Goal: Task Accomplishment & Management: Manage account settings

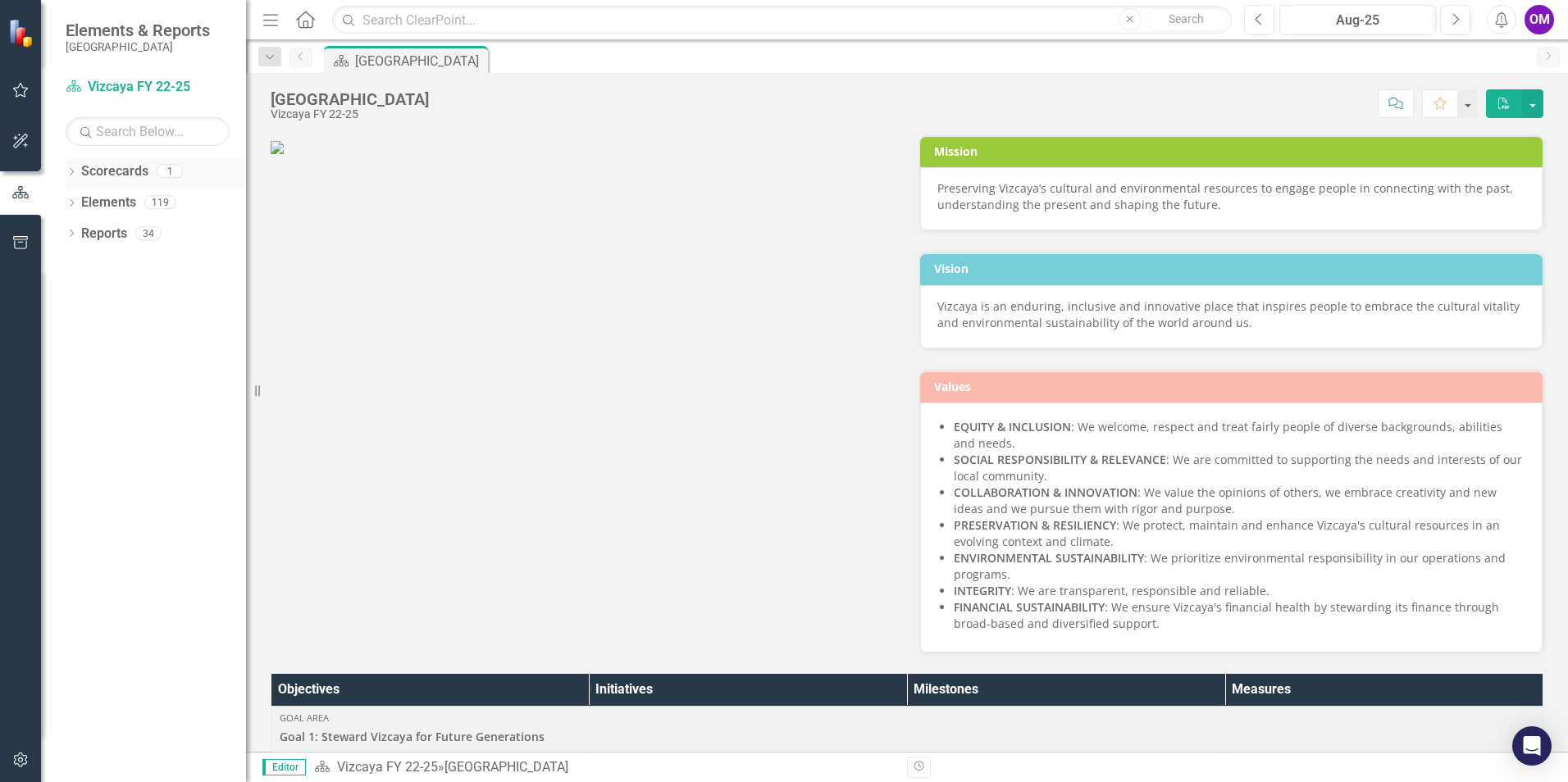
click at [111, 170] on link "Scorecards" at bounding box center [114, 172] width 67 height 19
click at [75, 173] on icon "Dropdown" at bounding box center [71, 173] width 12 height 9
click at [110, 203] on link "Vizcaya FY 22-25" at bounding box center [169, 203] width 156 height 19
click at [110, 209] on link "Vizcaya FY 22-25" at bounding box center [169, 203] width 156 height 19
click at [116, 175] on link "Scorecards" at bounding box center [114, 172] width 67 height 19
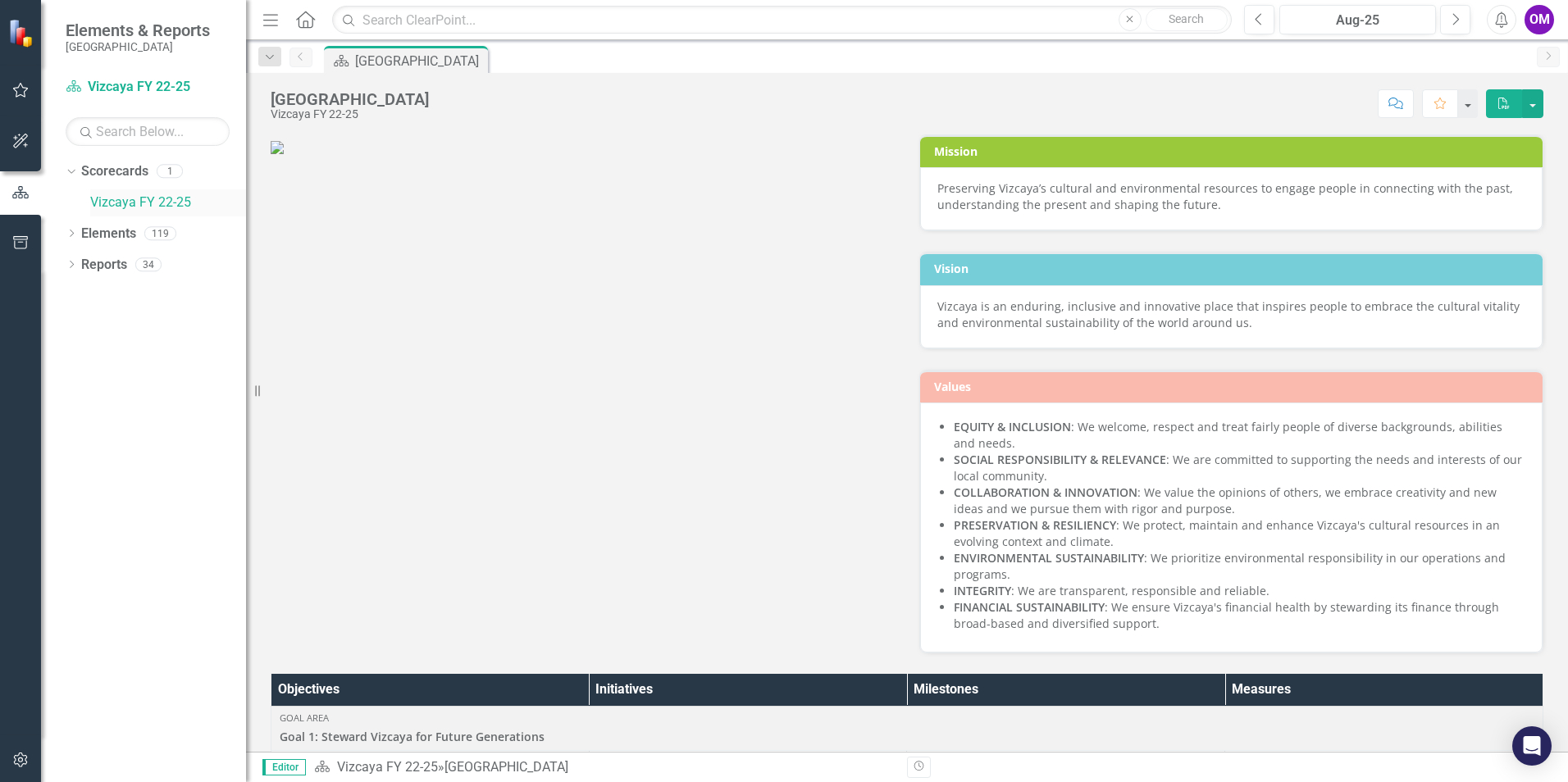
click at [116, 206] on link "Vizcaya FY 22-25" at bounding box center [169, 203] width 156 height 19
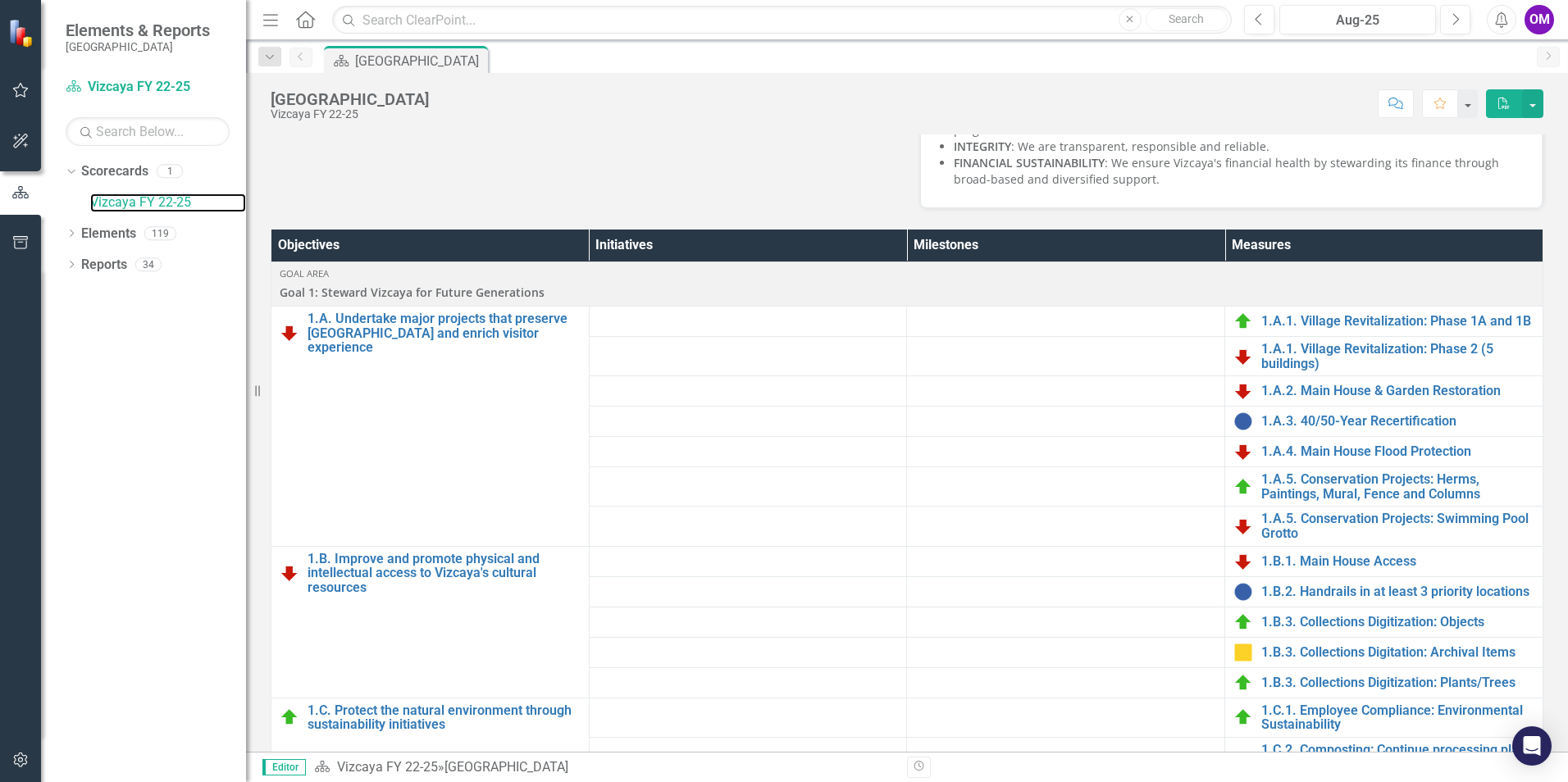
scroll to position [492, 0]
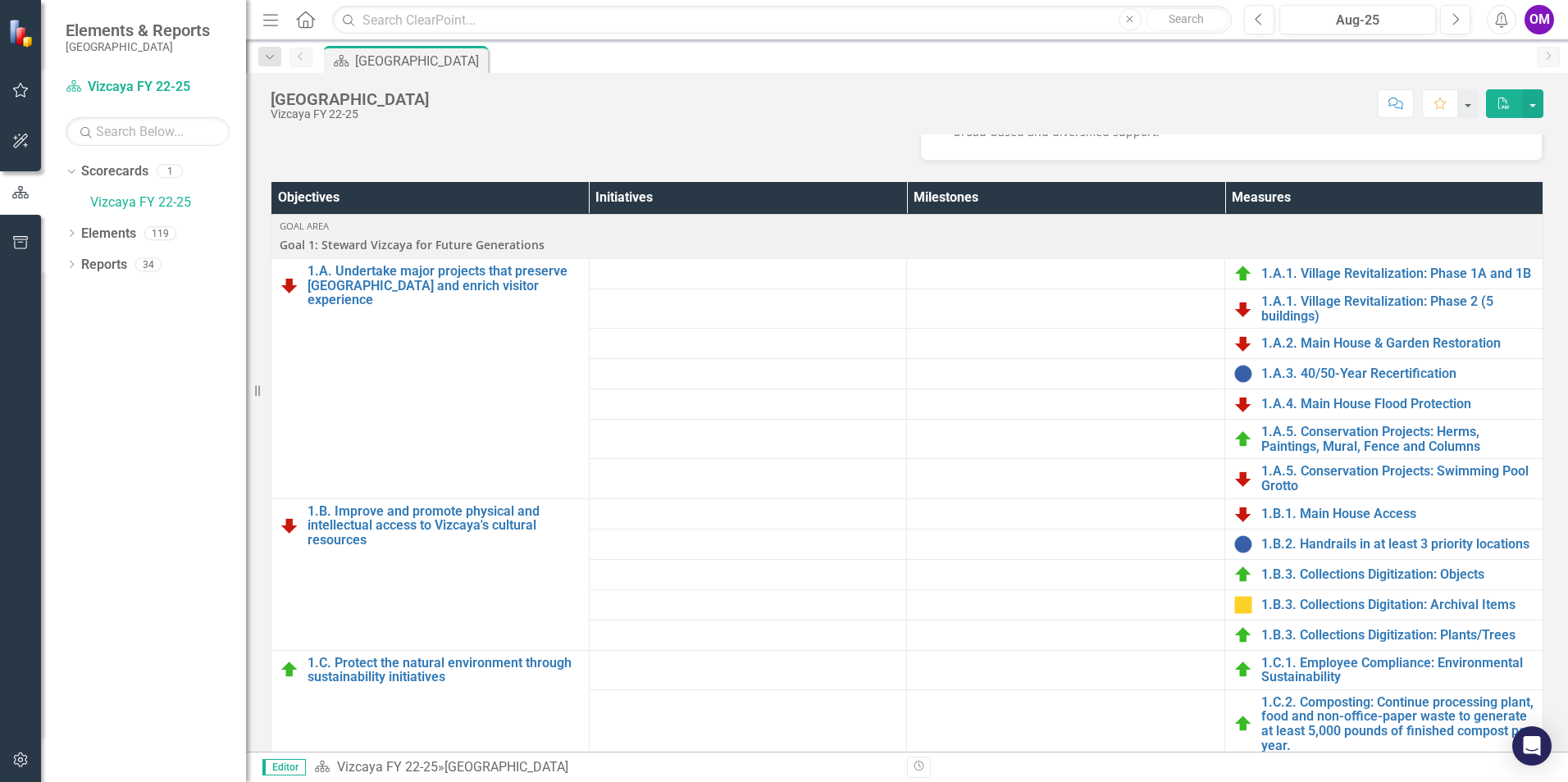
click at [19, 94] on icon "button" at bounding box center [21, 90] width 18 height 13
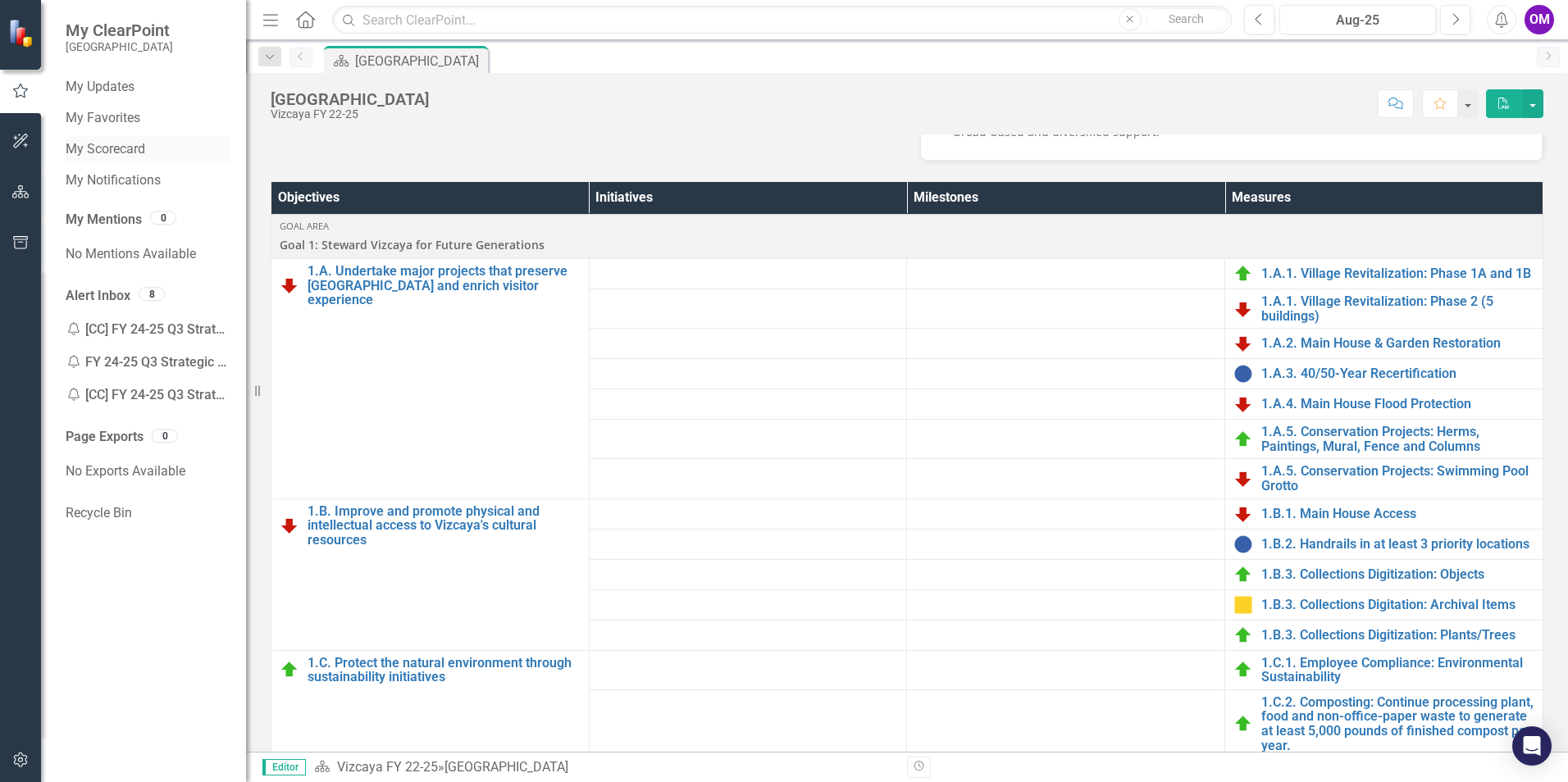
click at [142, 158] on link "My Scorecard" at bounding box center [147, 149] width 164 height 19
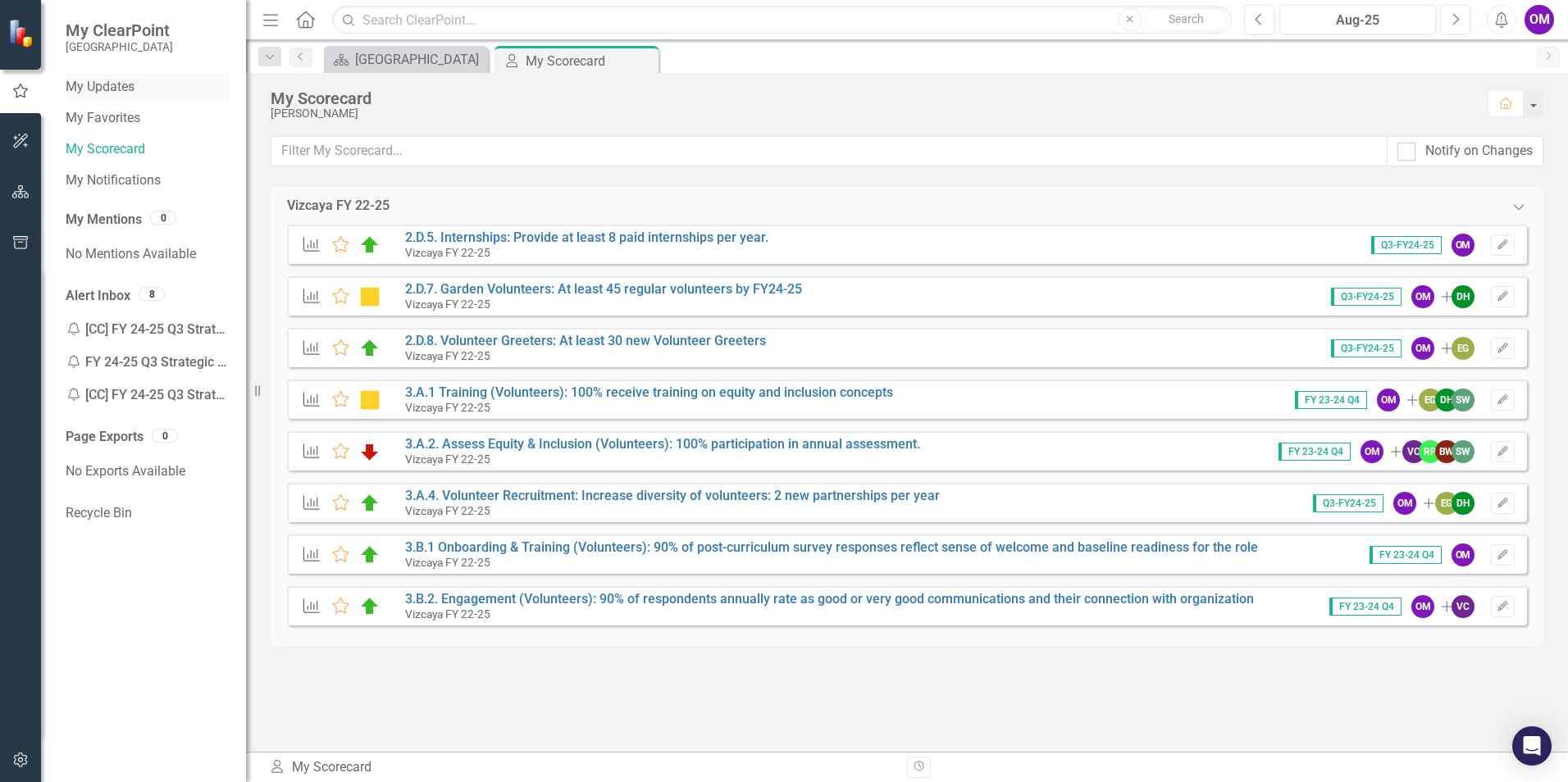
click at [128, 86] on link "My Updates" at bounding box center [147, 87] width 164 height 19
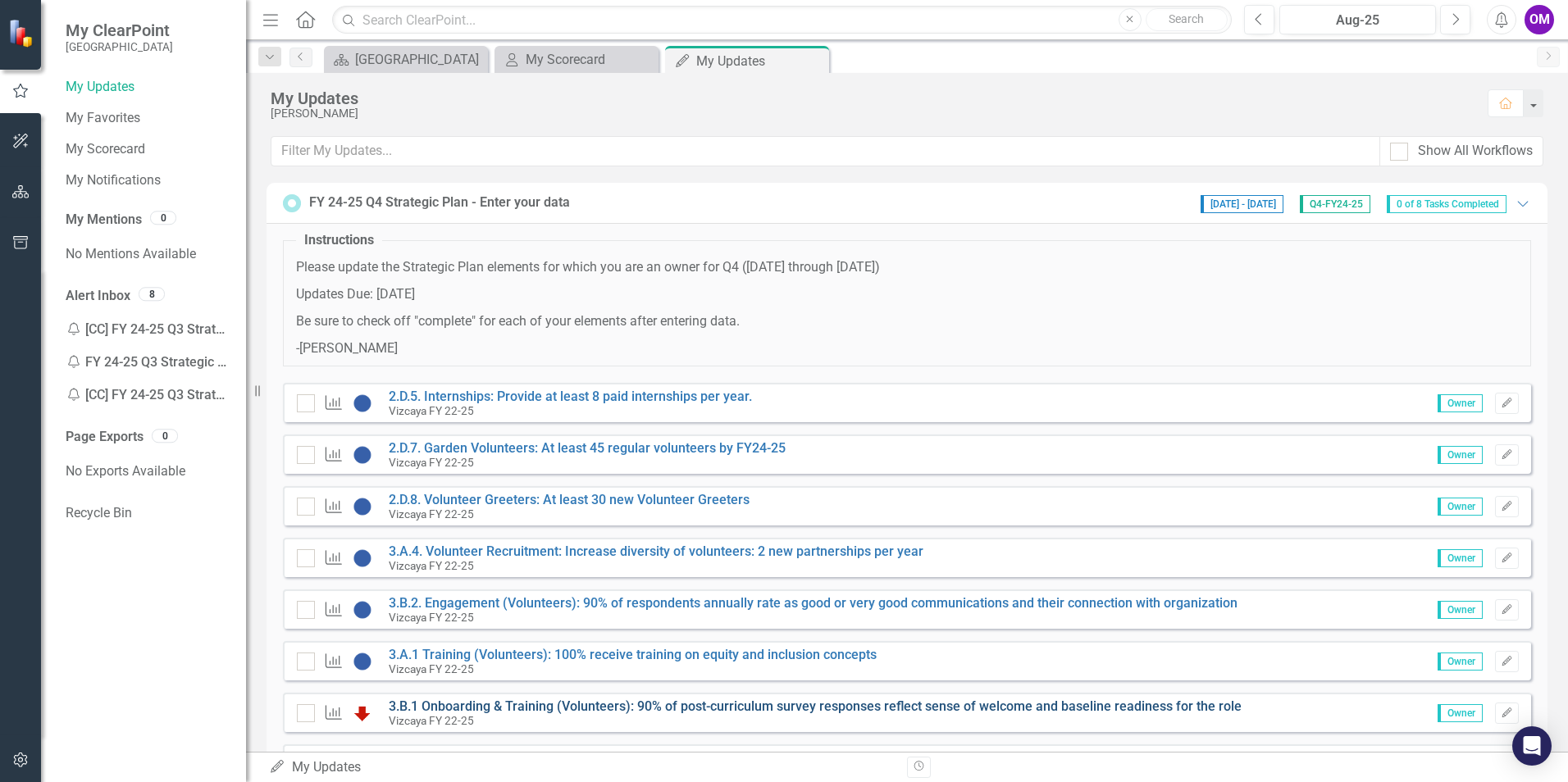
click at [907, 706] on link "3.B.1 Onboarding & Training (Volunteers): 90% of post-curriculum survey respons…" at bounding box center [815, 707] width 853 height 16
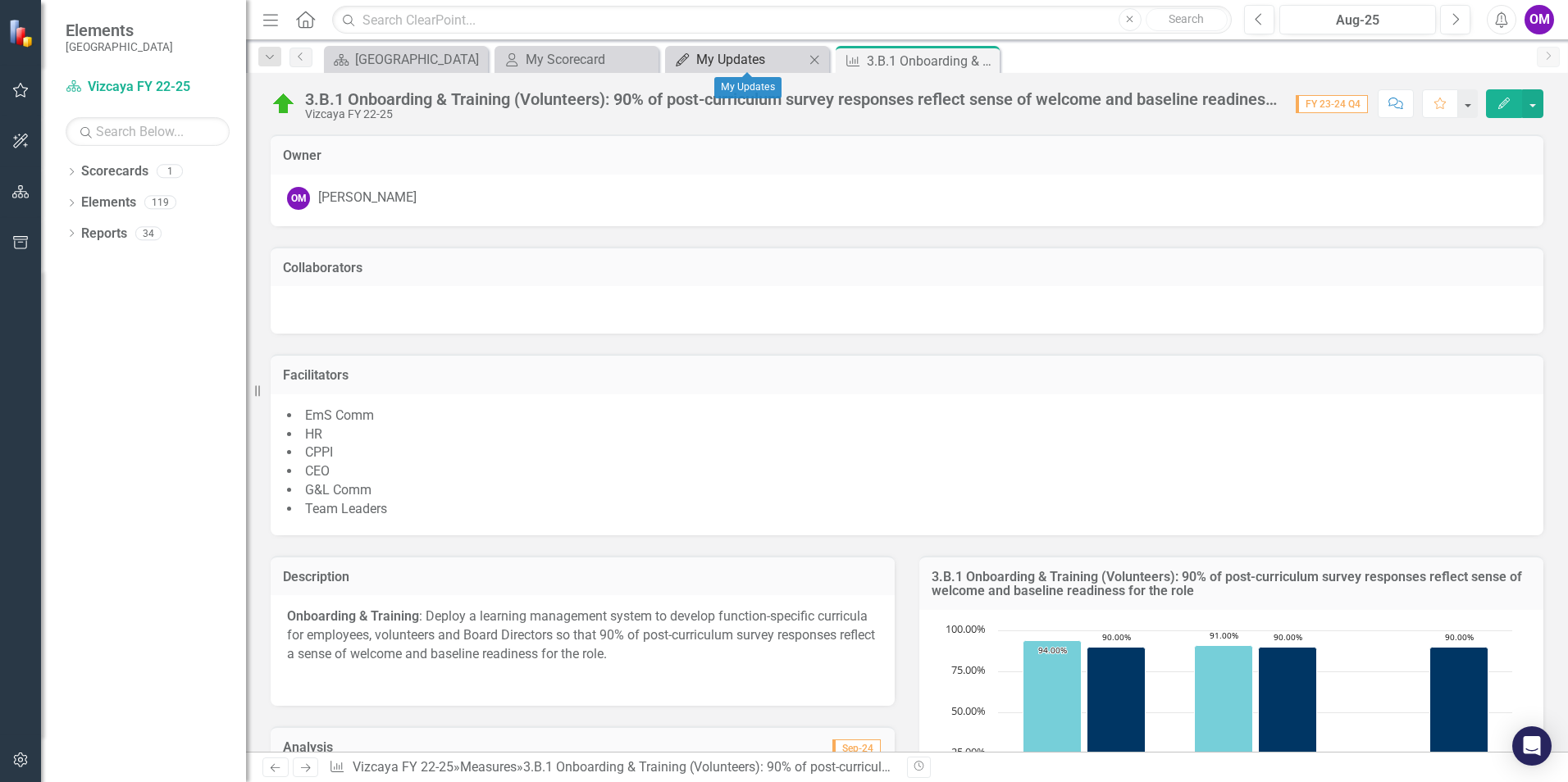
click at [766, 59] on div "My Updates" at bounding box center [750, 59] width 108 height 20
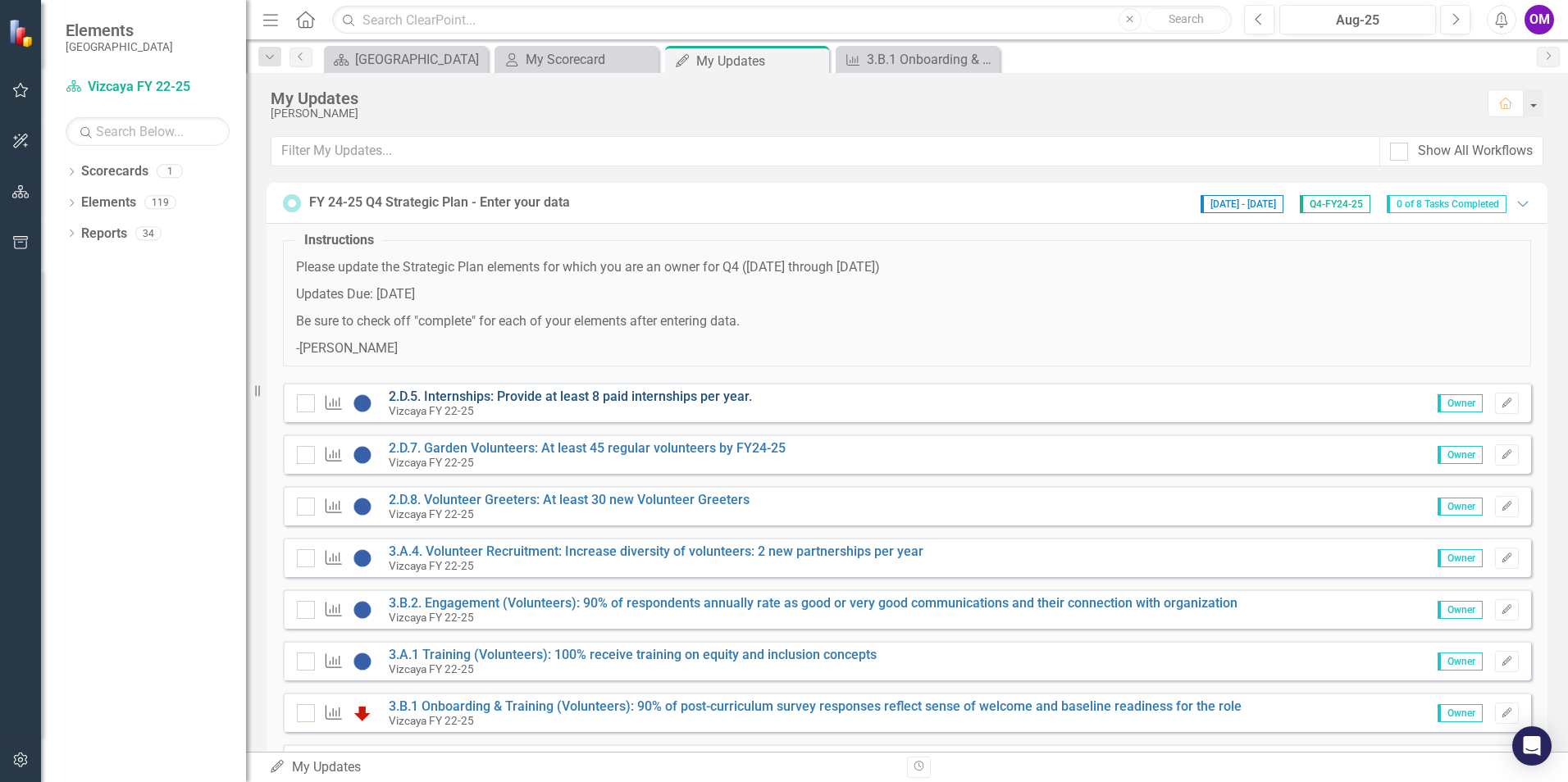
click at [661, 390] on link "2.D.5. Internships: Provide at least 8 paid internships per year." at bounding box center [570, 397] width 364 height 16
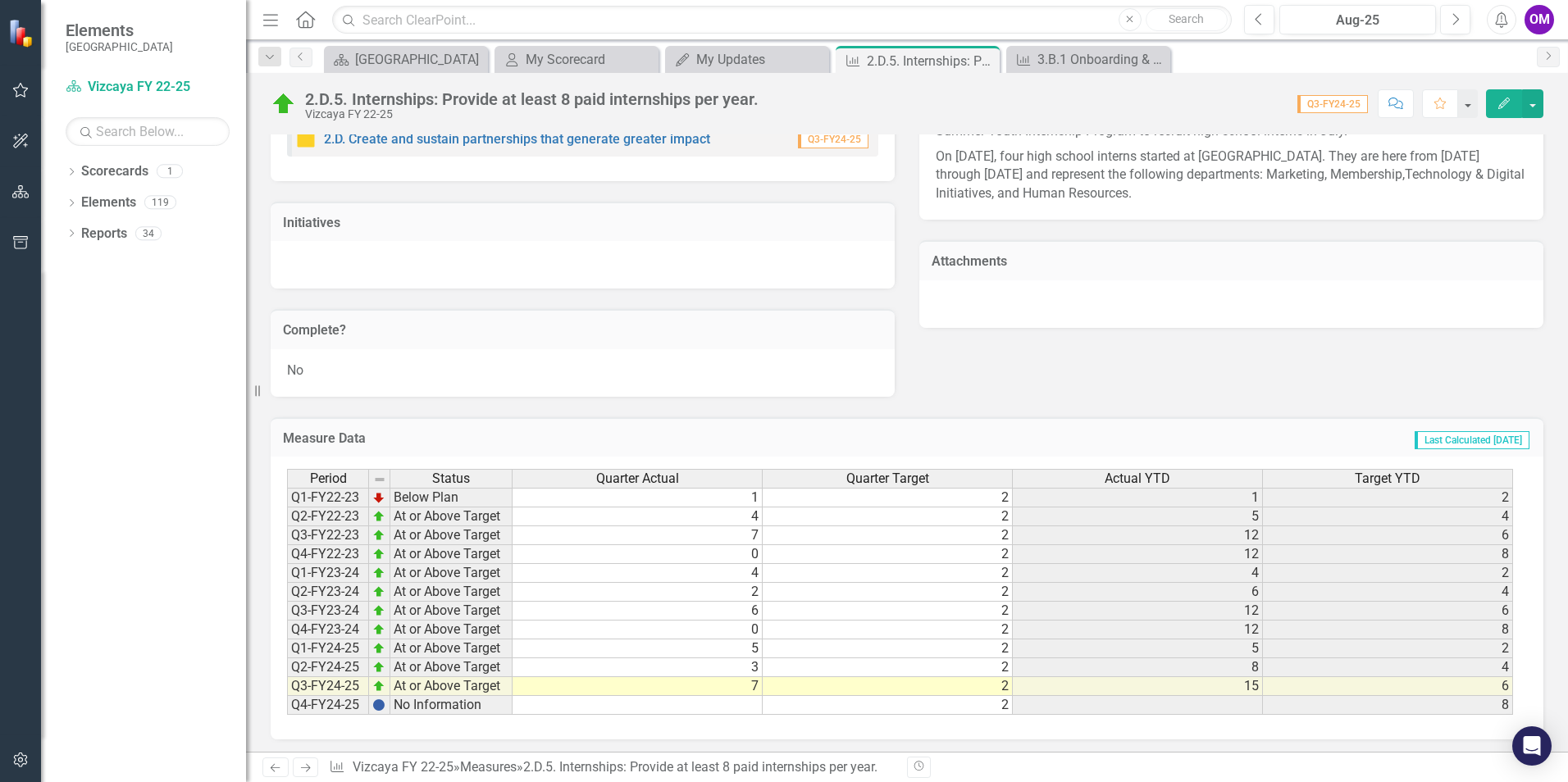
scroll to position [1257, 0]
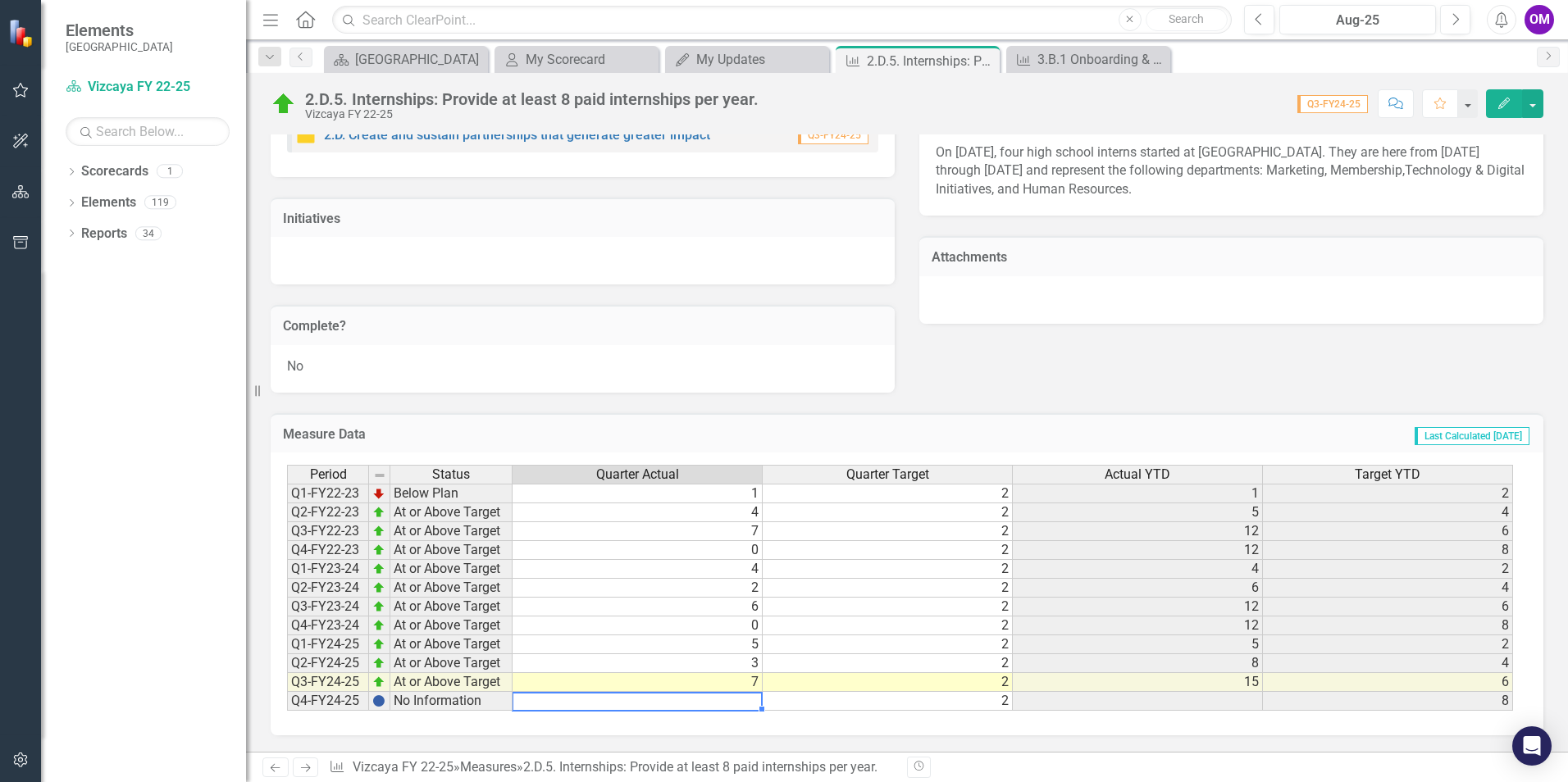
click at [738, 700] on td at bounding box center [638, 701] width 251 height 19
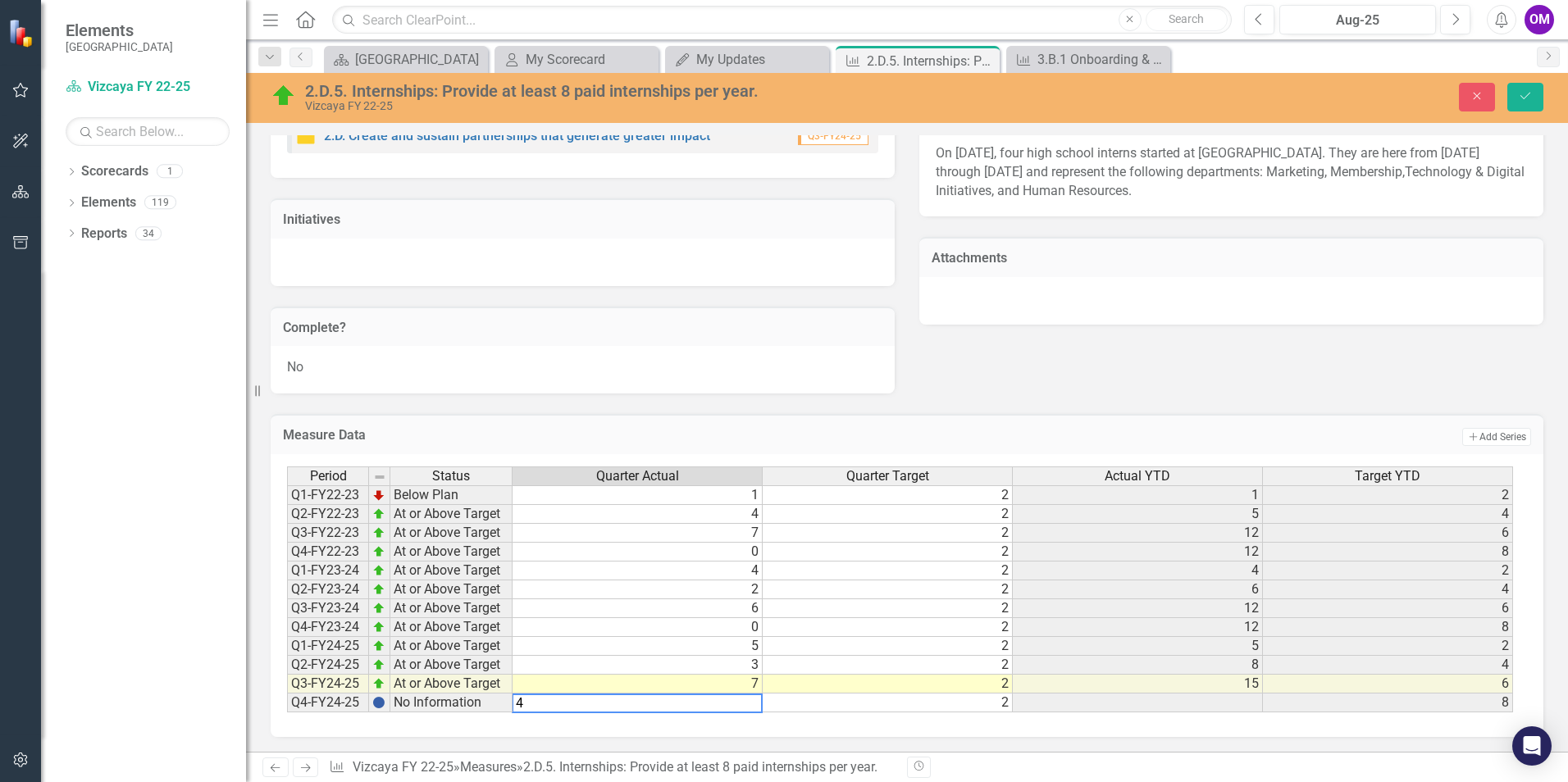
click at [287, 713] on div "Period Status Quarter Actual Quarter Target Actual YTD Target YTD Q1-FY22-23 Be…" at bounding box center [287, 590] width 0 height 246
type textarea "2"
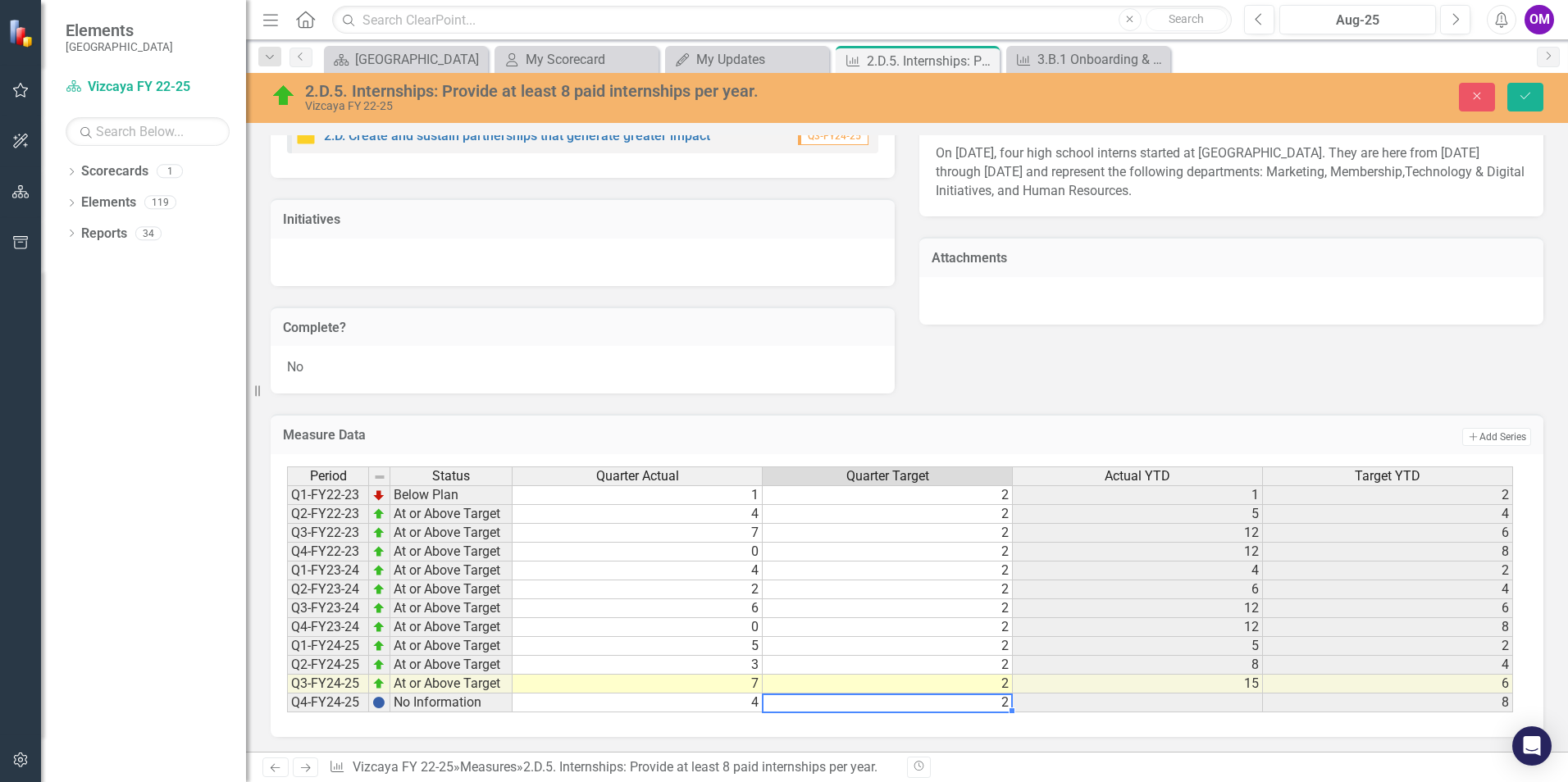
click at [1117, 705] on td at bounding box center [1138, 703] width 251 height 19
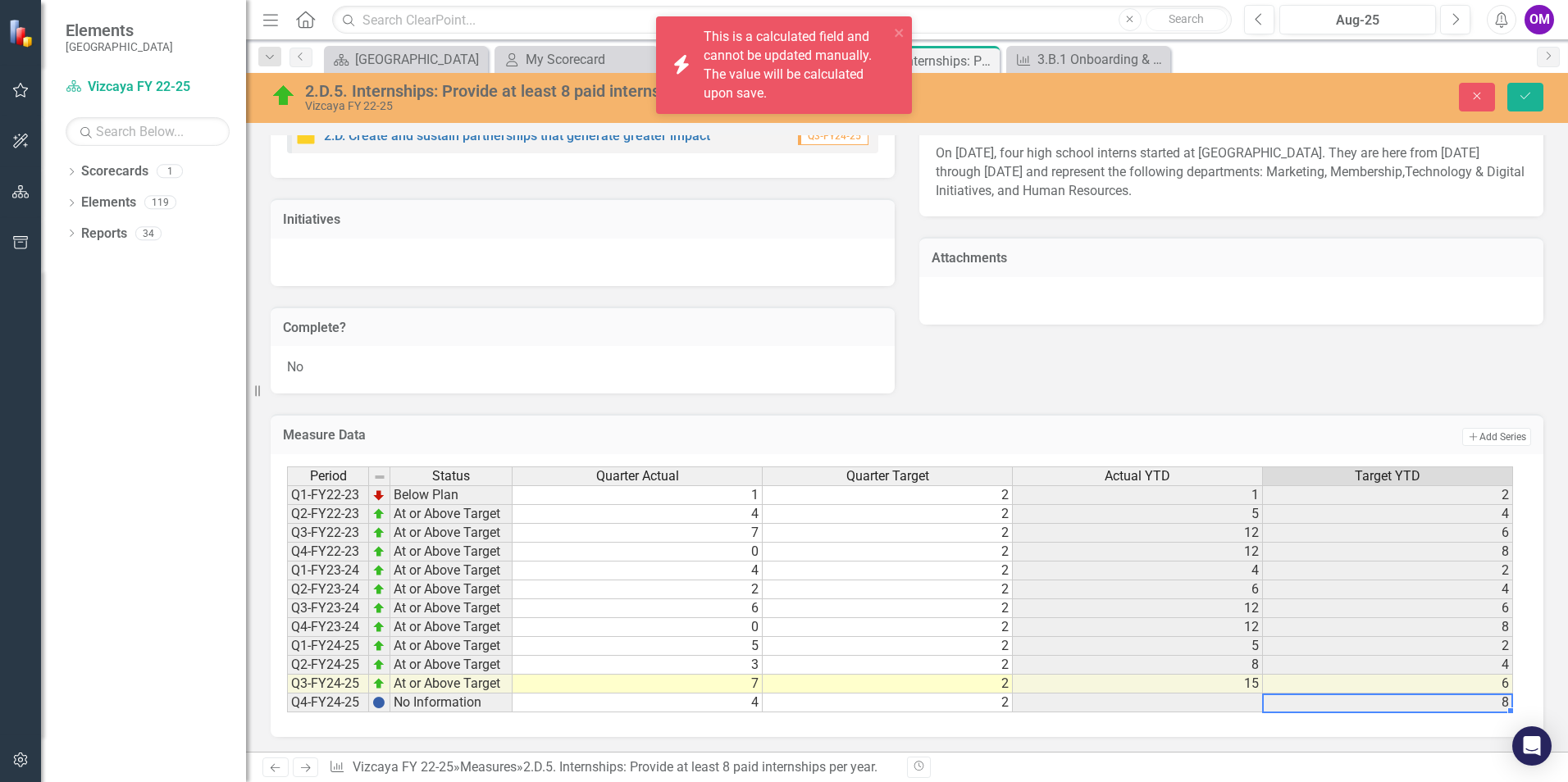
click at [1320, 697] on td "8" at bounding box center [1388, 703] width 251 height 19
click at [1389, 721] on div "Period Status Quarter Actual Quarter Target Actual YTD Target YTD Q1-FY22-23 Be…" at bounding box center [907, 596] width 1273 height 283
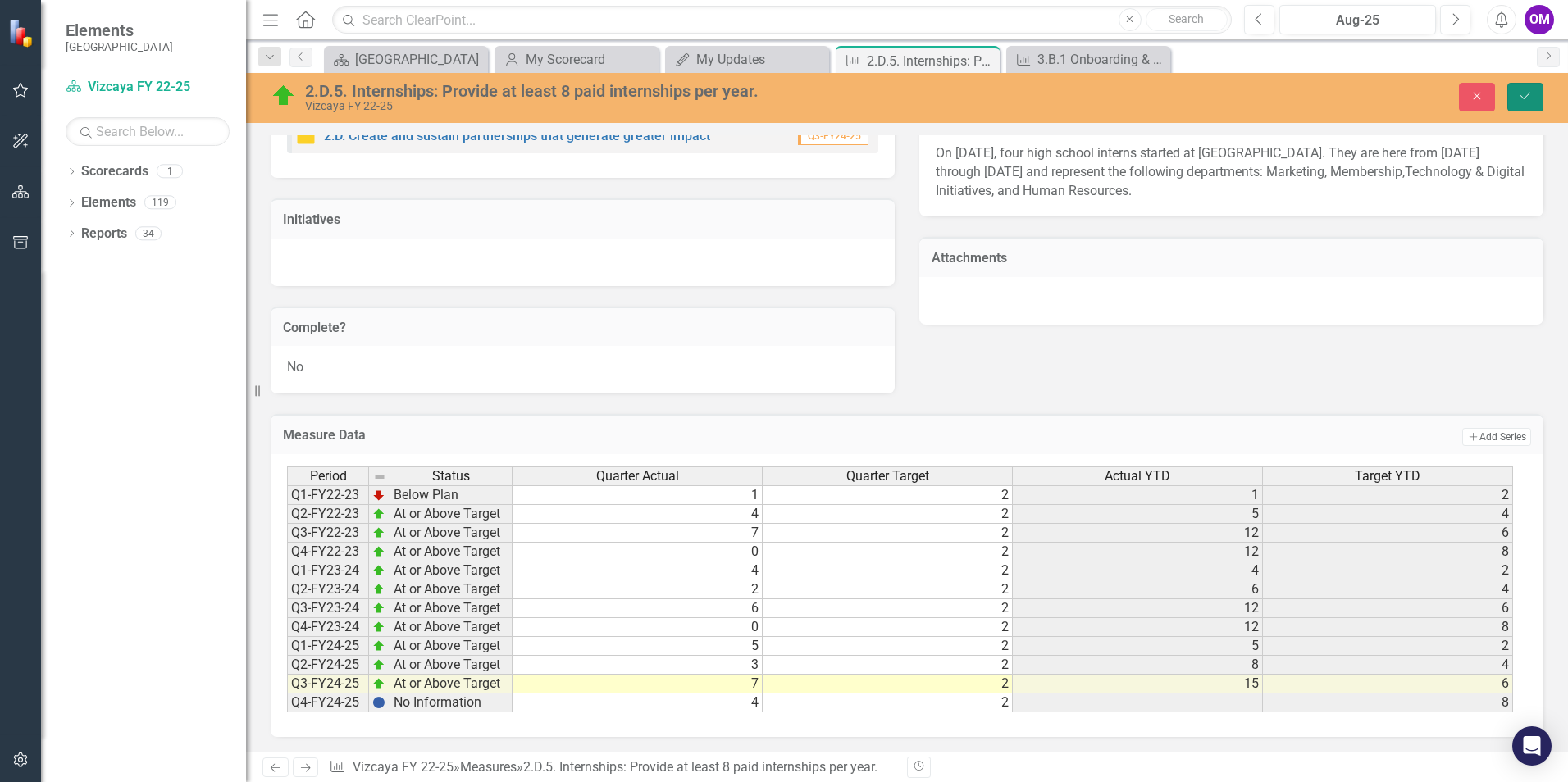
click at [1532, 96] on icon "Save" at bounding box center [1525, 97] width 15 height 12
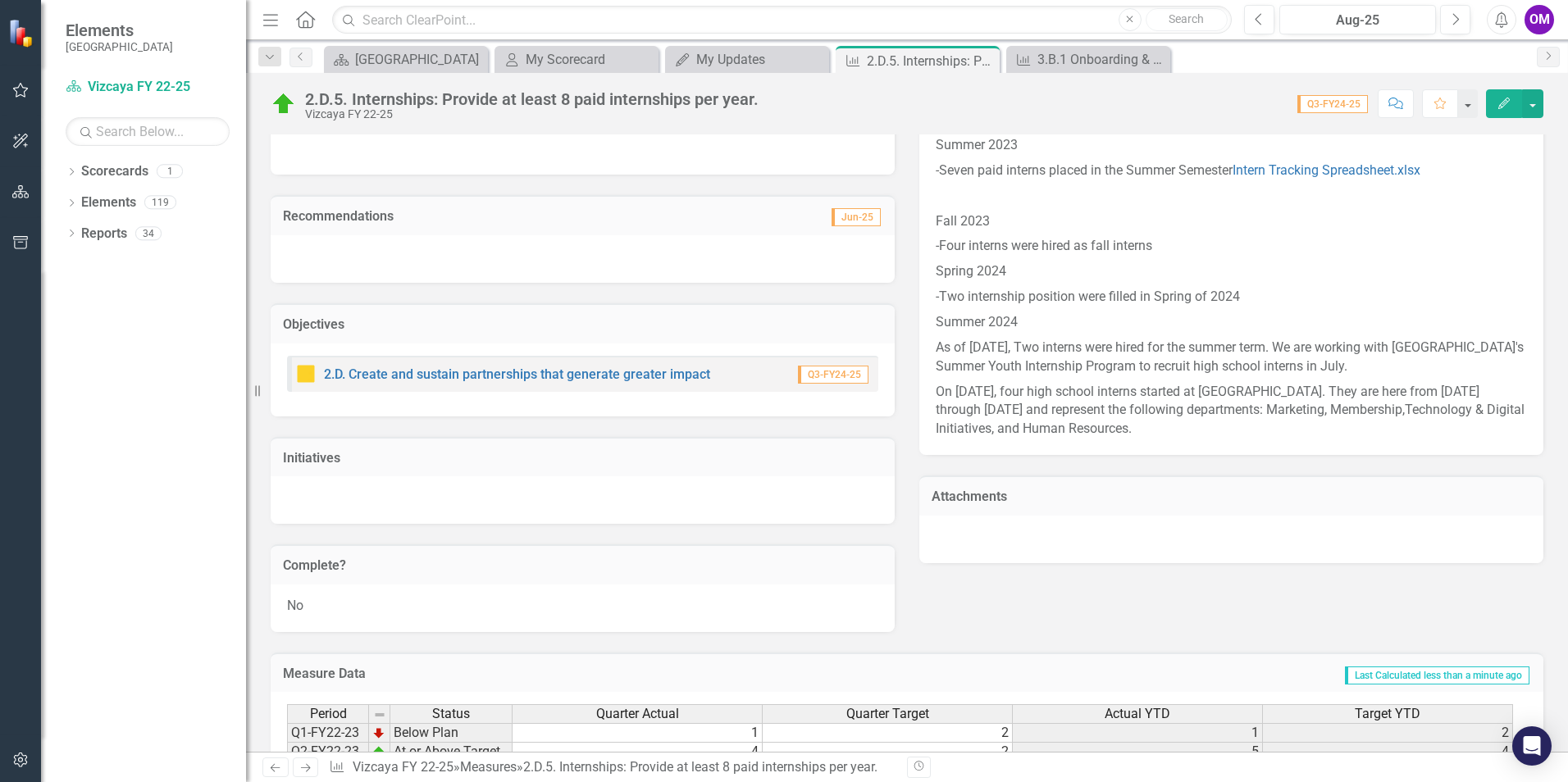
scroll to position [1010, 0]
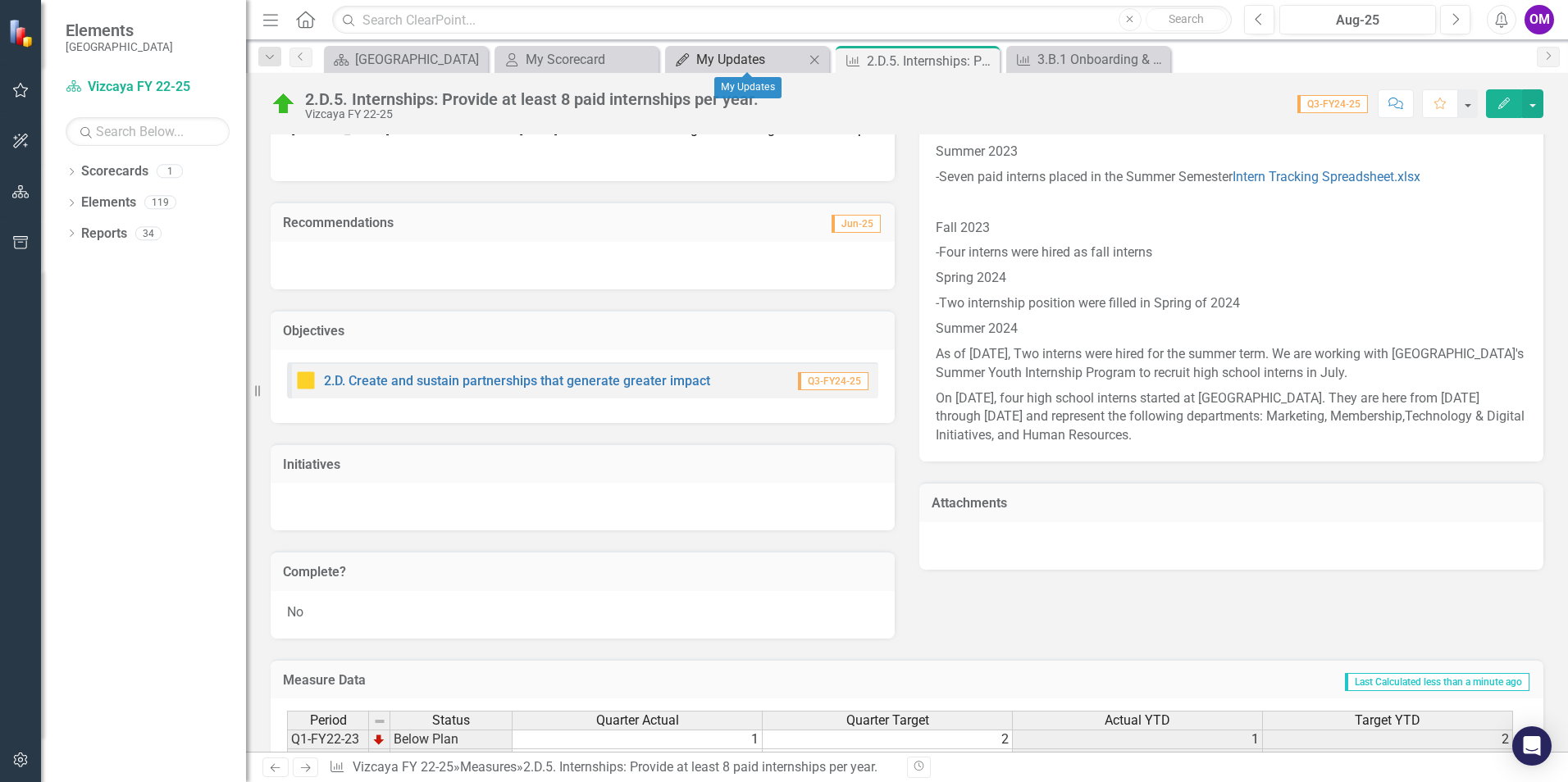
click at [730, 59] on div "My Updates" at bounding box center [750, 59] width 108 height 20
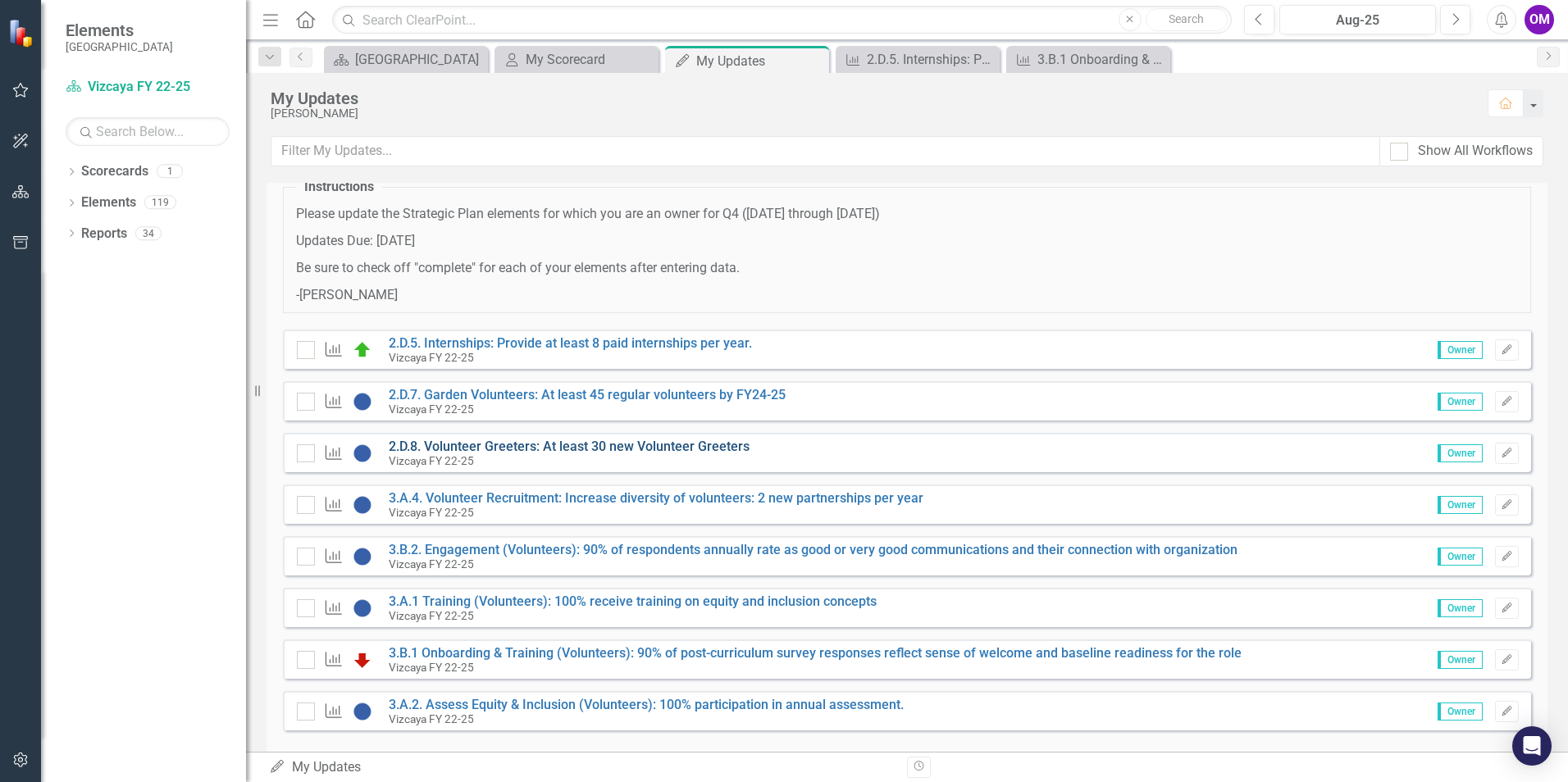
scroll to position [81, 0]
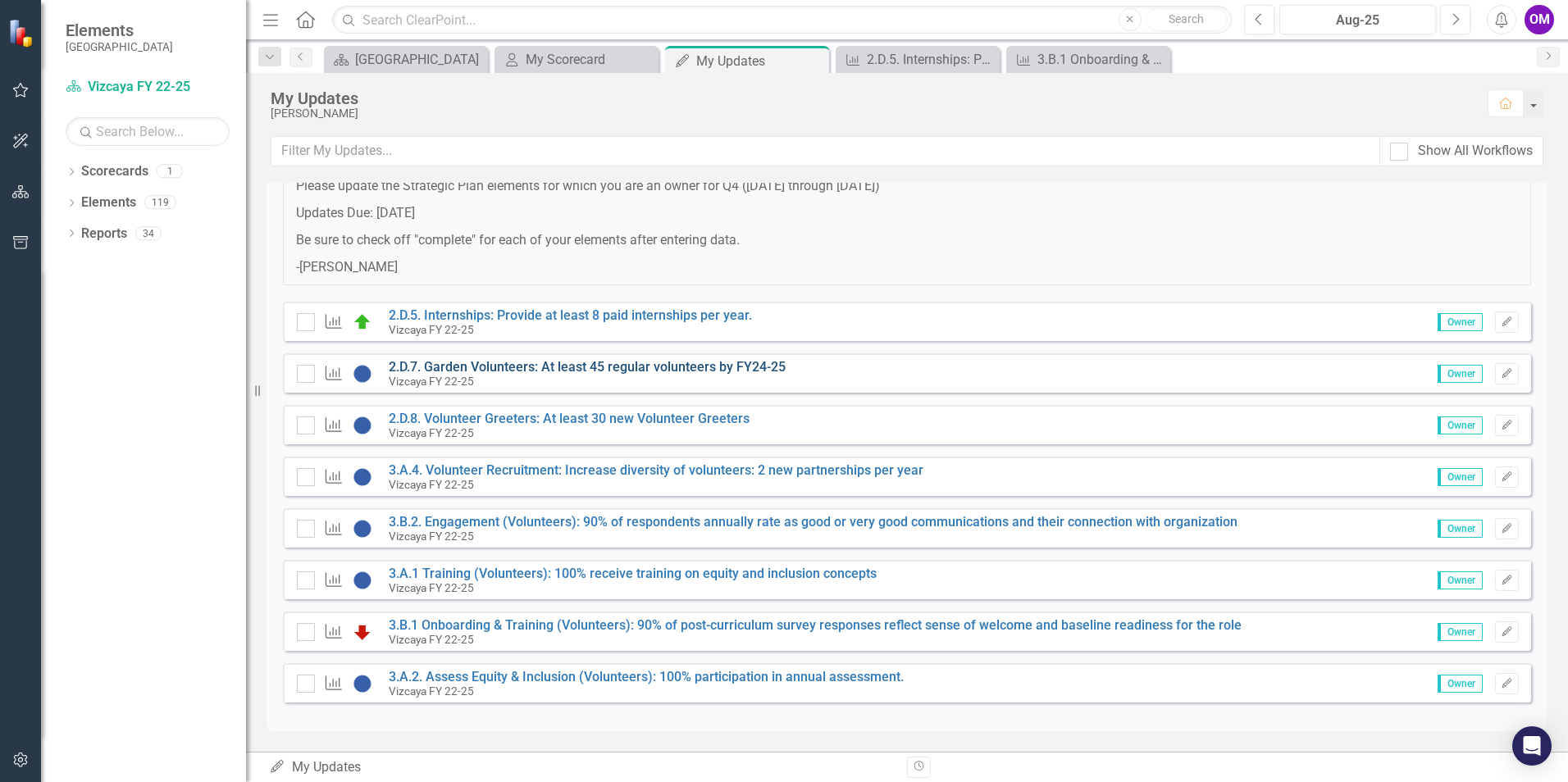
click at [613, 362] on link "2.D.7. Garden Volunteers: At least 45 regular volunteers by FY24-25" at bounding box center [587, 367] width 397 height 16
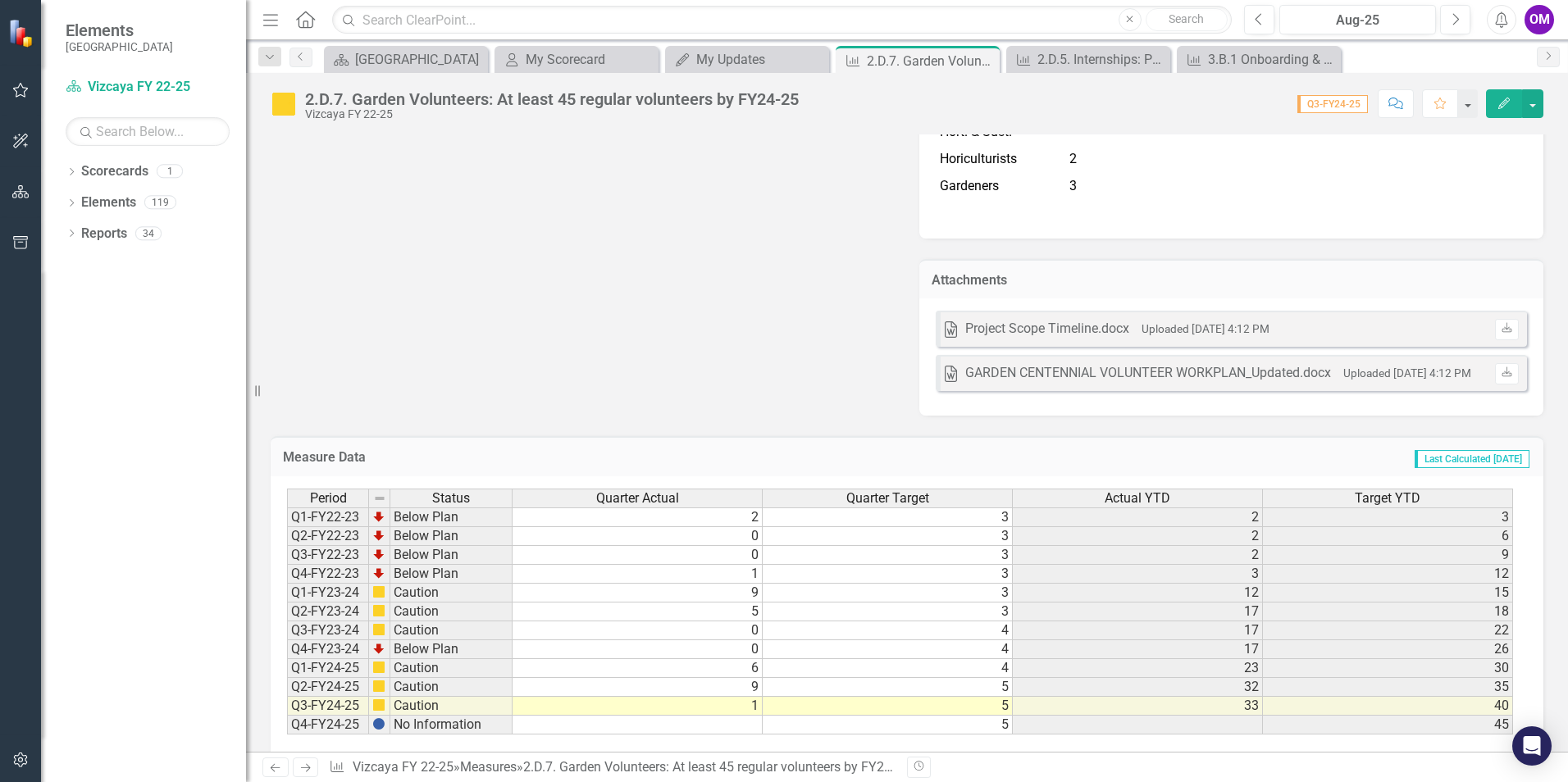
scroll to position [6185, 0]
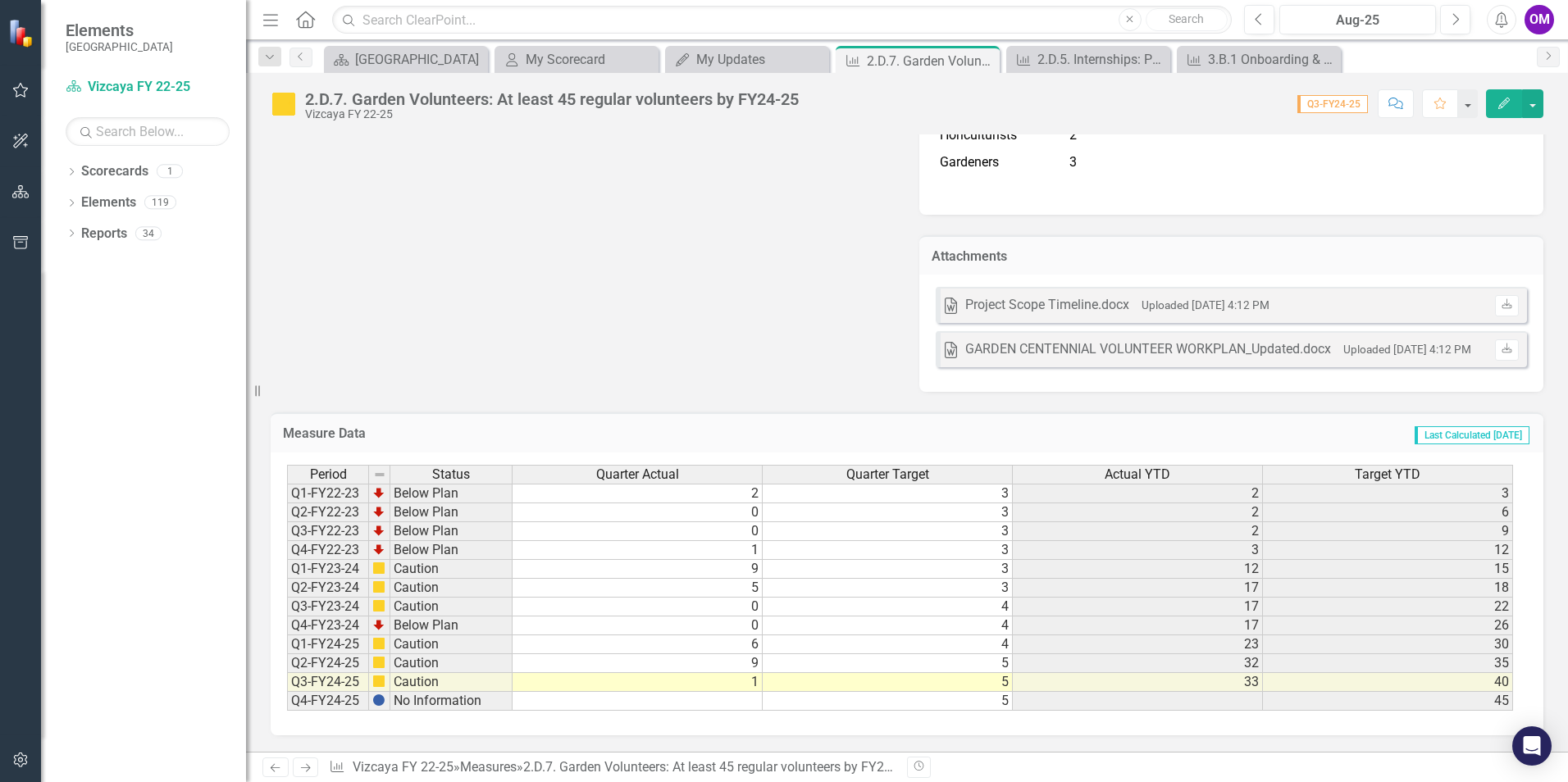
click at [718, 697] on td at bounding box center [638, 701] width 251 height 19
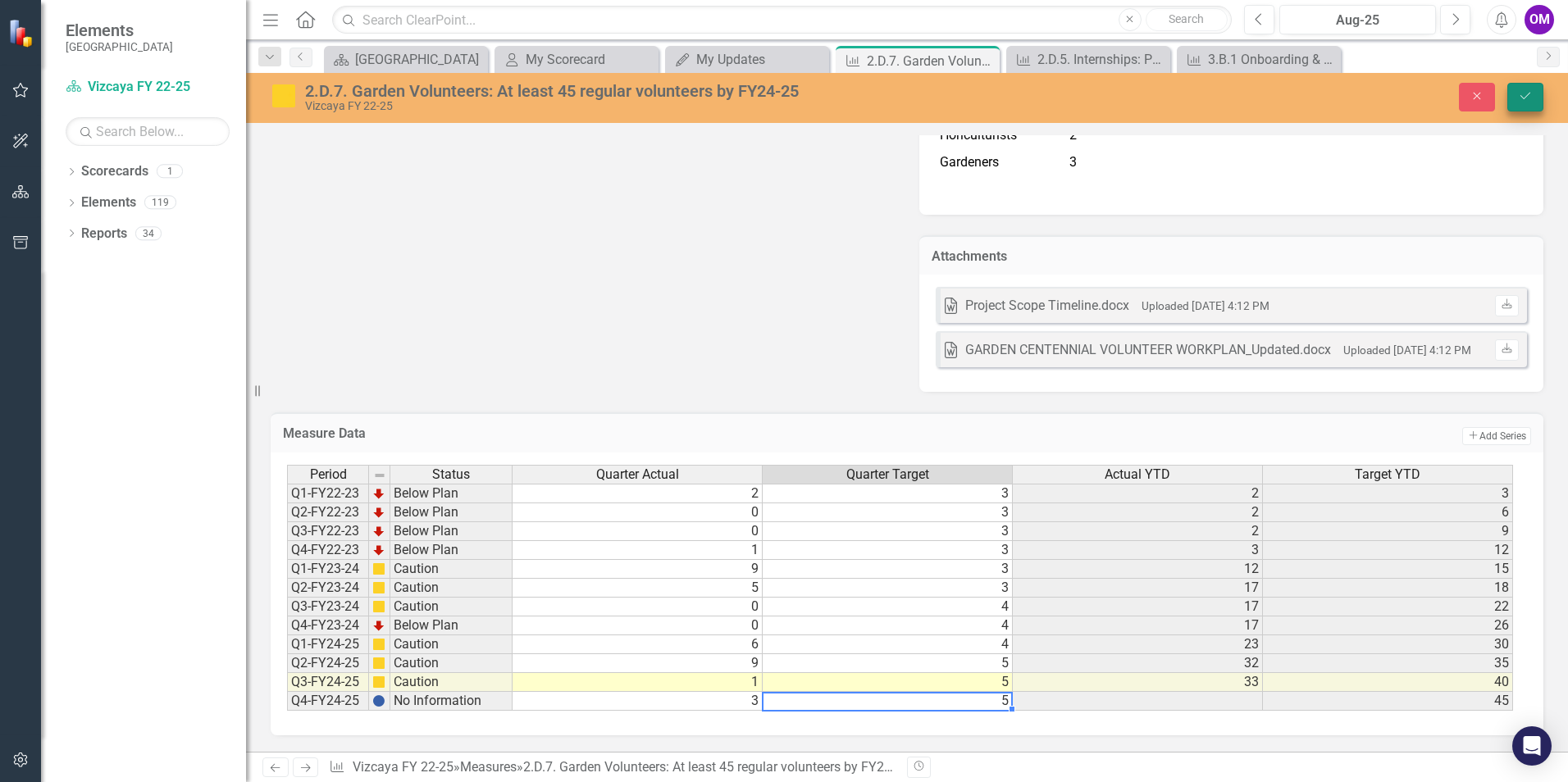
type textarea "5"
click at [1531, 95] on icon "Save" at bounding box center [1525, 97] width 15 height 12
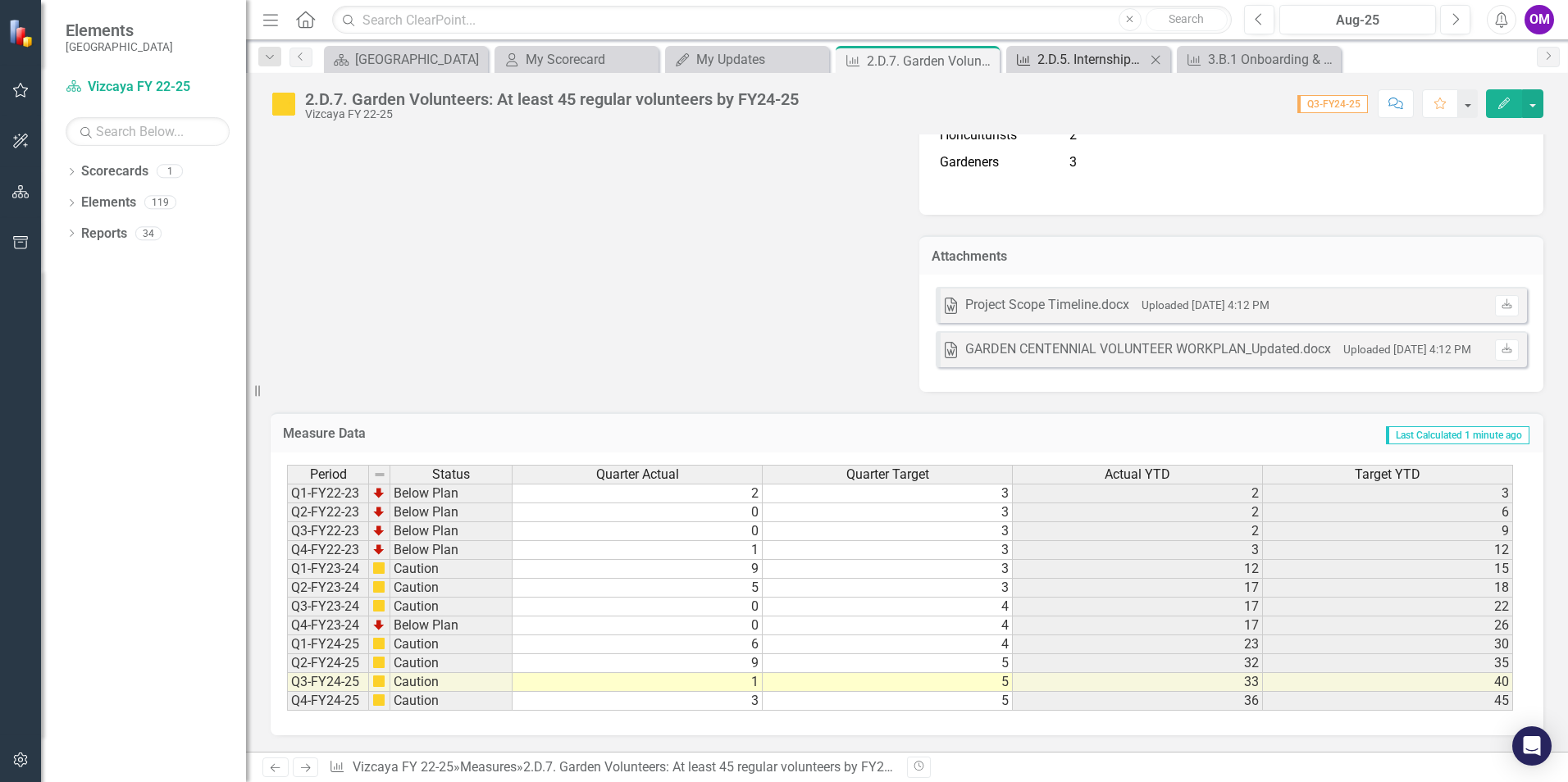
click at [1059, 59] on div "2.D.5. Internships: Provide at least 8 paid internships per year." at bounding box center [1091, 59] width 108 height 20
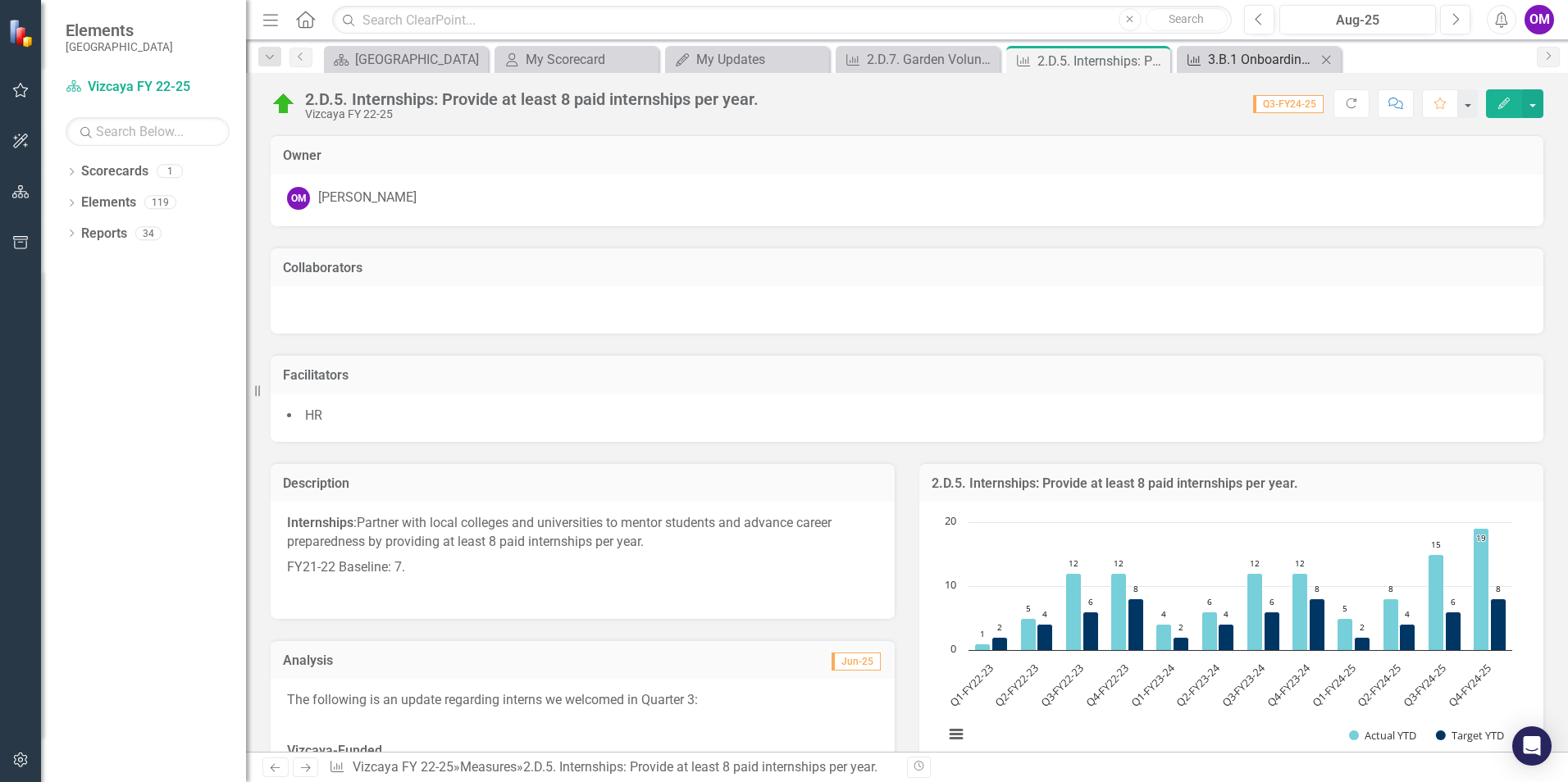
click at [1237, 49] on div "3.B.1 Onboarding & Training (Volunteers): 90% of post-curriculum survey respons…" at bounding box center [1262, 59] width 108 height 20
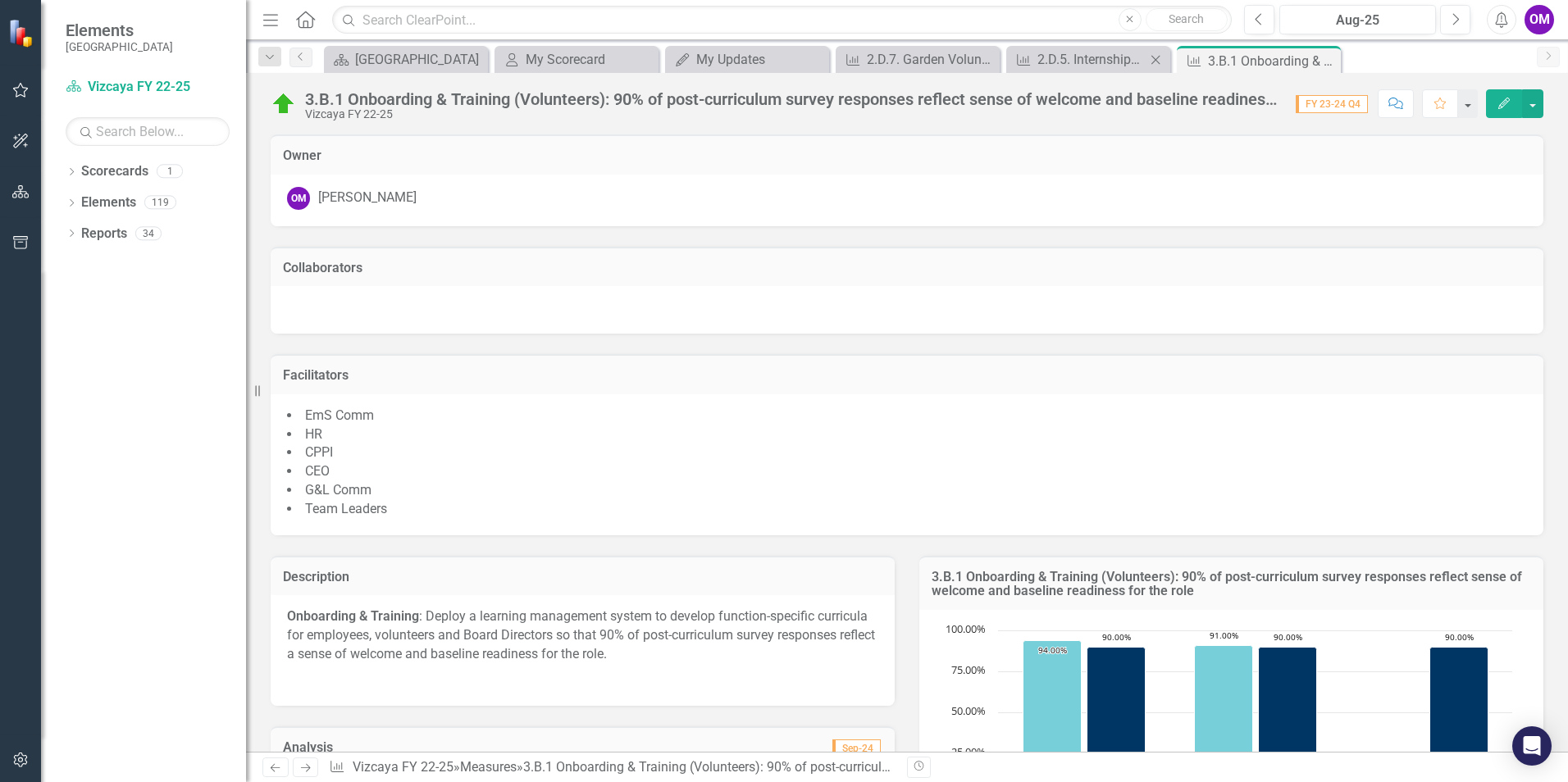
click at [1102, 49] on div "Measure 2.D.5. Internships: Provide at least 8 paid internships per year. Close" at bounding box center [1088, 59] width 164 height 27
click at [1096, 55] on div "2.D.5. Internships: Provide at least 8 paid internships per year." at bounding box center [1091, 59] width 108 height 20
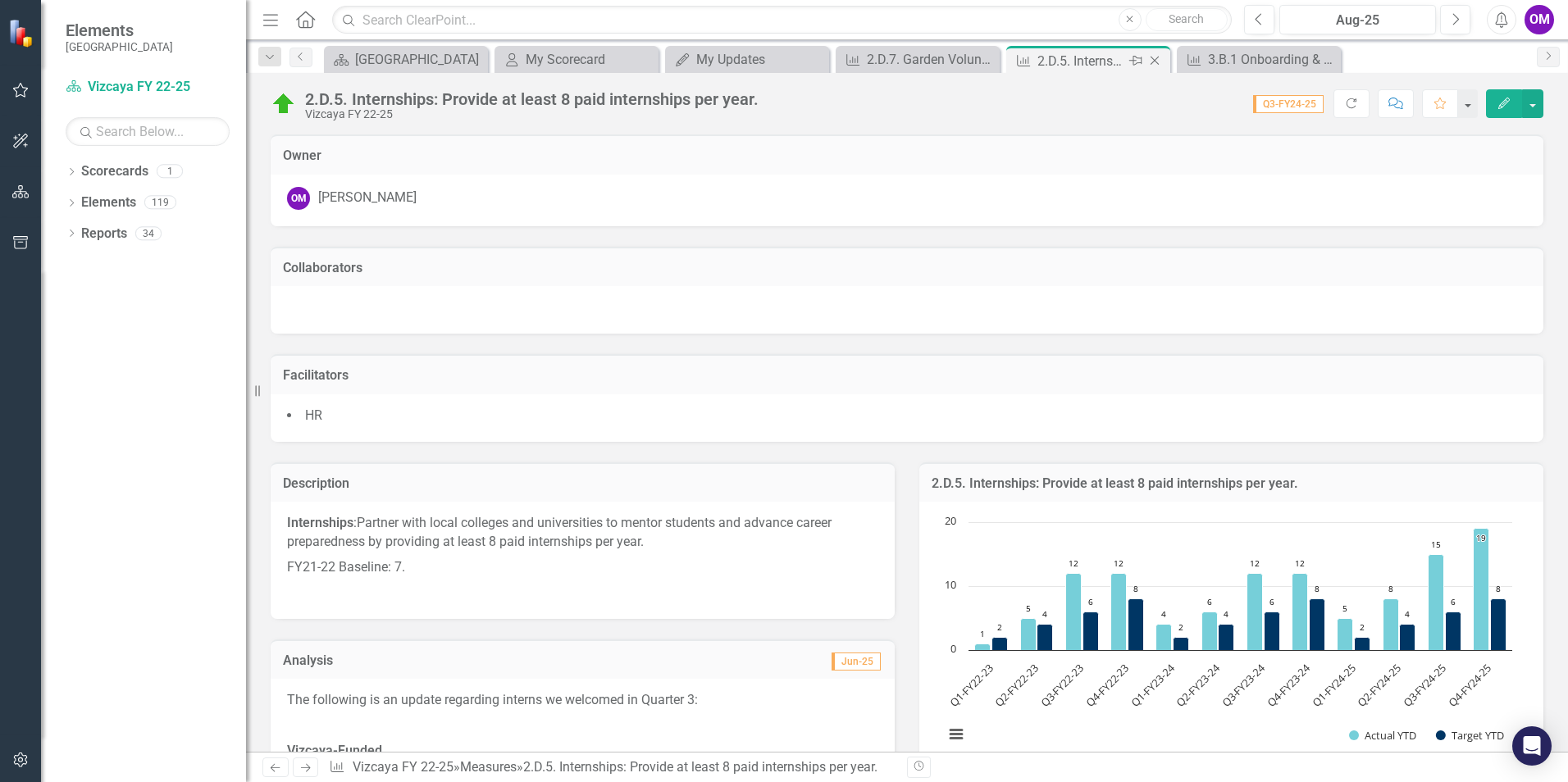
click at [1156, 57] on icon "Close" at bounding box center [1155, 60] width 17 height 13
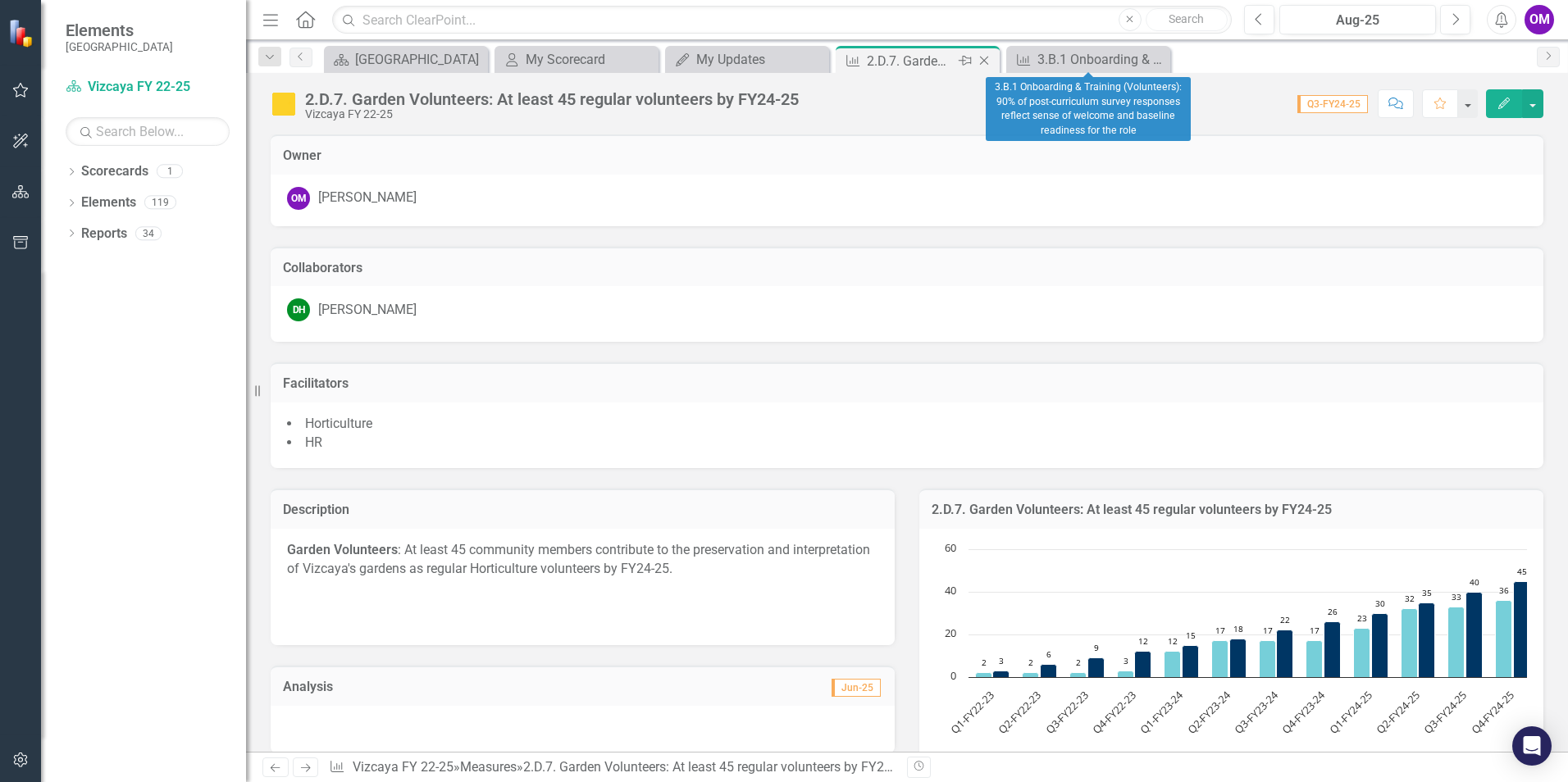
click at [965, 60] on icon at bounding box center [964, 60] width 13 height 10
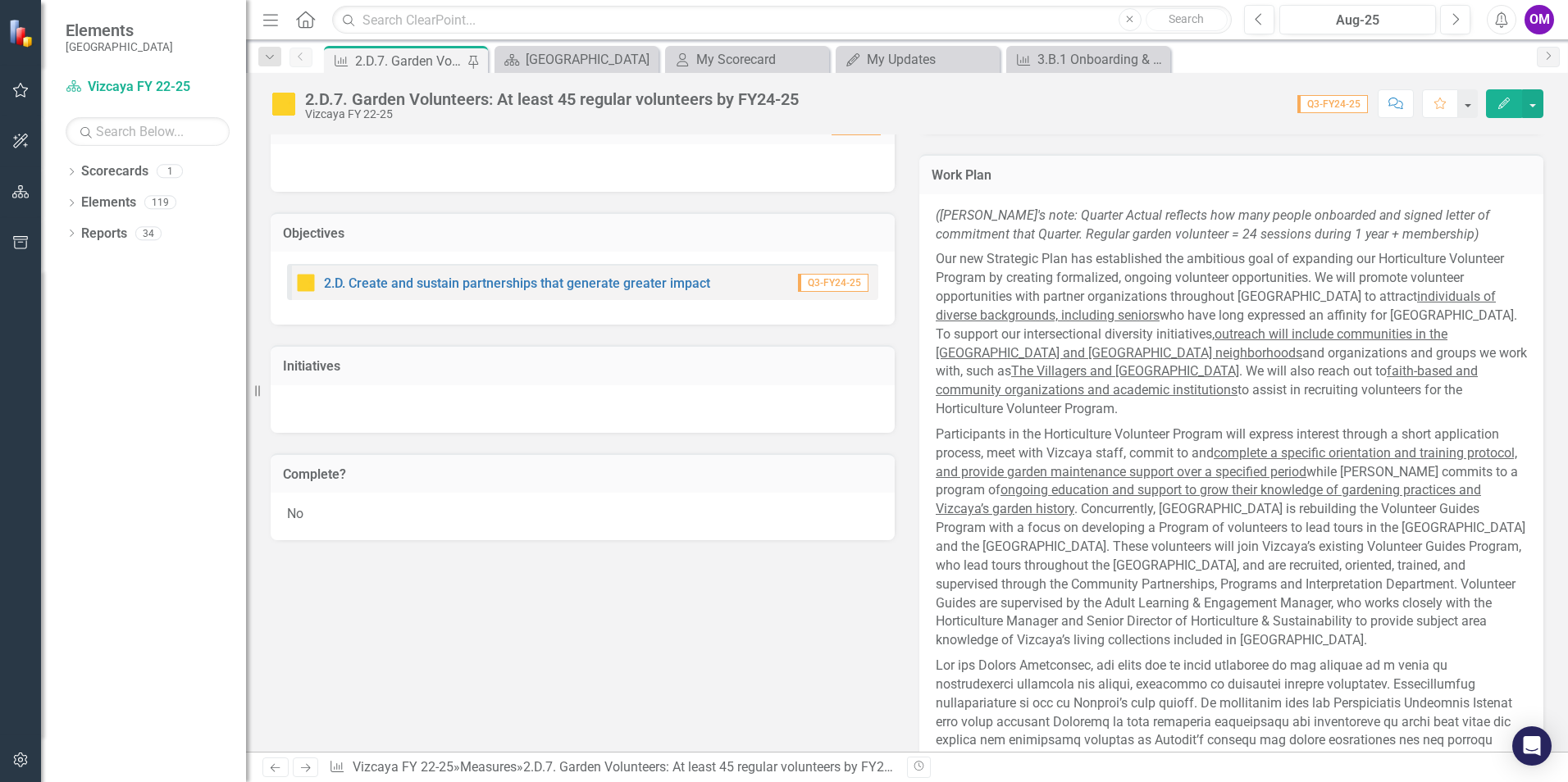
scroll to position [656, 0]
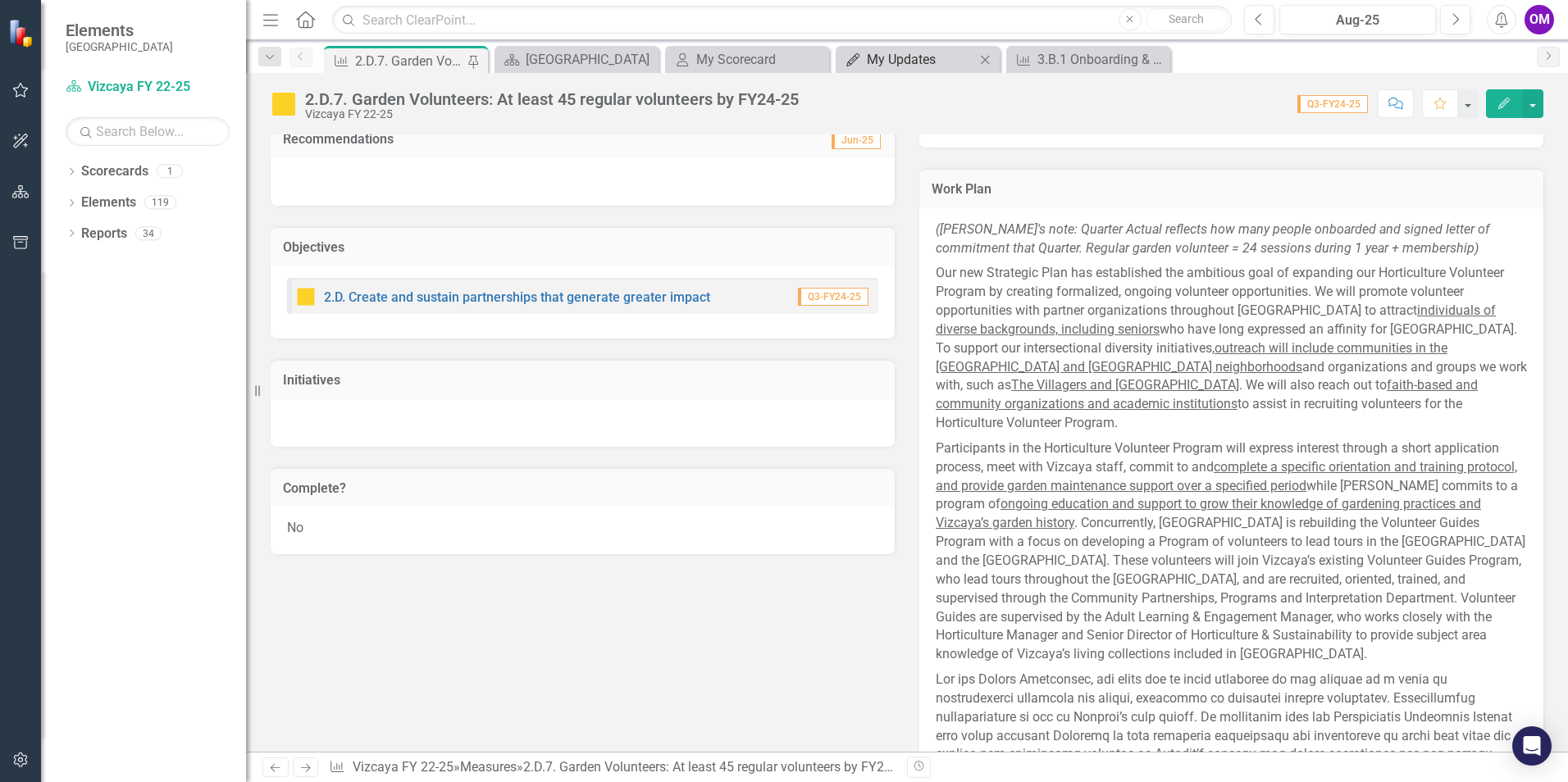
click at [878, 66] on div "My Updates" at bounding box center [921, 59] width 108 height 20
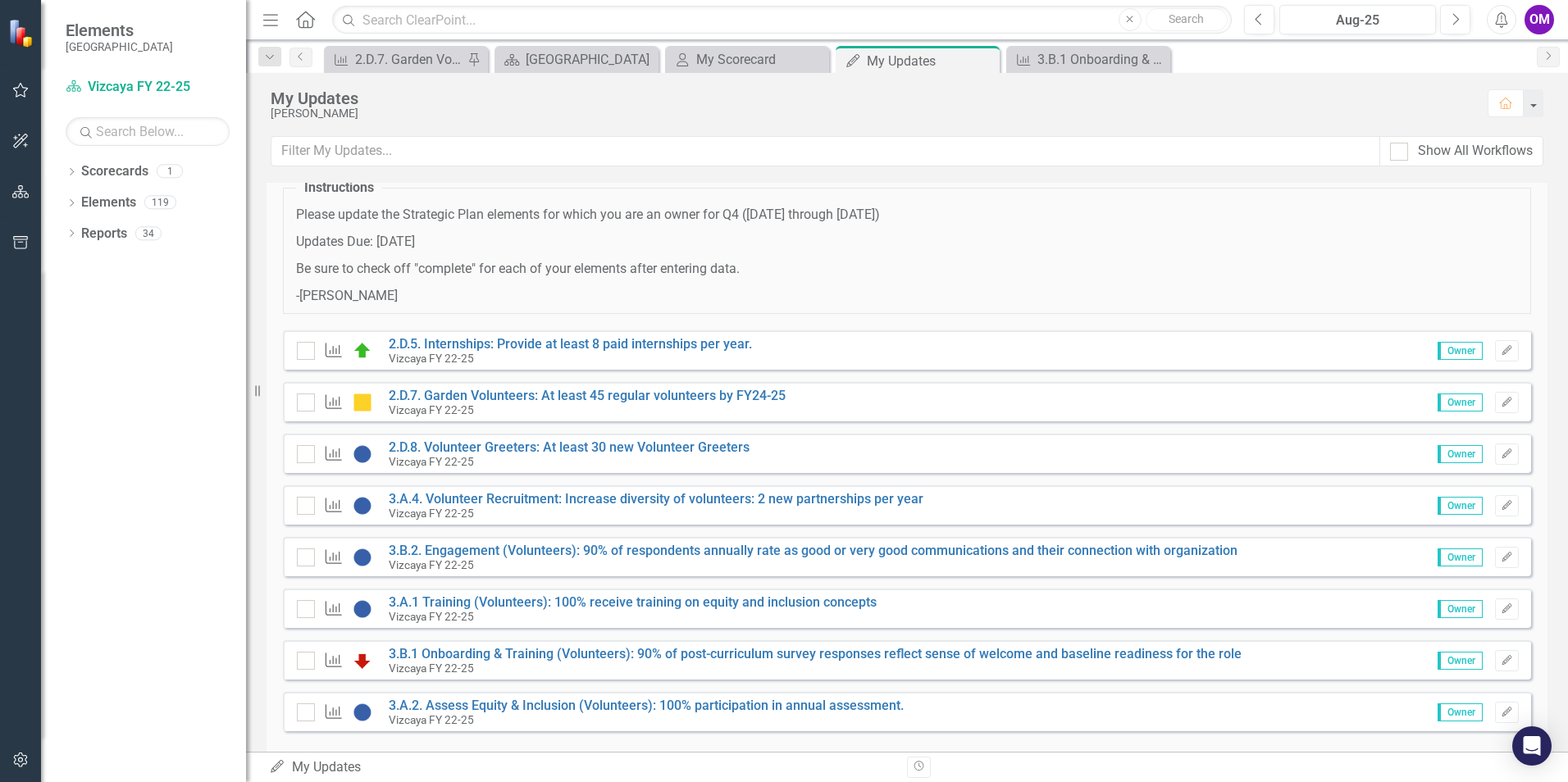
scroll to position [81, 0]
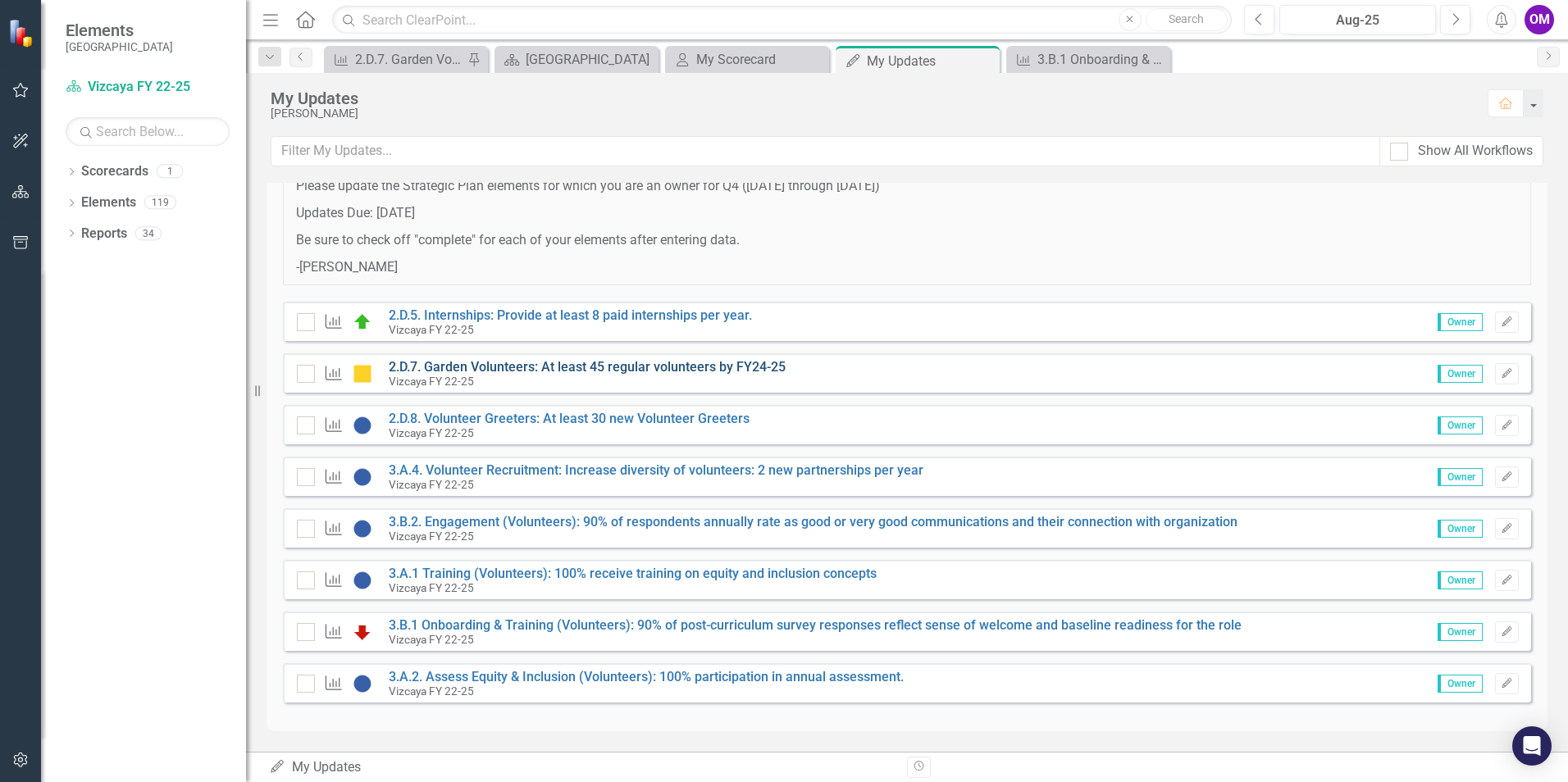
click at [576, 363] on link "2.D.7. Garden Volunteers: At least 45 regular volunteers by FY24-25" at bounding box center [587, 367] width 397 height 16
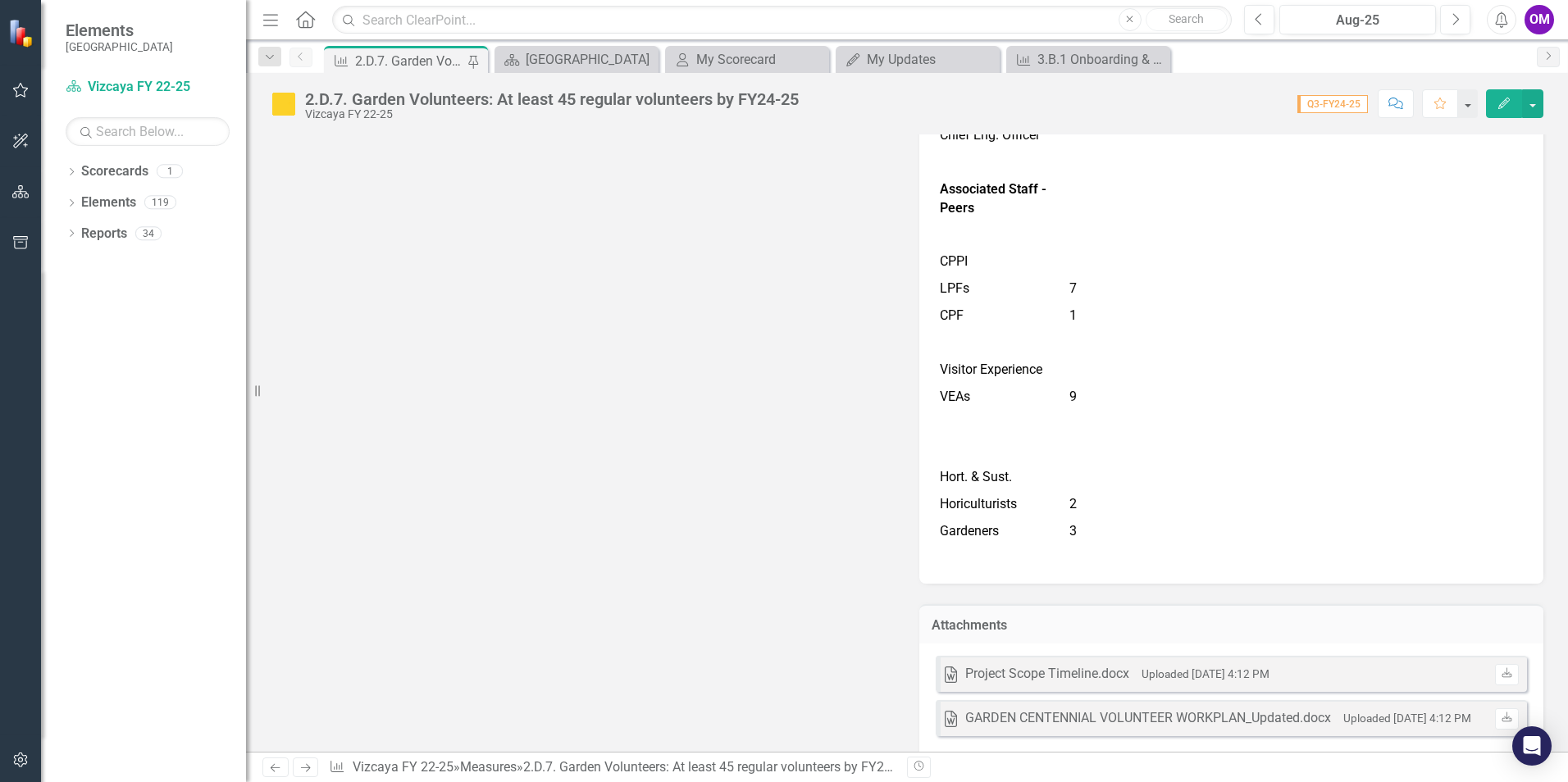
scroll to position [6185, 0]
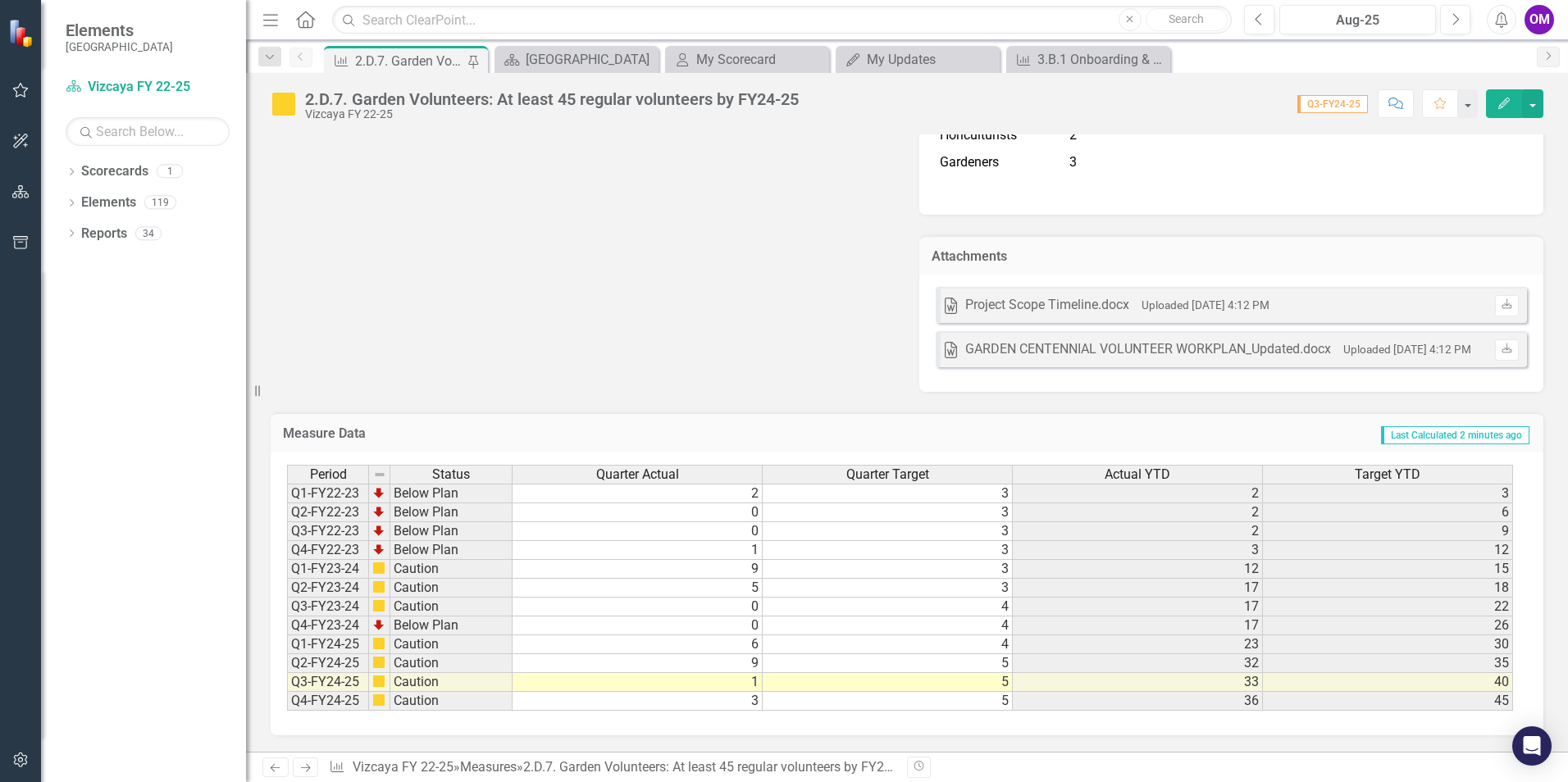
click at [753, 701] on td "3" at bounding box center [638, 701] width 251 height 19
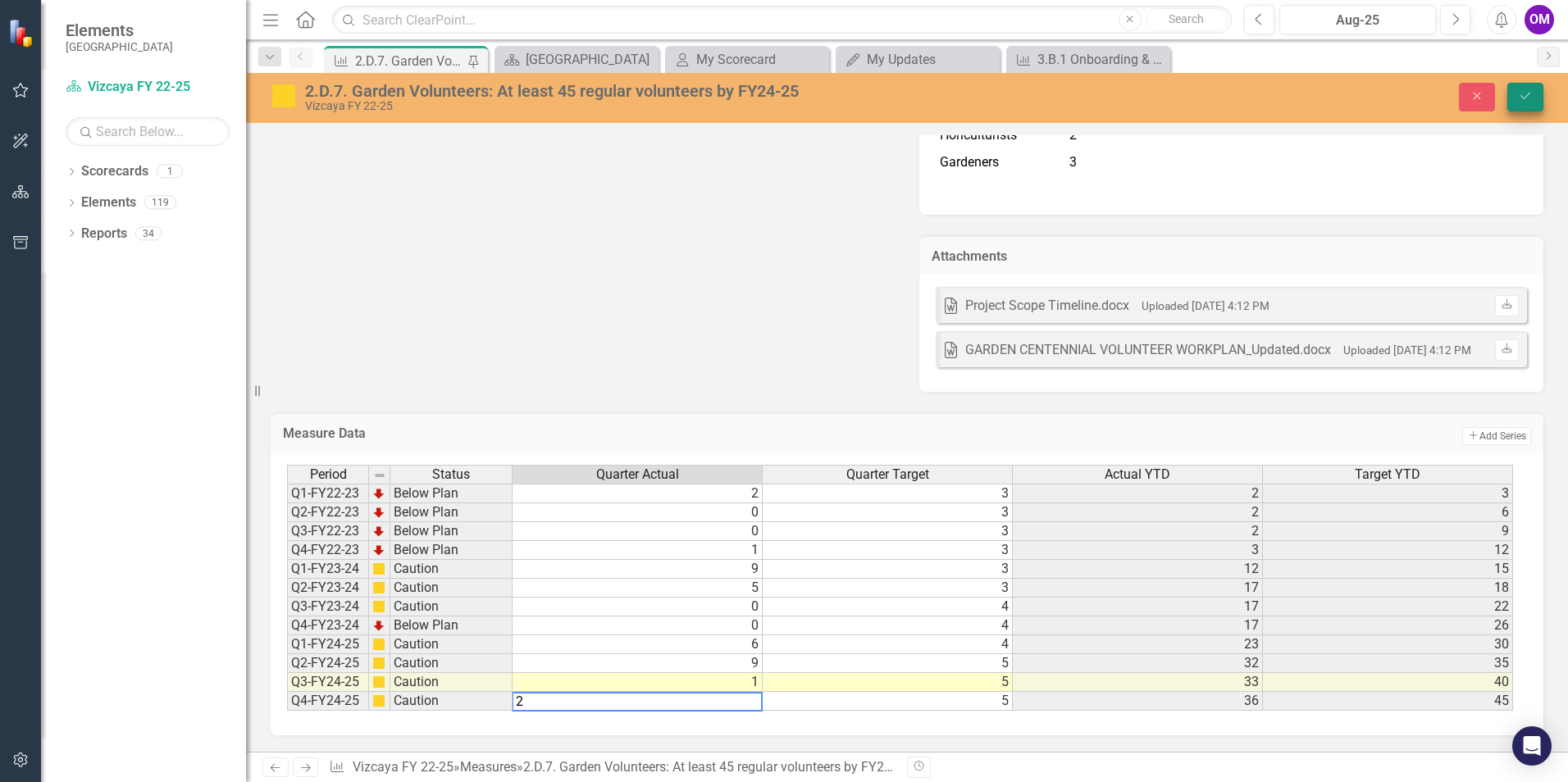
type textarea "2"
click at [1526, 100] on icon "Save" at bounding box center [1525, 97] width 15 height 12
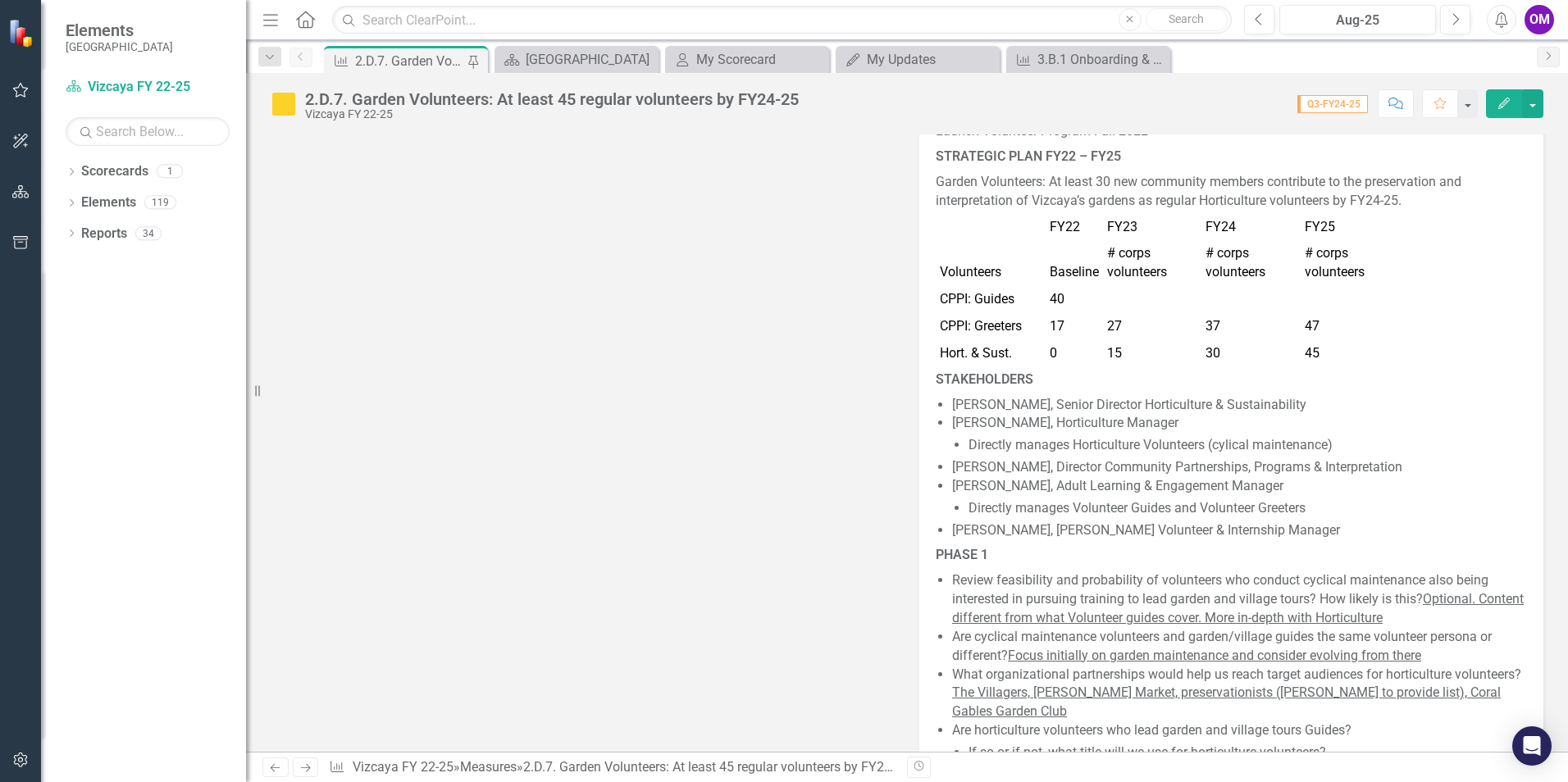
scroll to position [2904, 0]
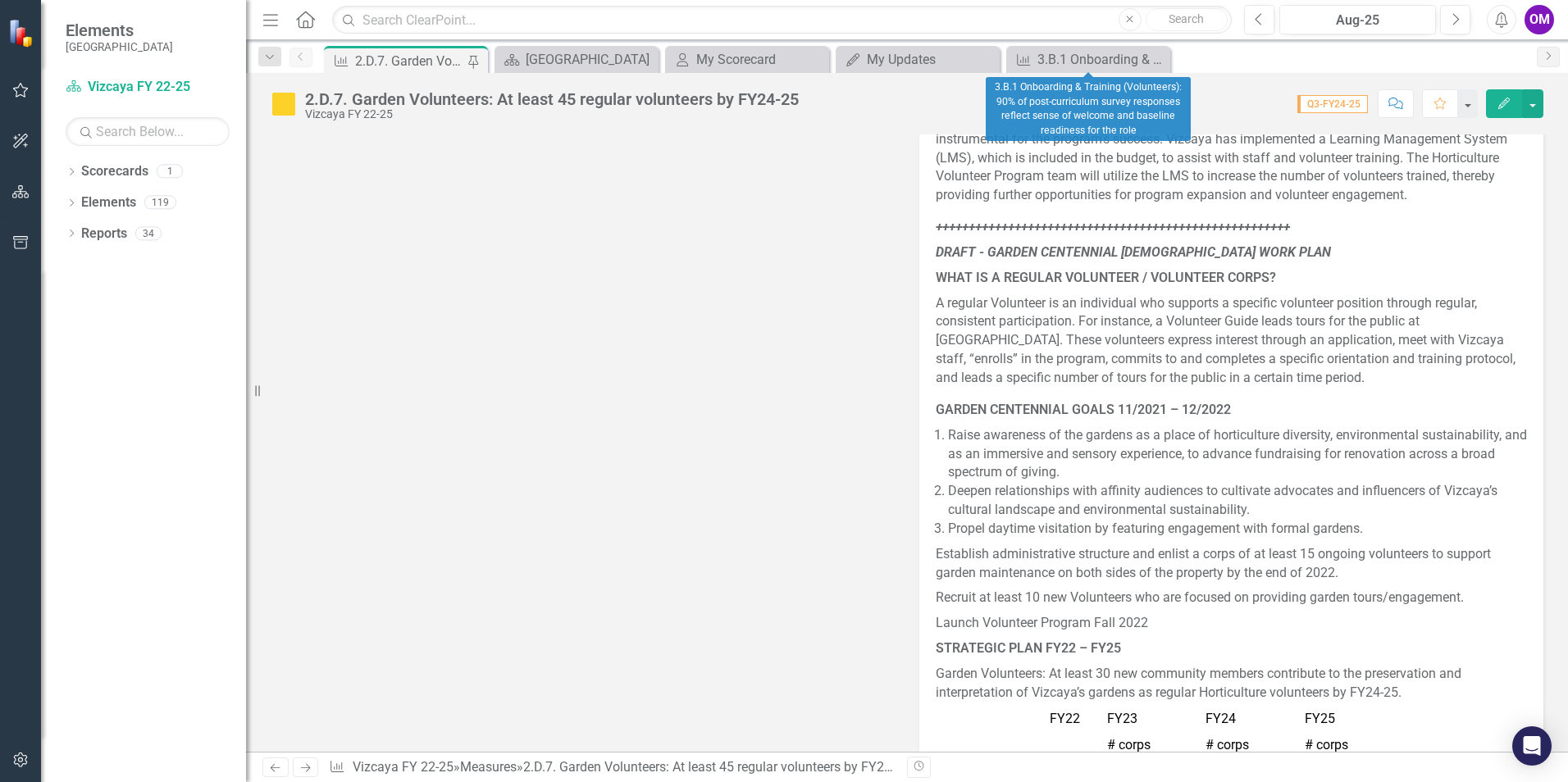
click at [0, 0] on icon "Close" at bounding box center [0, 0] width 0 height 0
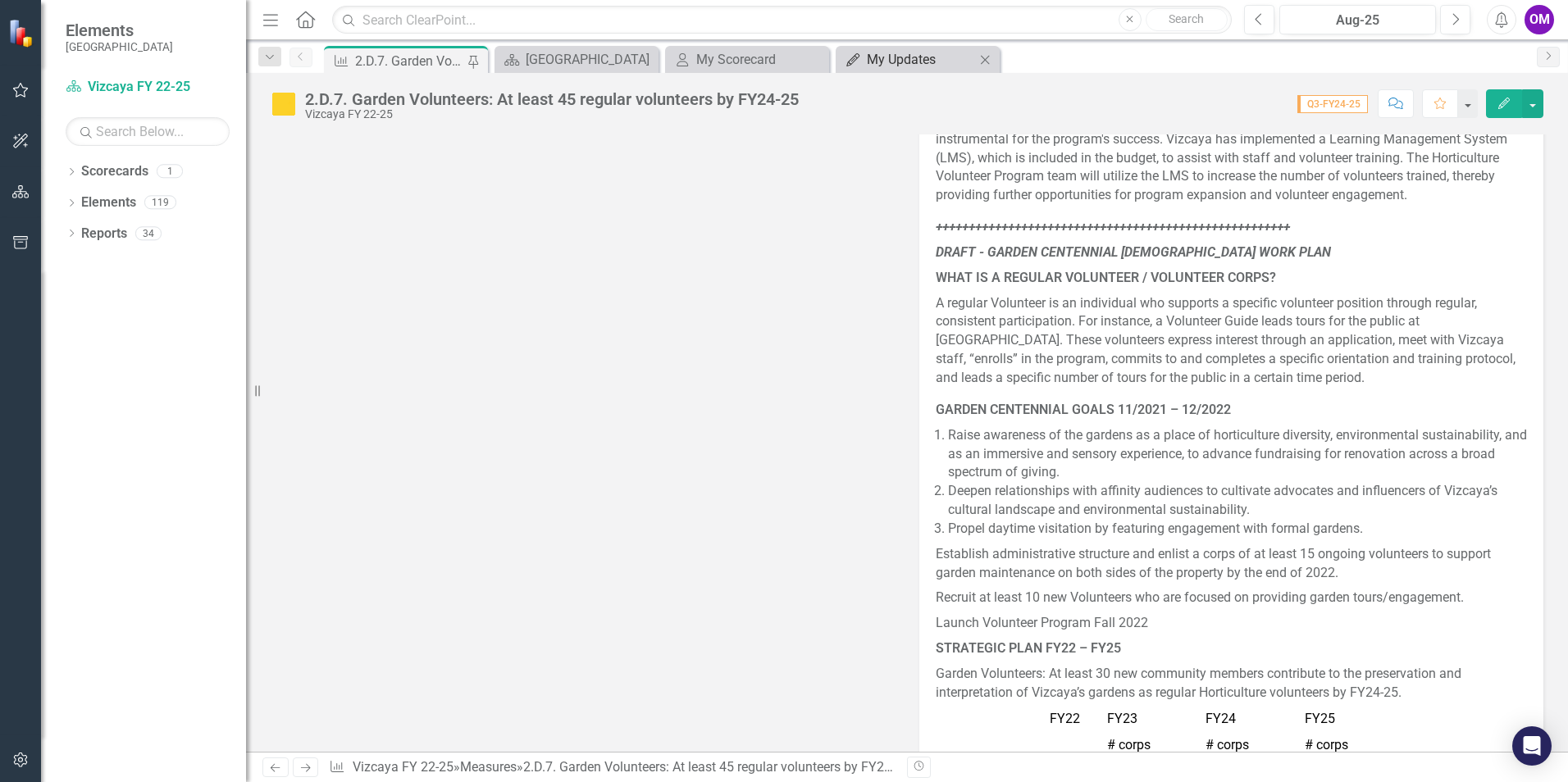
click at [953, 59] on div "My Updates" at bounding box center [921, 59] width 108 height 20
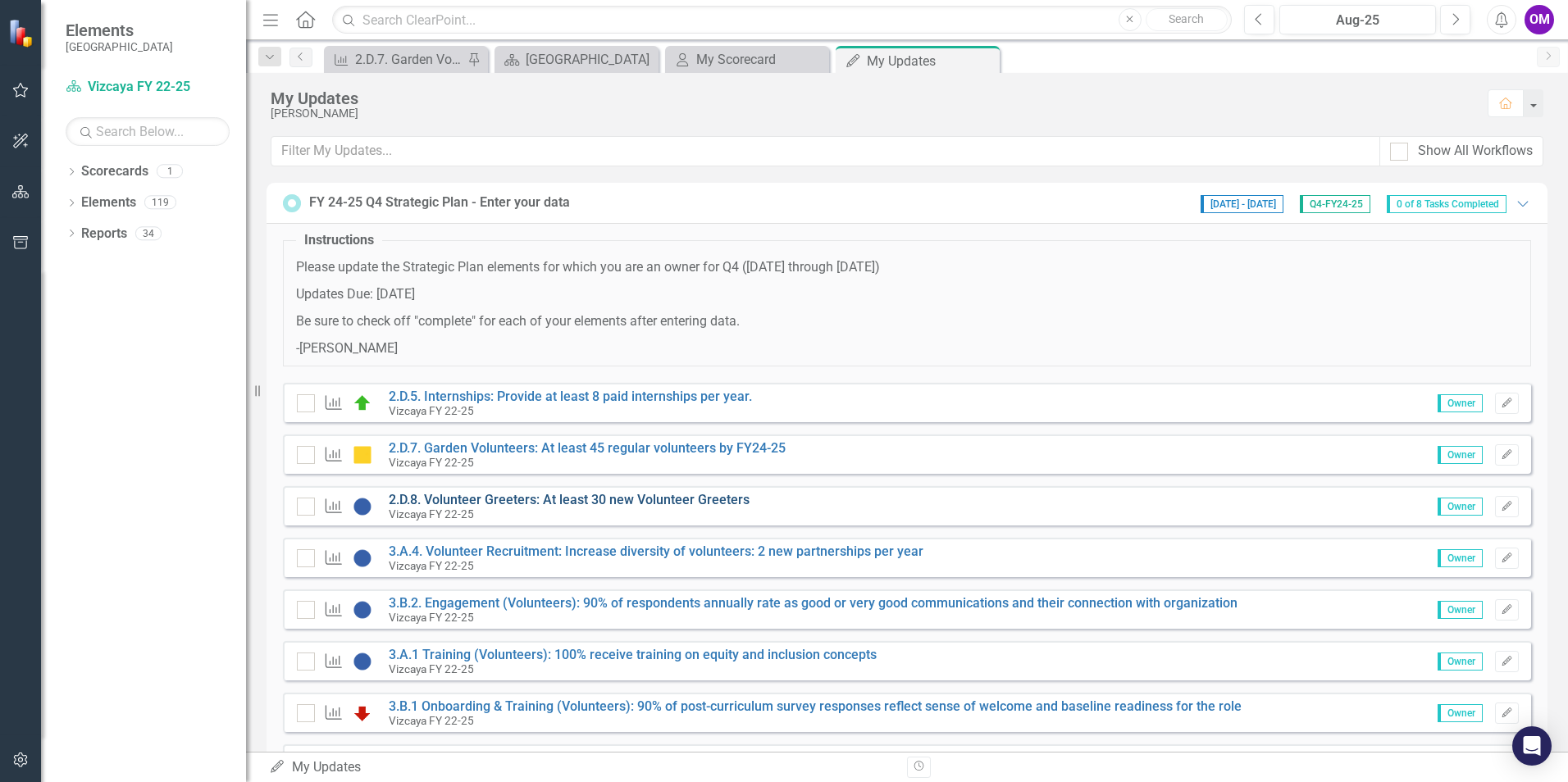
click at [529, 498] on link "2.D.8. Volunteer Greeters: At least 30 new Volunteer Greeters" at bounding box center [569, 500] width 361 height 16
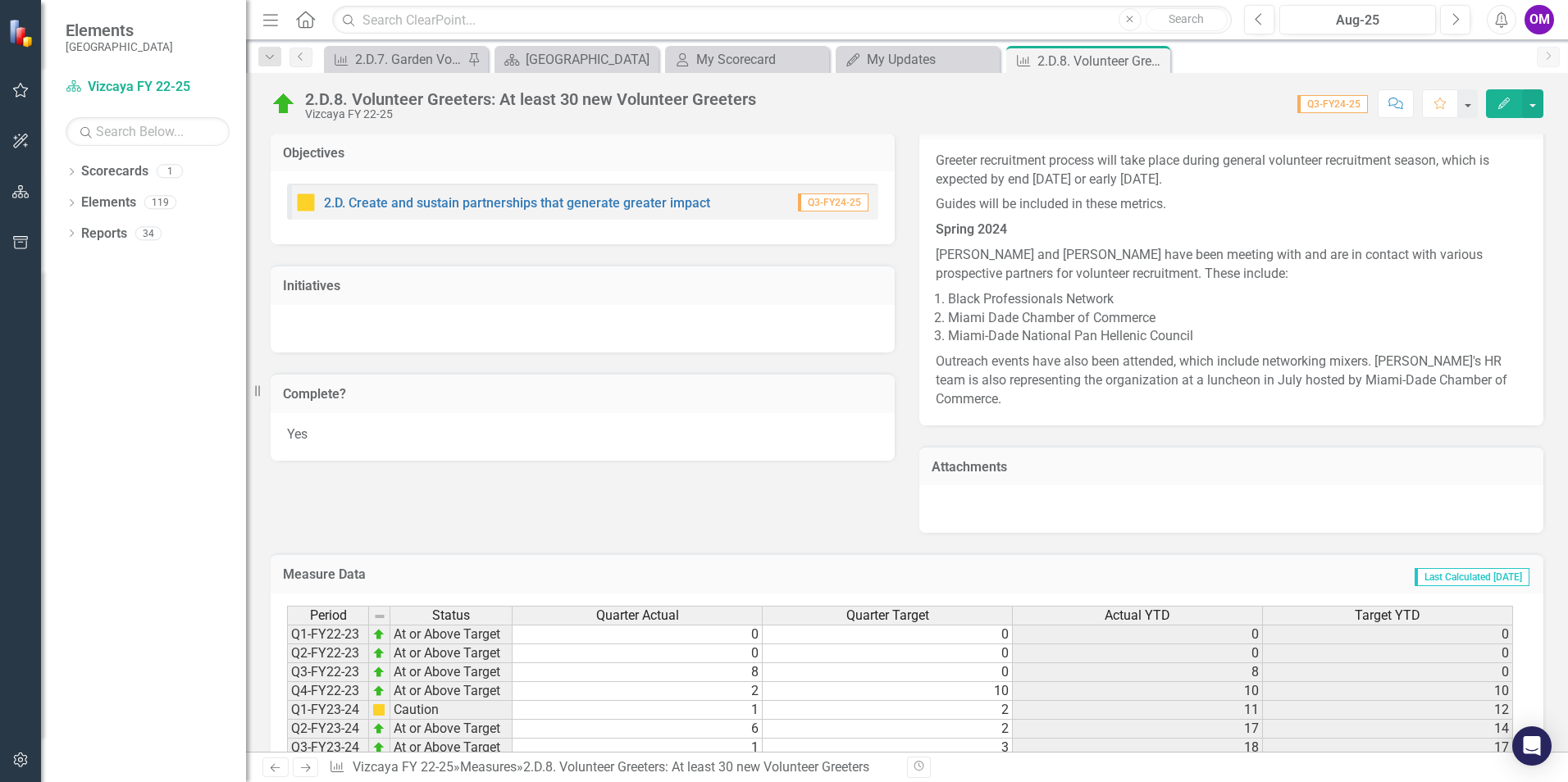
scroll to position [866, 0]
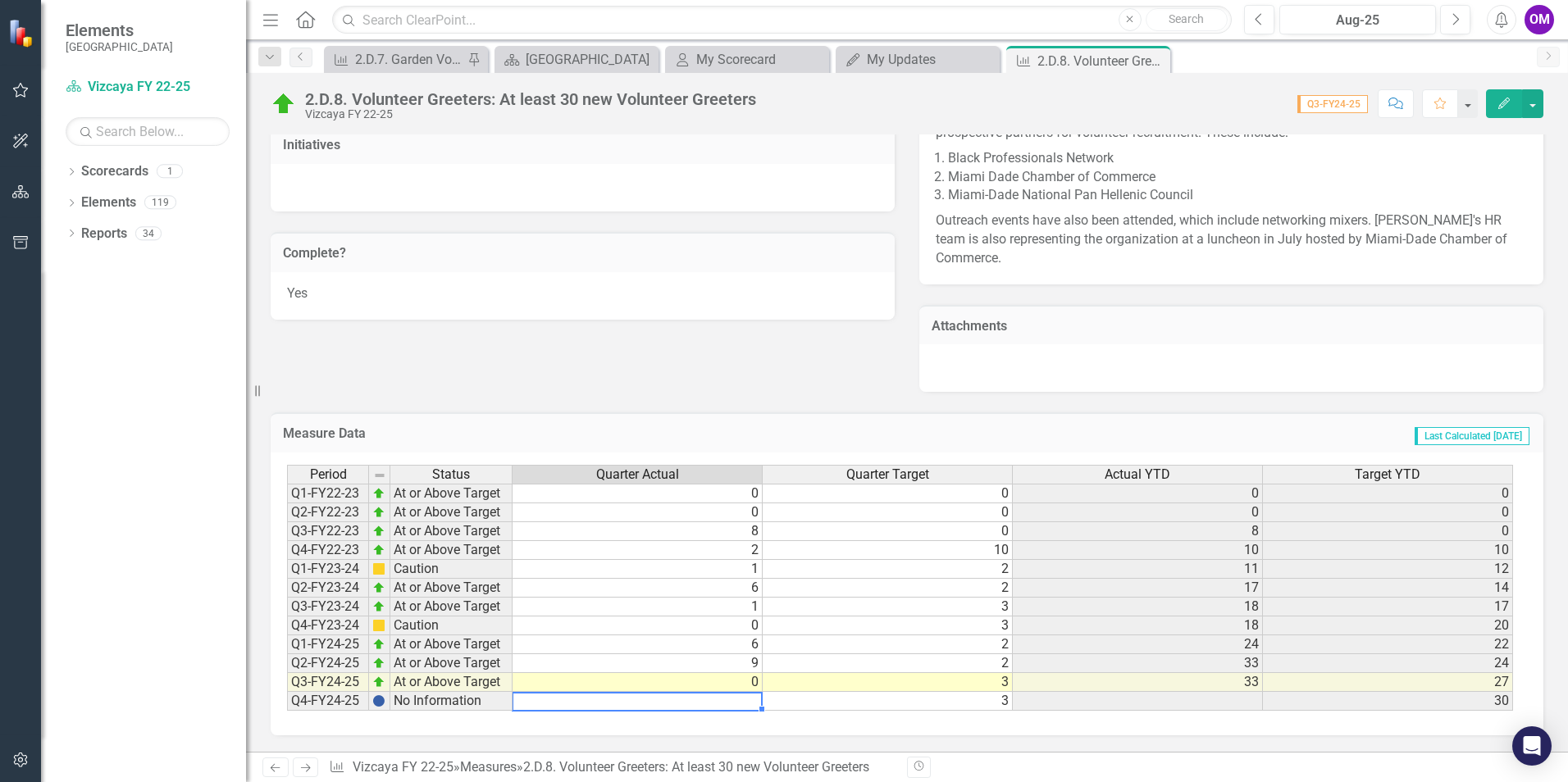
click at [714, 701] on td at bounding box center [638, 701] width 251 height 19
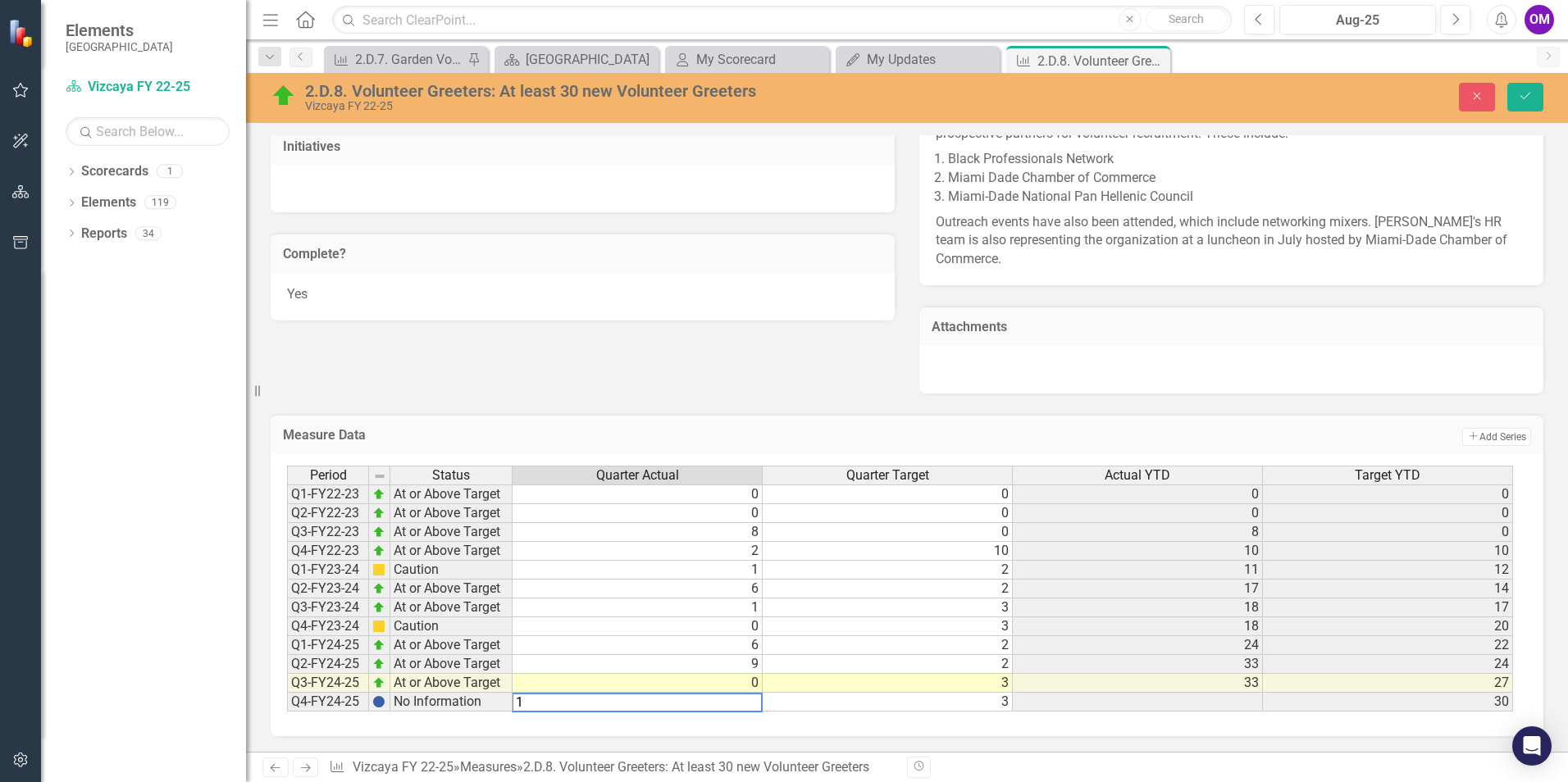
type textarea "3"
click at [866, 705] on td "3" at bounding box center [887, 702] width 251 height 19
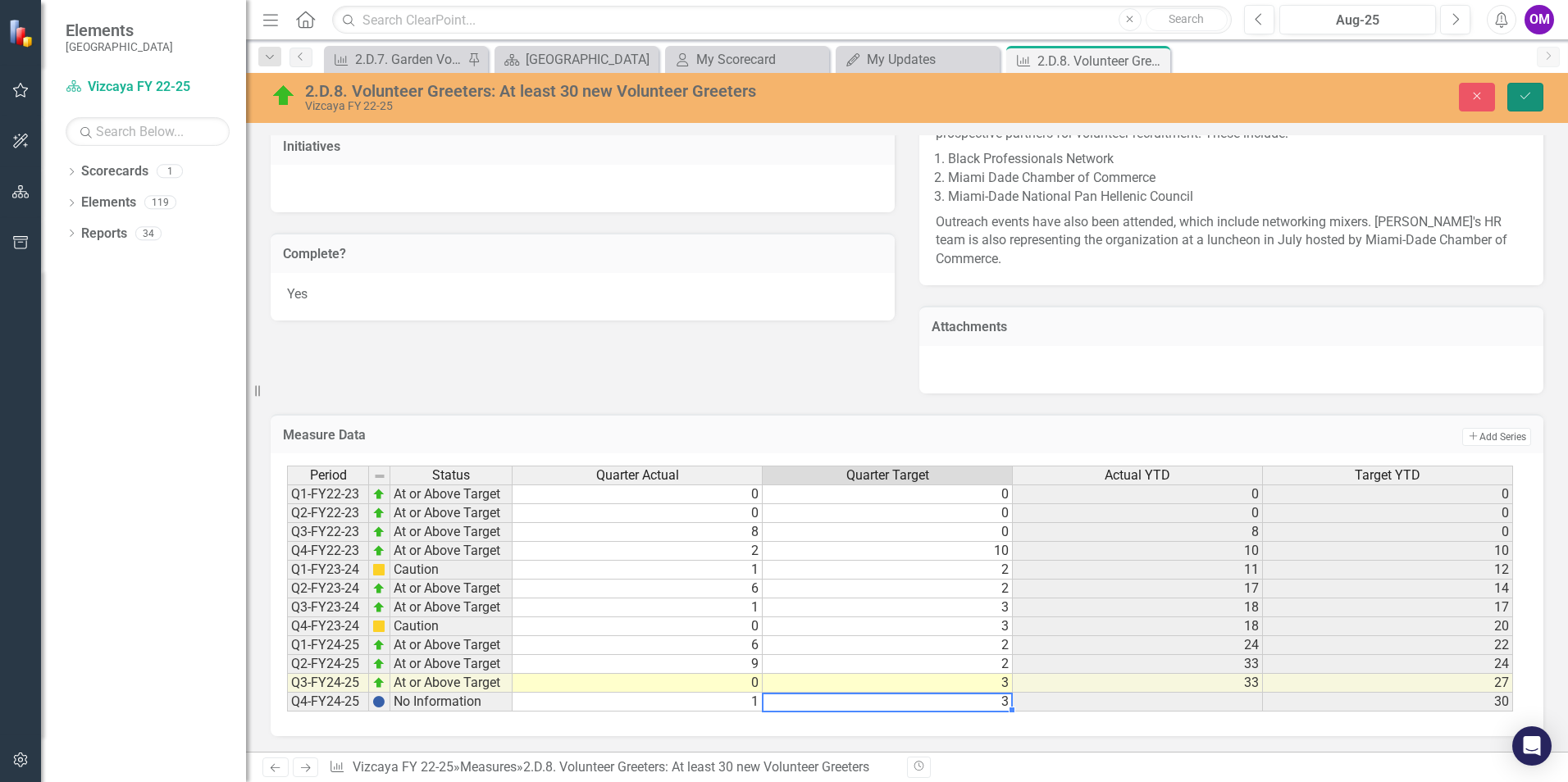
click at [1529, 100] on icon "Save" at bounding box center [1525, 97] width 15 height 12
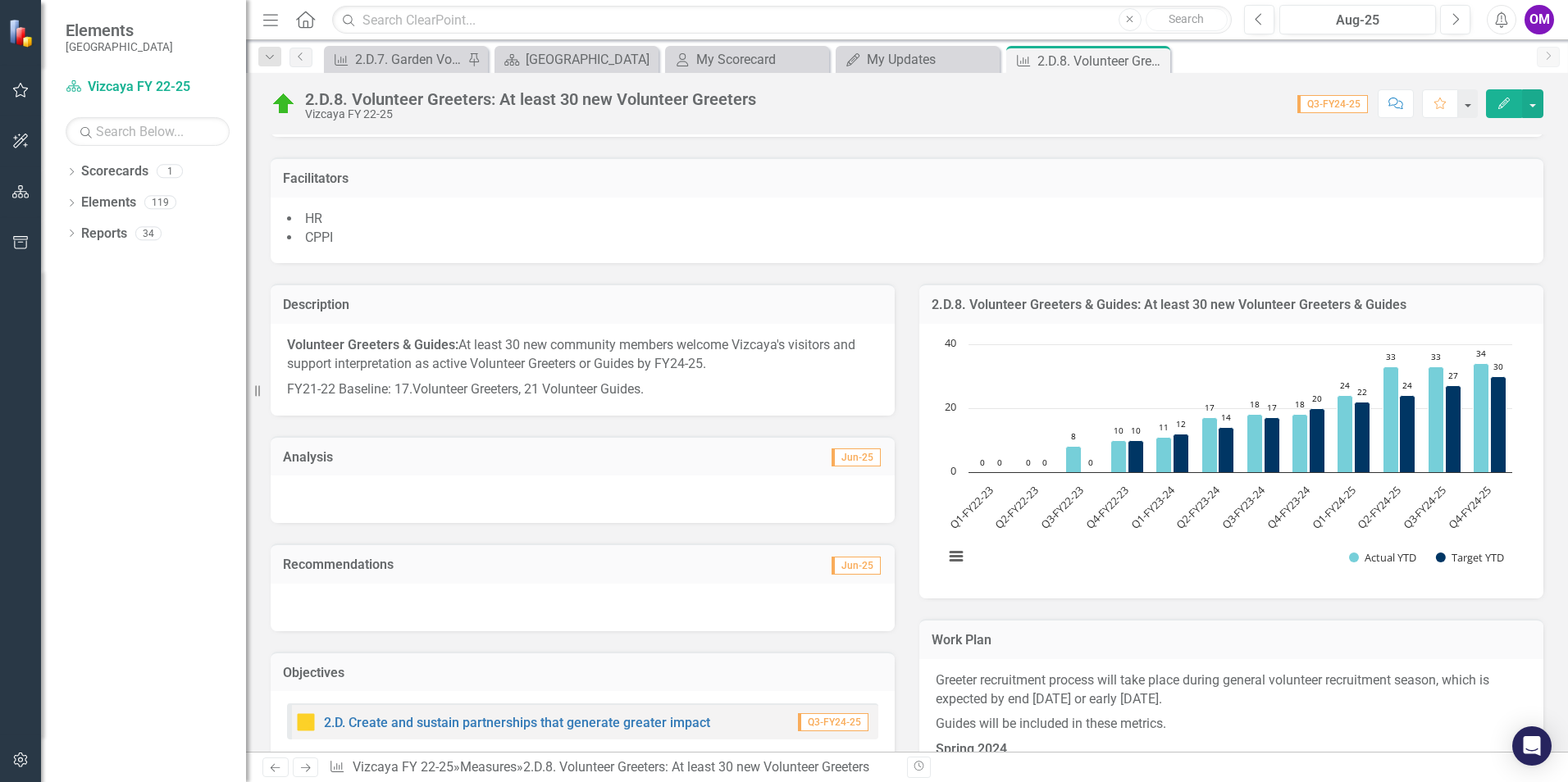
scroll to position [0, 0]
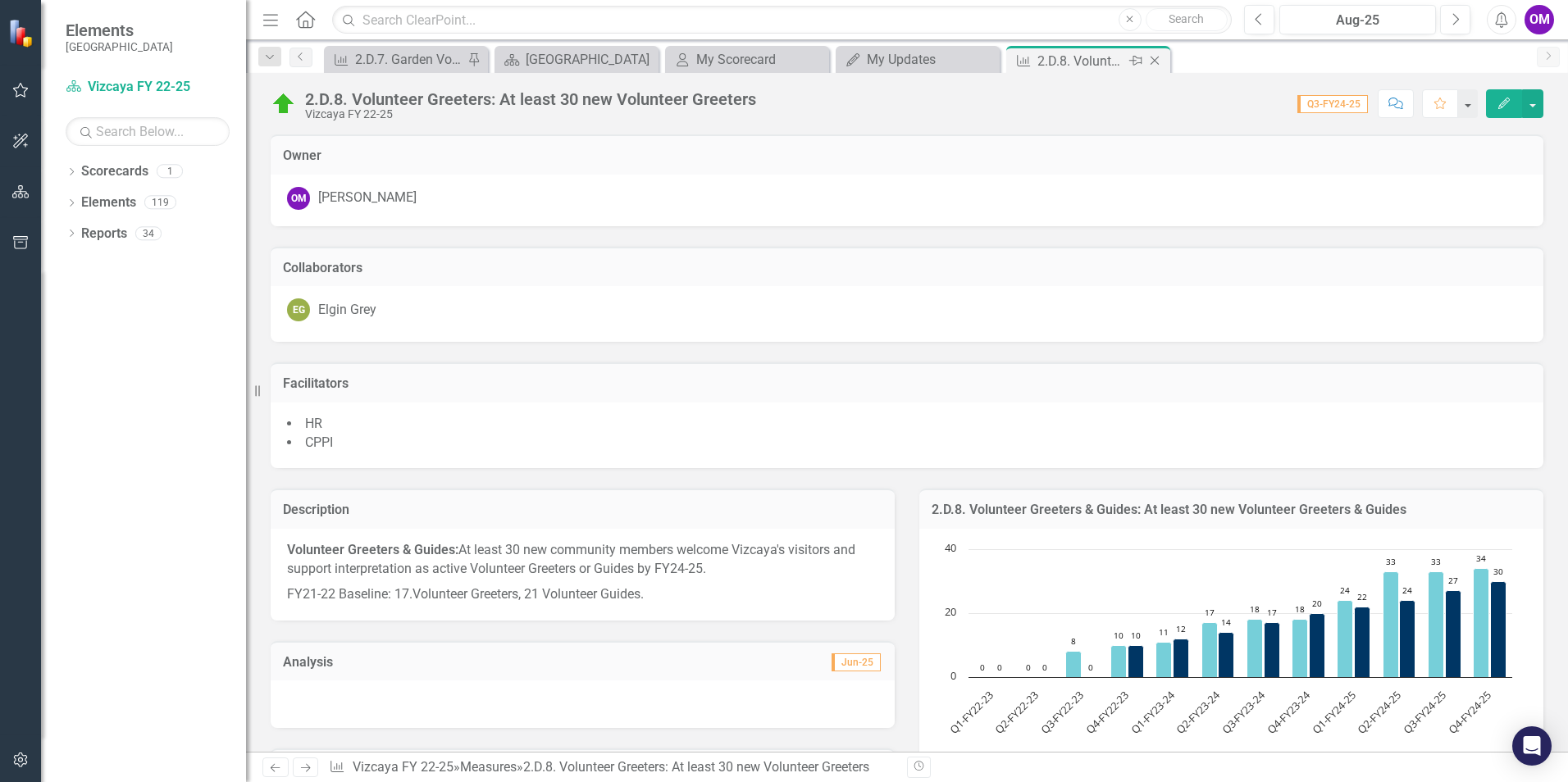
click at [1153, 61] on icon "Close" at bounding box center [1155, 60] width 17 height 13
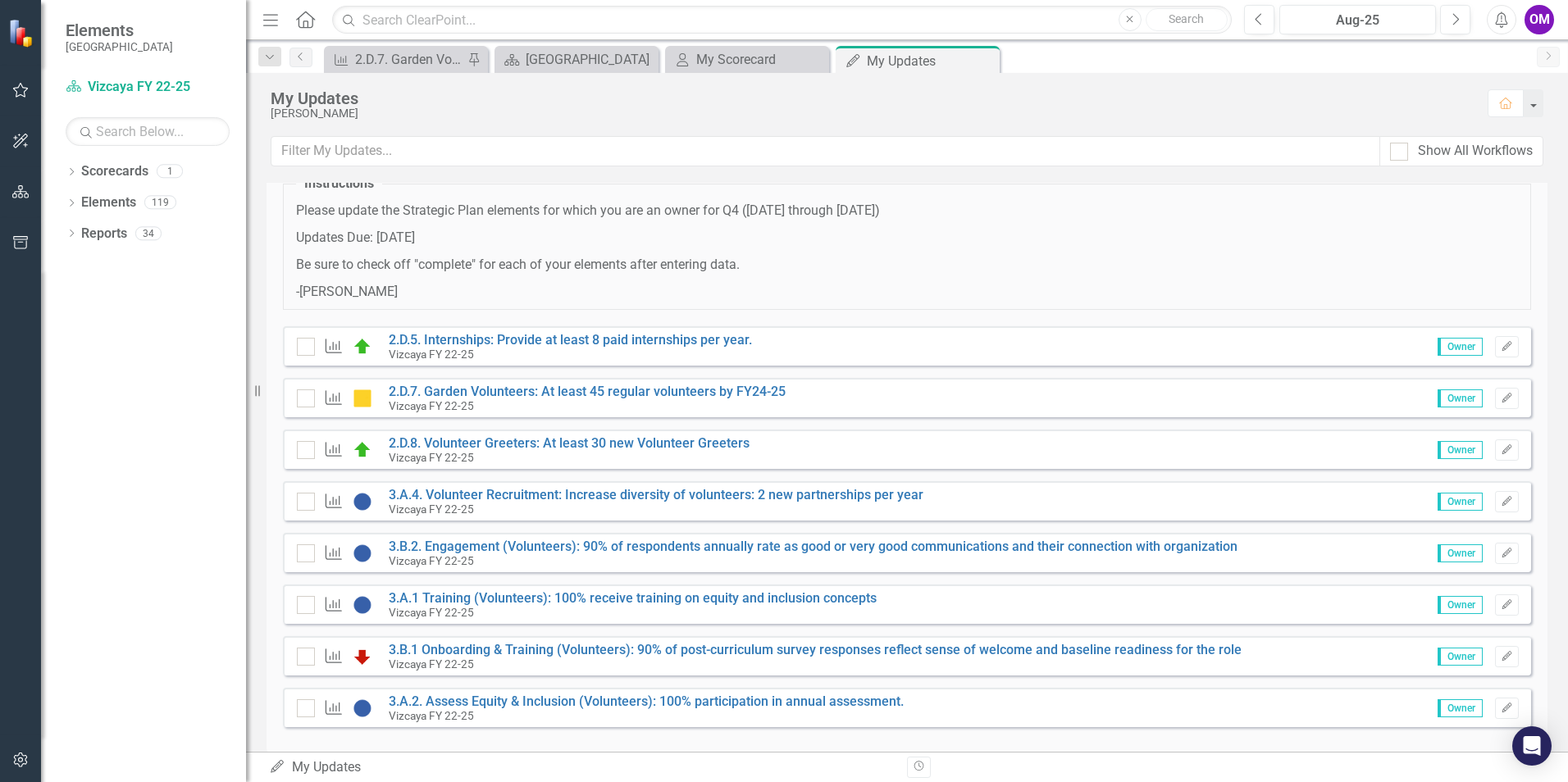
scroll to position [81, 0]
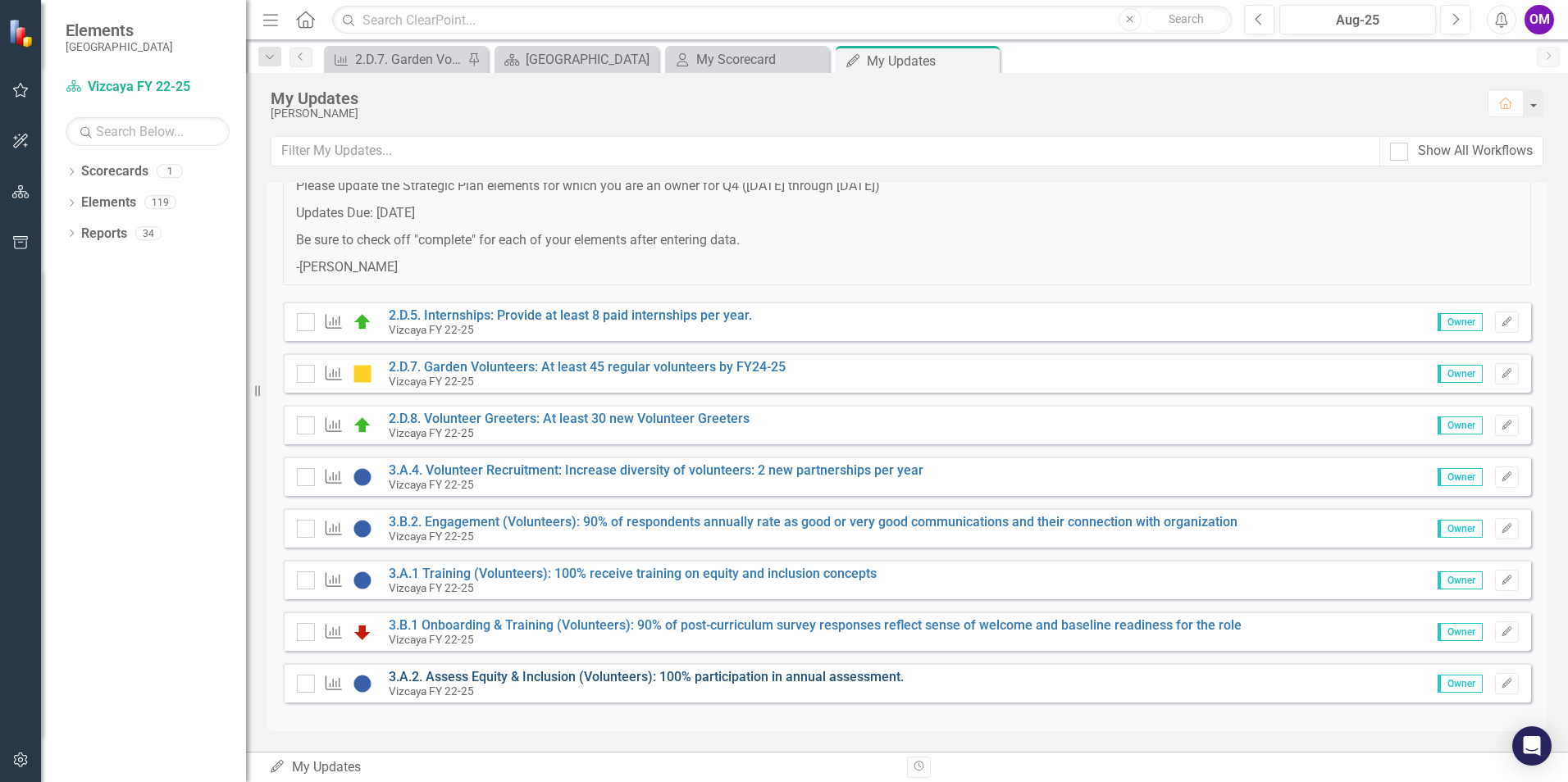
click at [878, 680] on link "3.A.2. Assess Equity & Inclusion (Volunteers): 100% participation in annual ass…" at bounding box center [647, 677] width 515 height 16
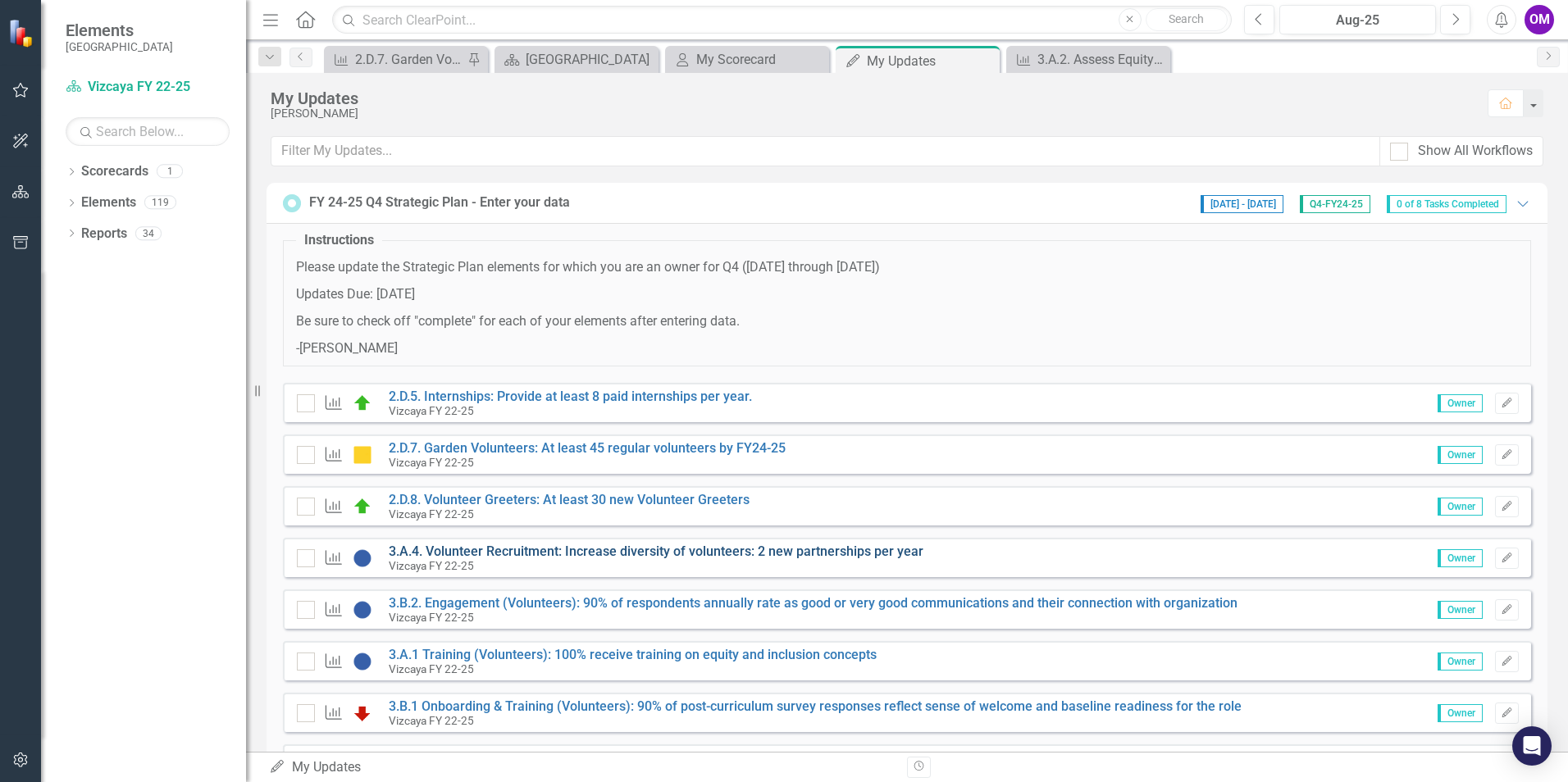
click at [591, 548] on link "3.A.4. Volunteer Recruitment: Increase diversity of volunteers: 2 new partnersh…" at bounding box center [656, 552] width 534 height 16
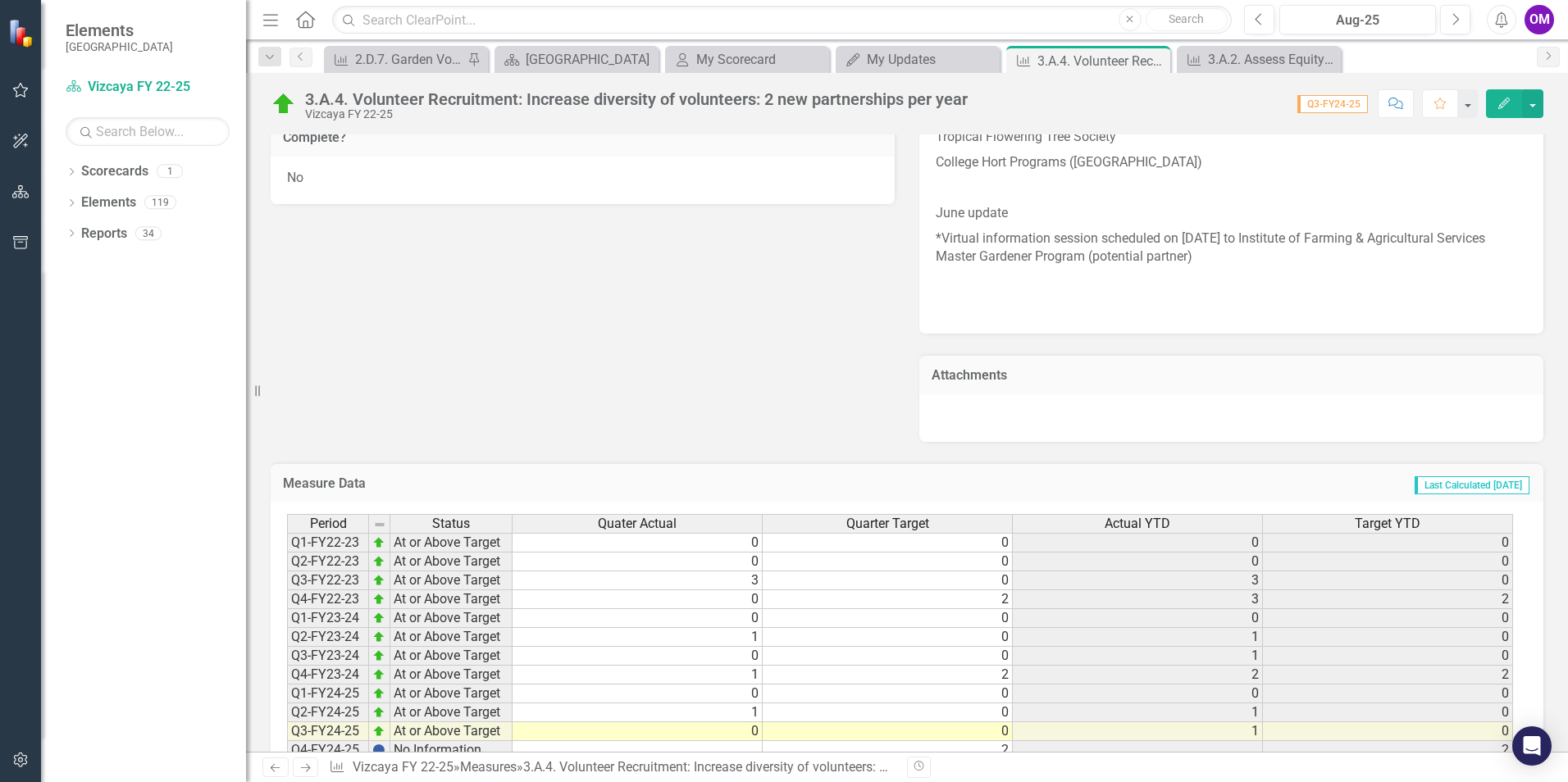
scroll to position [1033, 0]
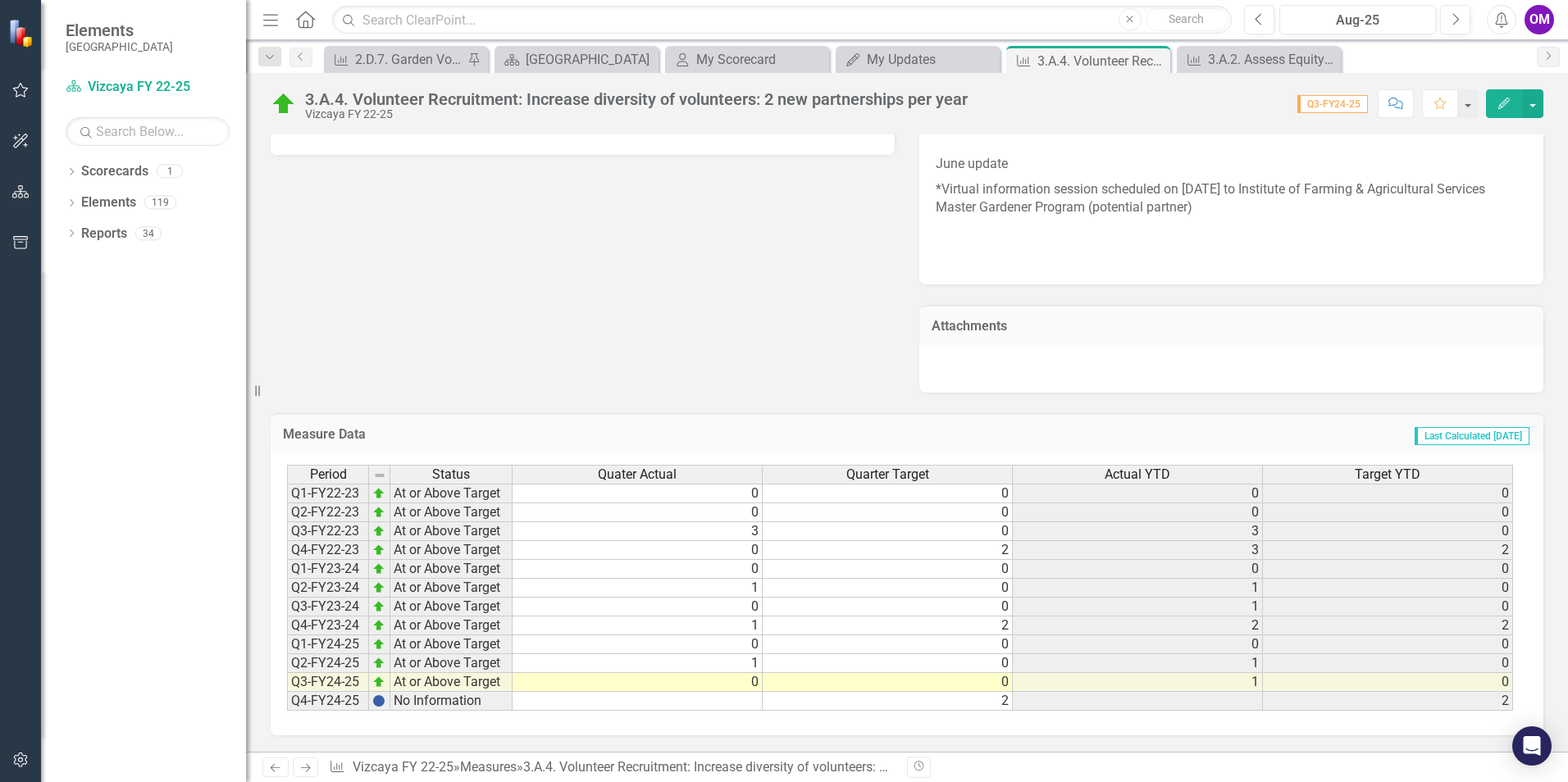
click at [718, 705] on td at bounding box center [638, 701] width 251 height 19
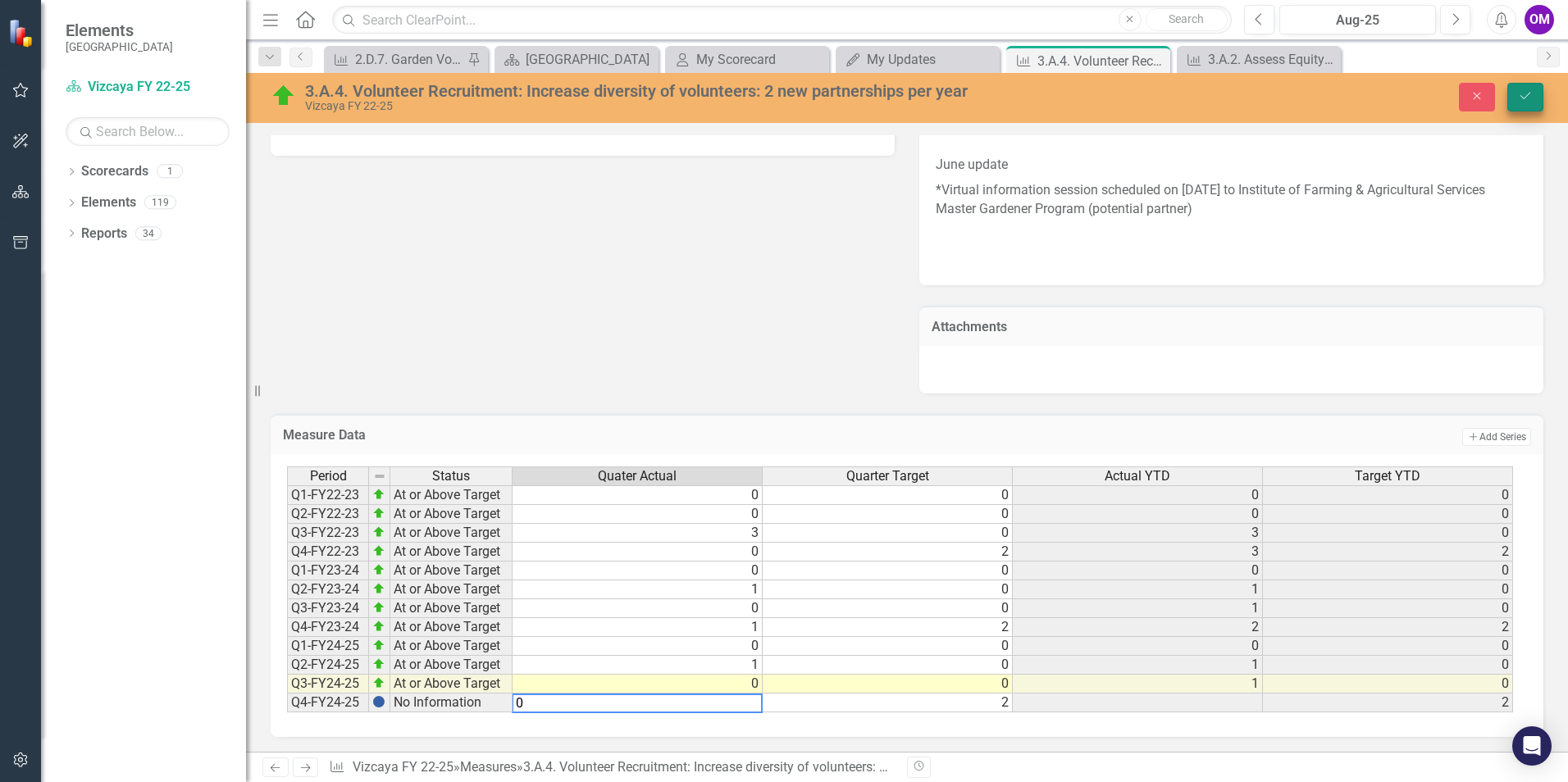
type textarea "0"
click at [1521, 87] on button "Save" at bounding box center [1525, 97] width 36 height 28
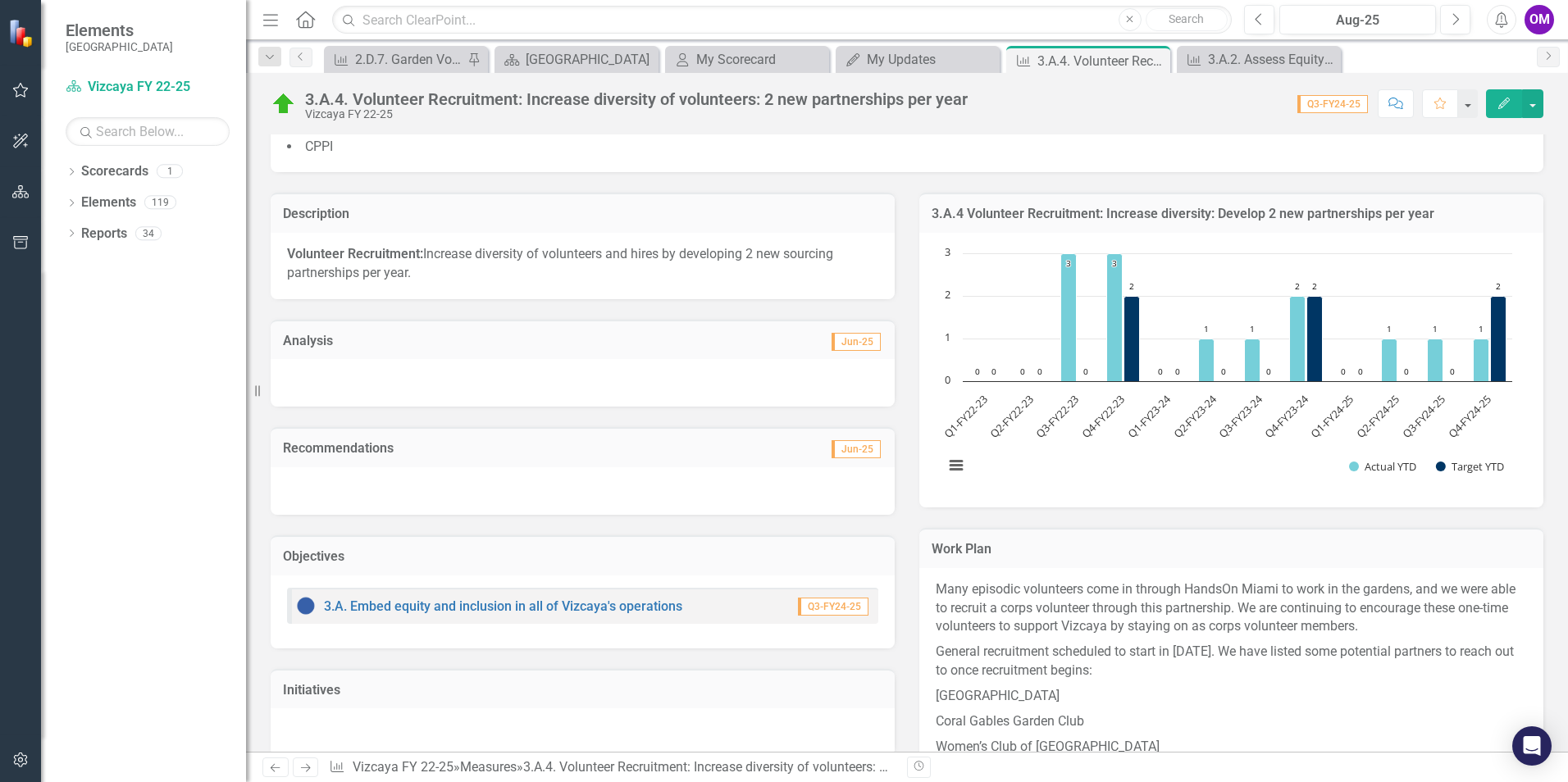
scroll to position [294, 0]
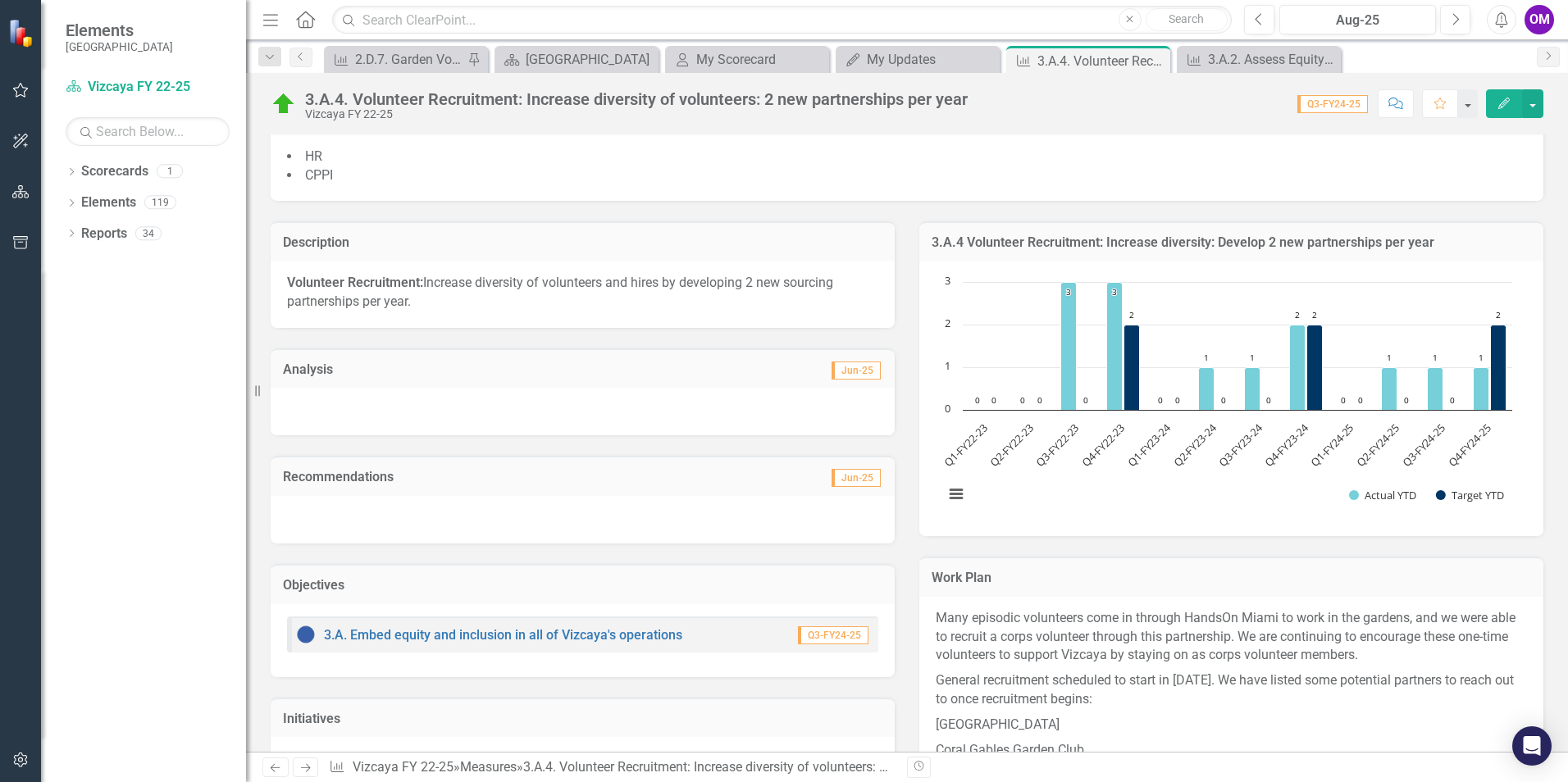
click at [762, 389] on div at bounding box center [583, 411] width 624 height 48
click at [758, 394] on div at bounding box center [583, 411] width 624 height 48
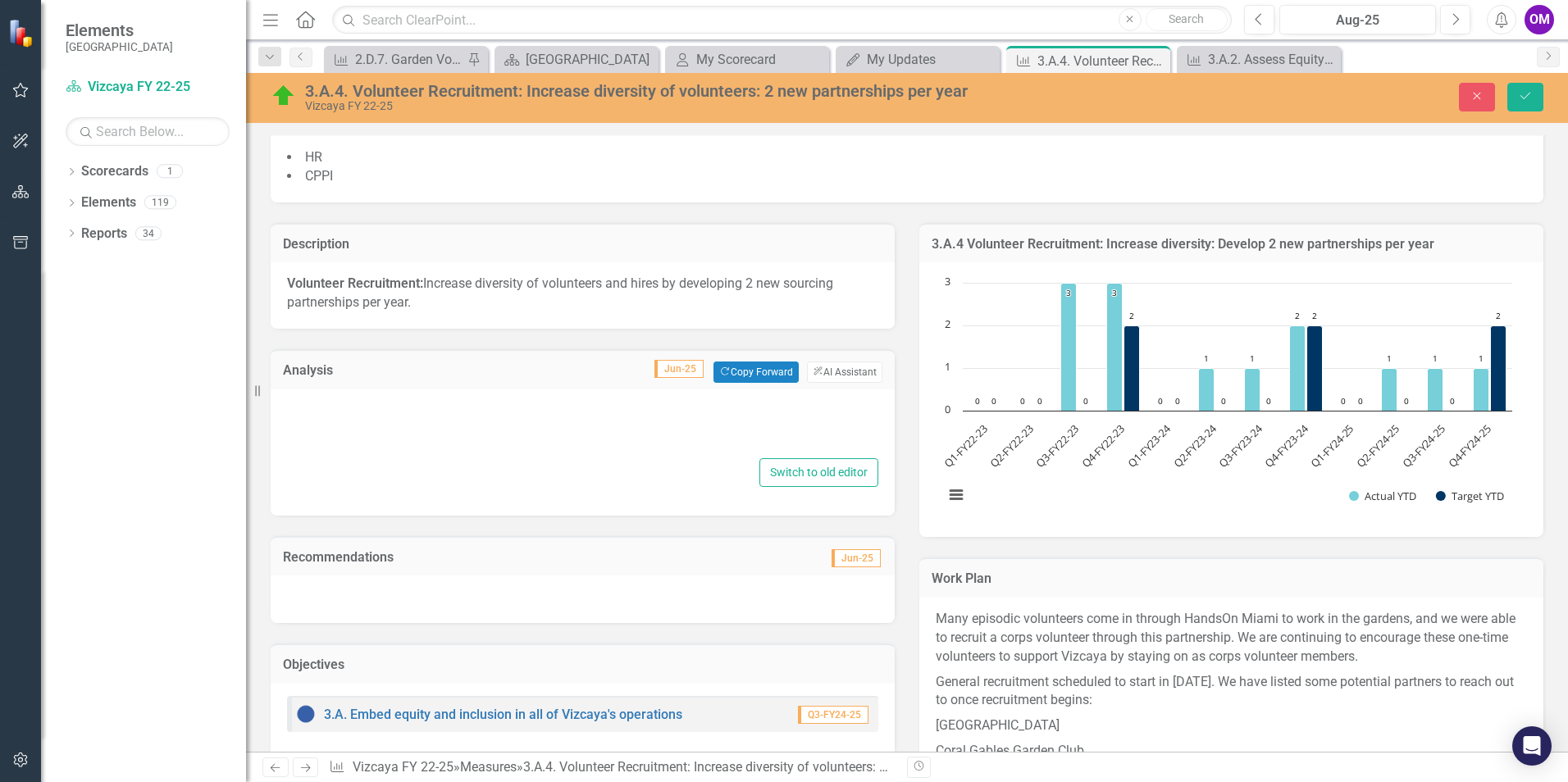
click at [465, 436] on div at bounding box center [582, 428] width 591 height 53
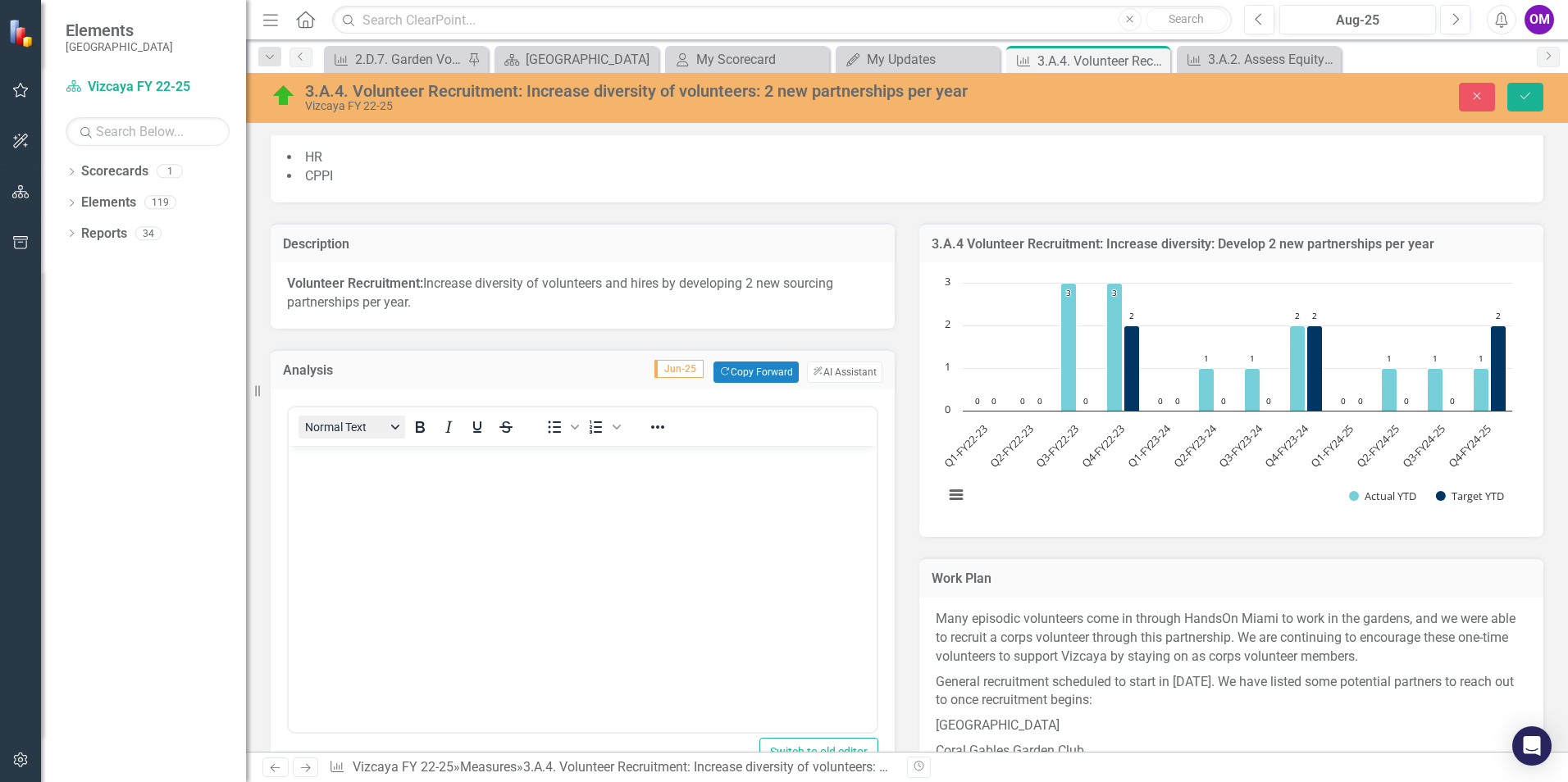
scroll to position [0, 0]
click at [340, 489] on body "Rich Text Area. Press ALT-0 for help." at bounding box center [582, 569] width 588 height 246
click at [554, 424] on icon "Bullet list" at bounding box center [555, 427] width 20 height 20
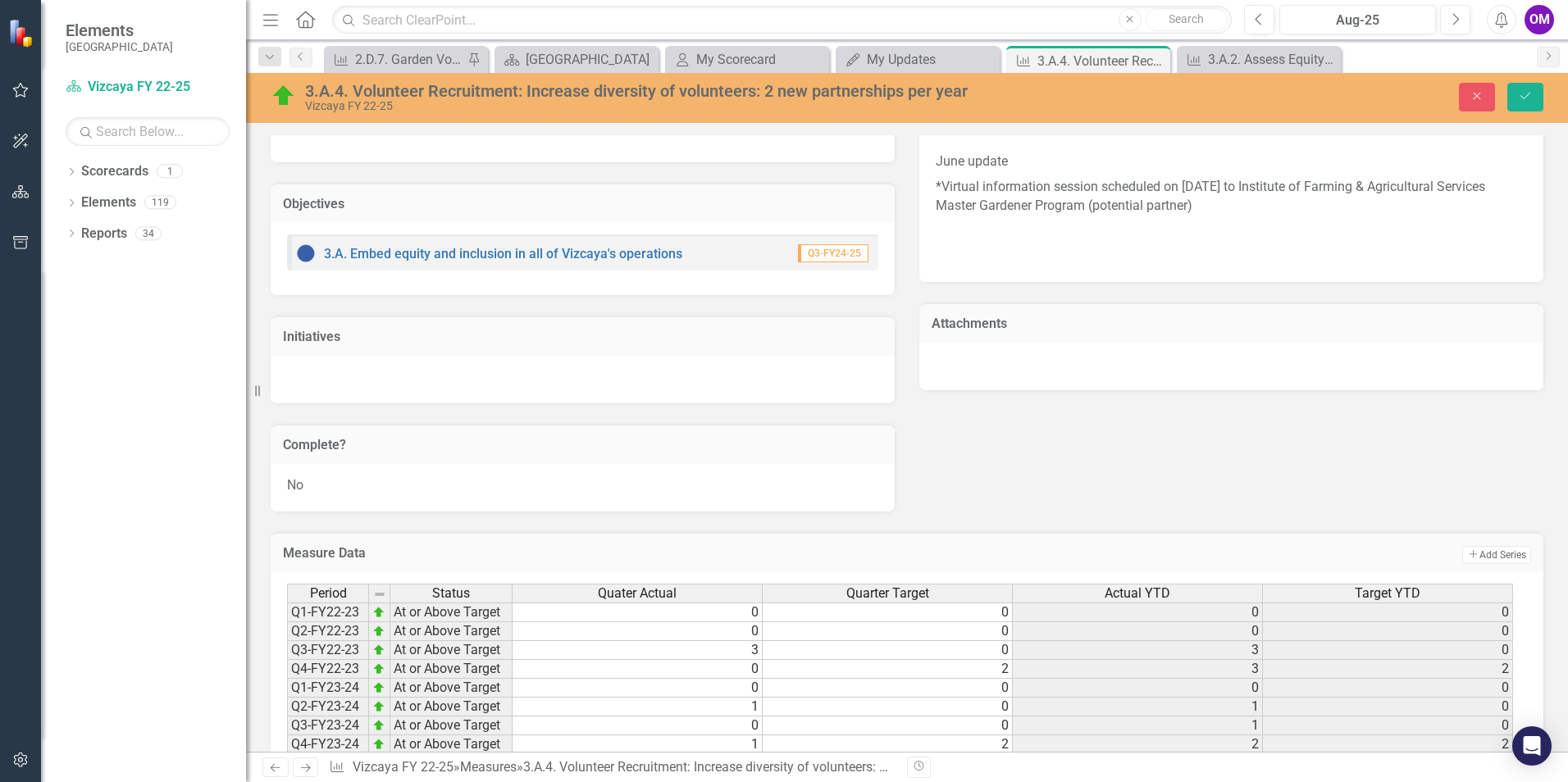
scroll to position [1154, 0]
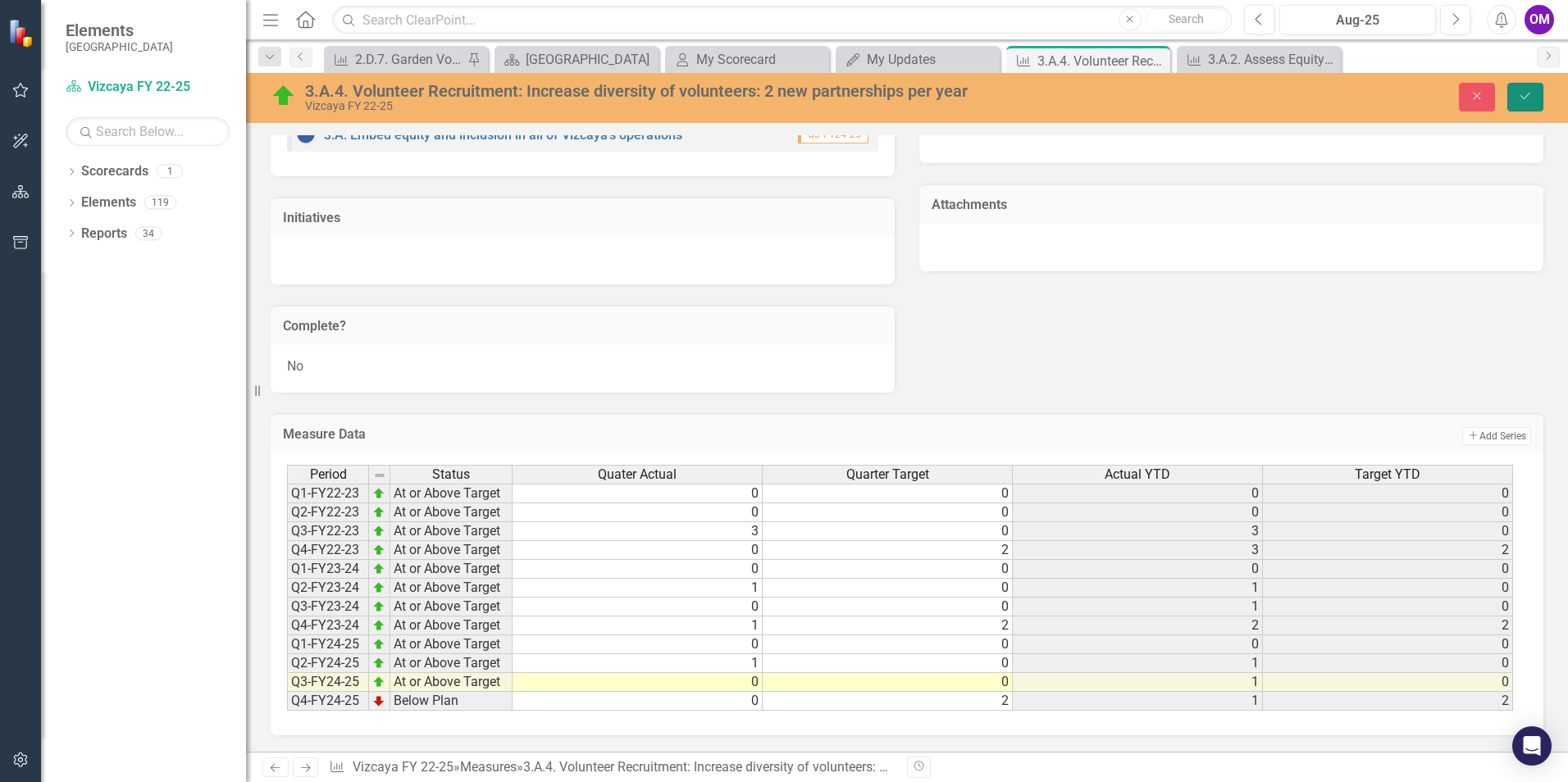
click at [1526, 96] on icon "Save" at bounding box center [1525, 97] width 15 height 12
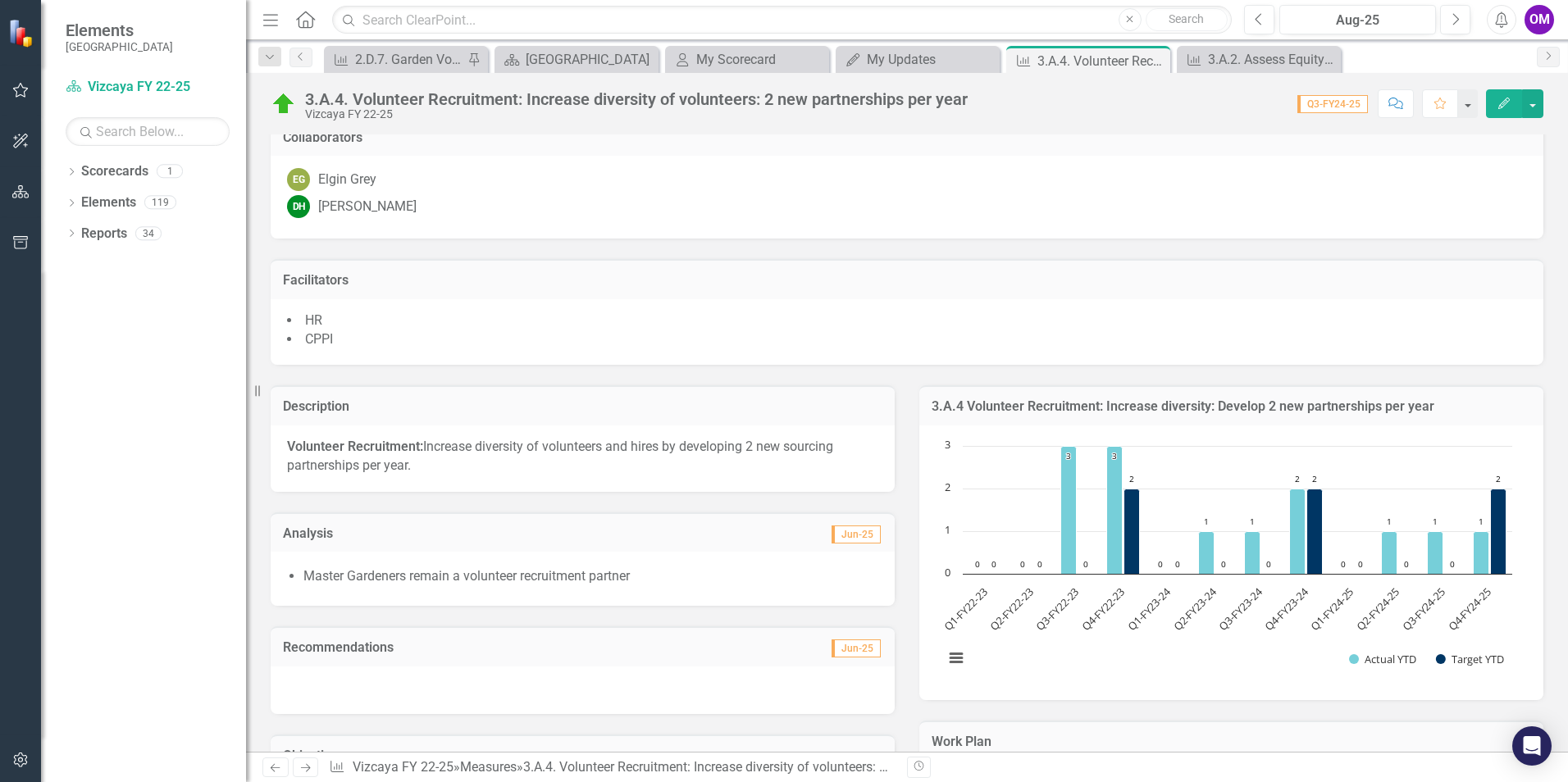
scroll to position [0, 0]
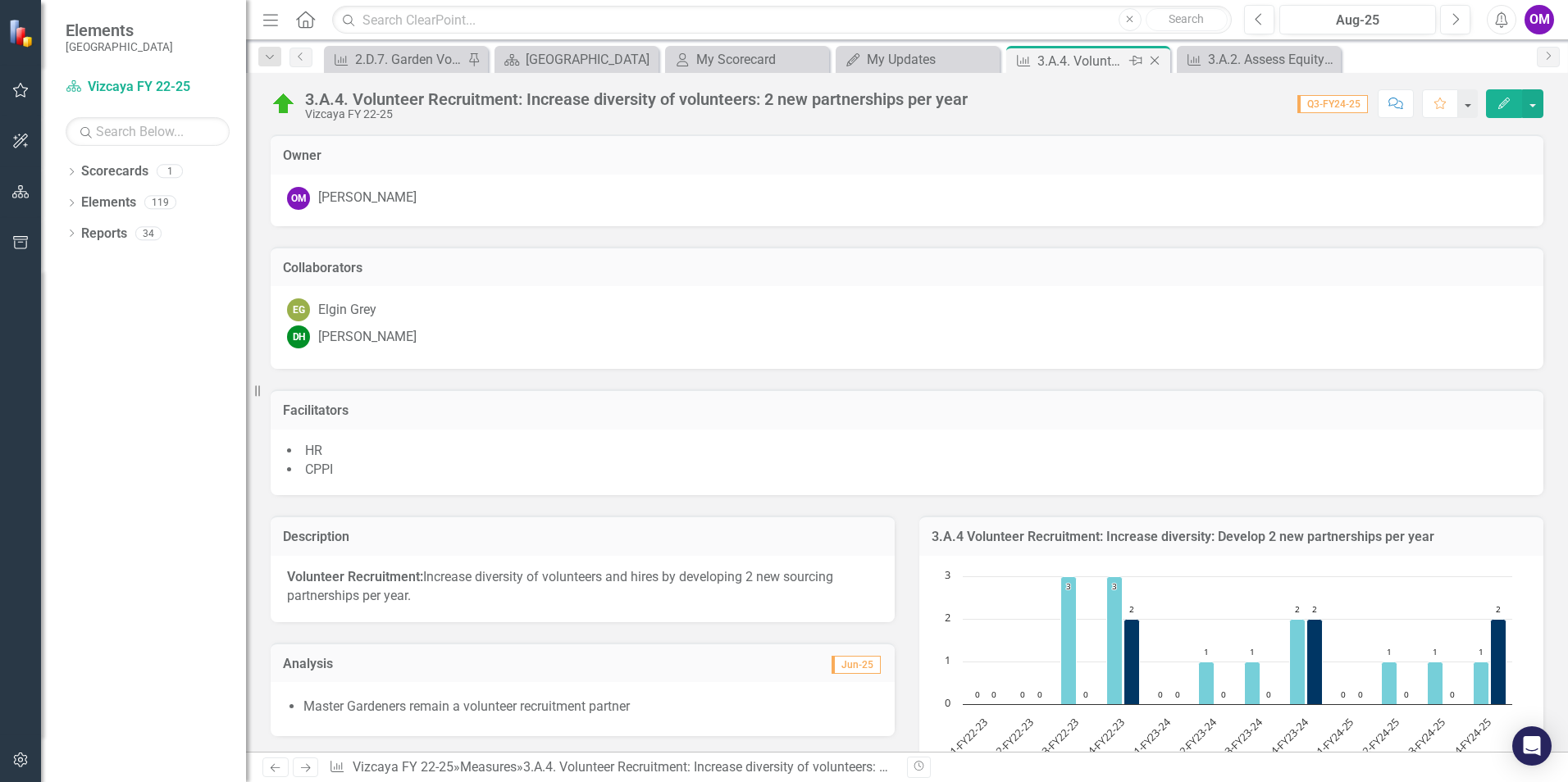
click at [1160, 61] on icon "Close" at bounding box center [1155, 60] width 17 height 13
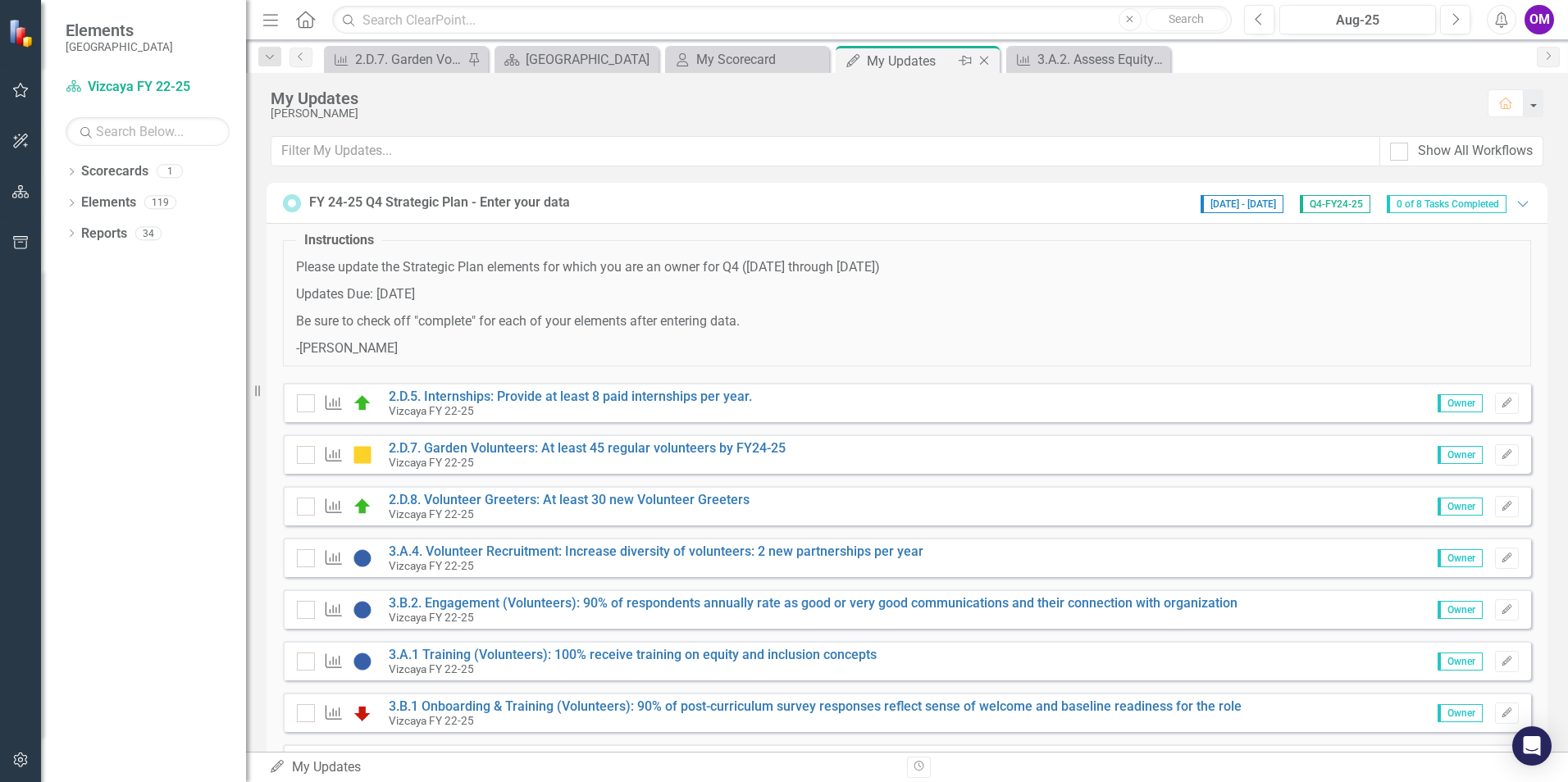
click at [910, 67] on div "My Updates" at bounding box center [911, 60] width 88 height 20
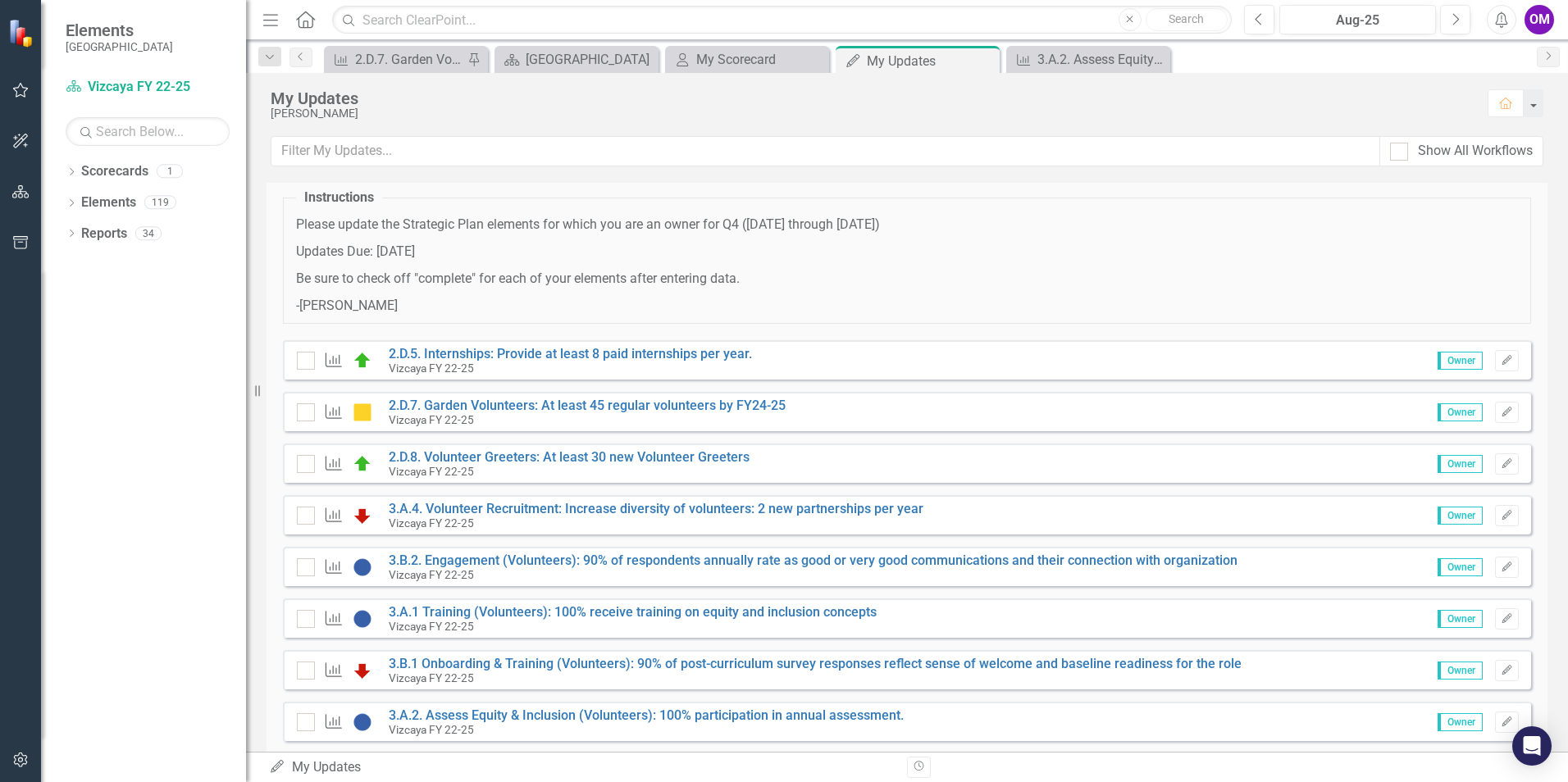
scroll to position [81, 0]
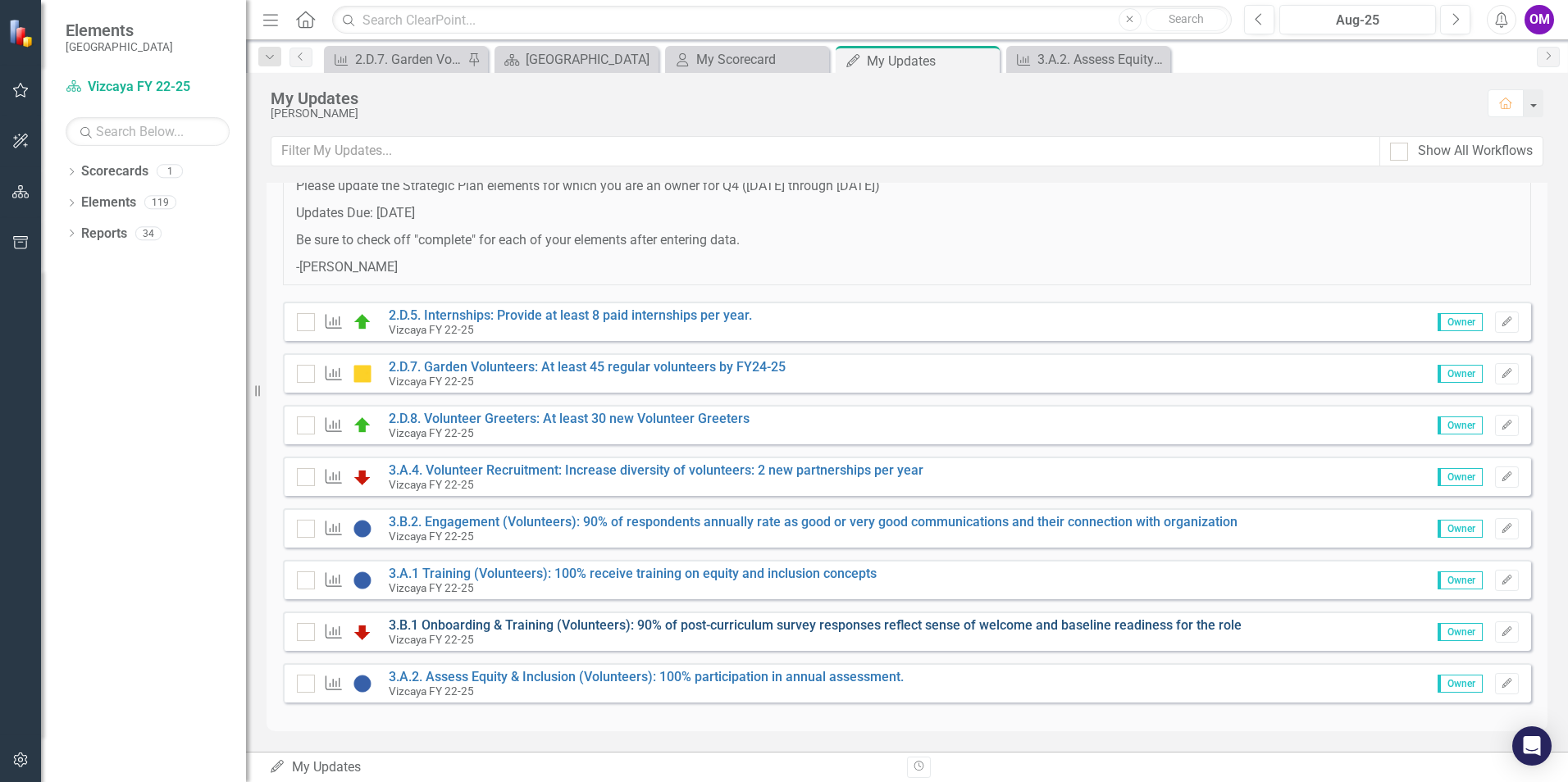
click at [751, 632] on link "3.B.1 Onboarding & Training (Volunteers): 90% of post-curriculum survey respons…" at bounding box center [815, 625] width 853 height 16
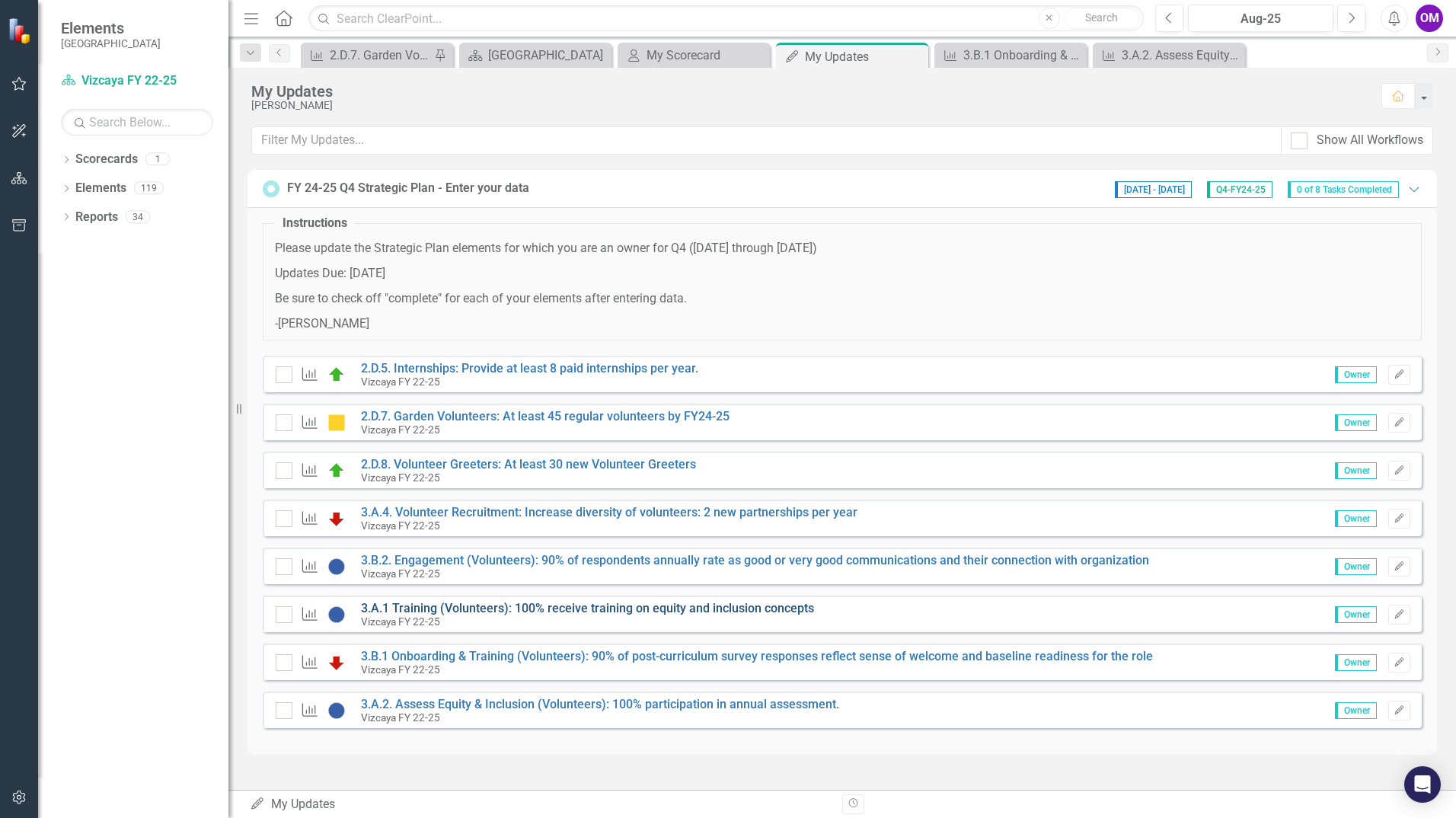
click at [496, 613] on link "3.A.1 Training (Volunteers): 100% receive training on equity and inclusion conc…" at bounding box center [588, 609] width 453 height 14
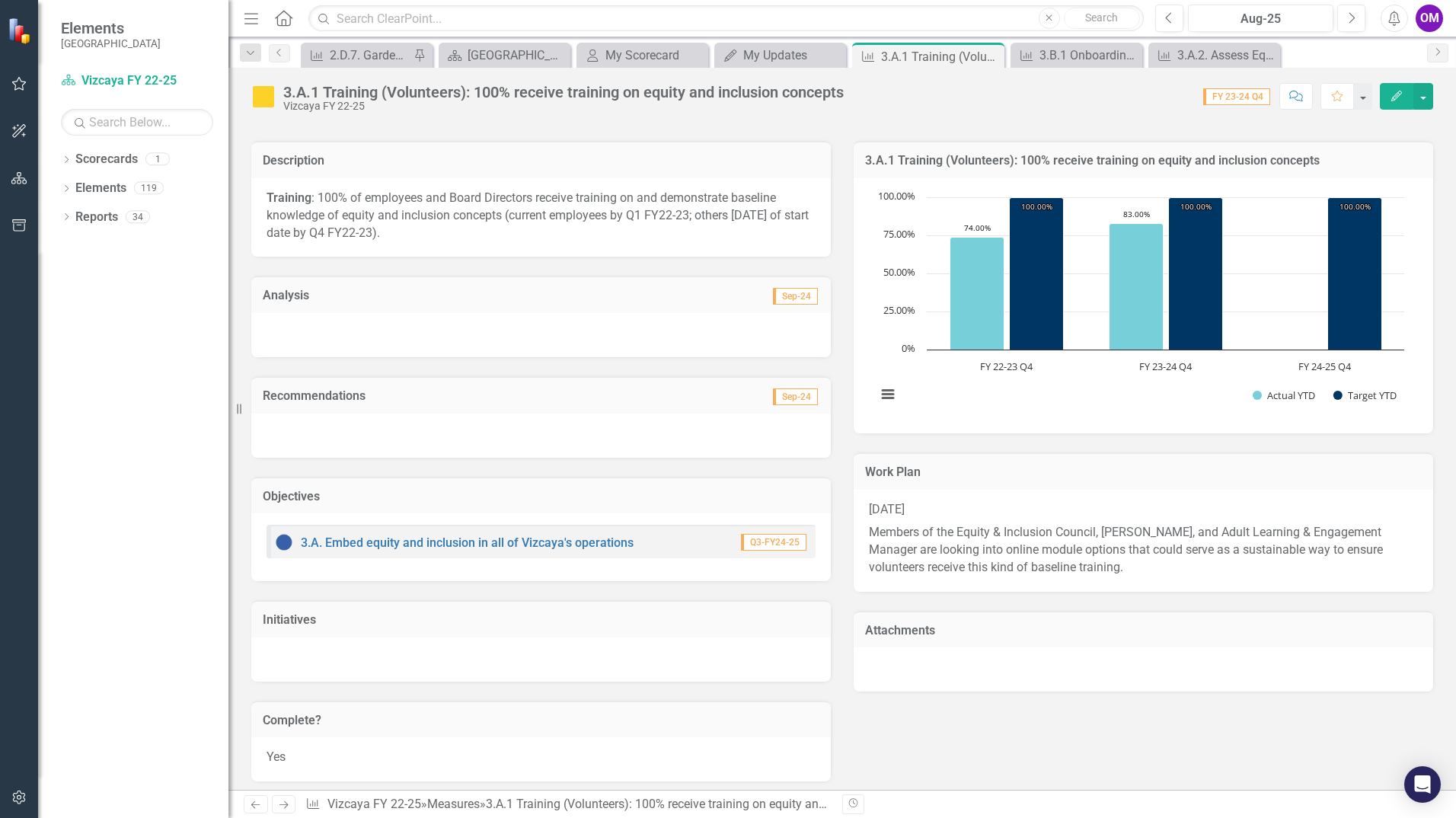
scroll to position [610, 0]
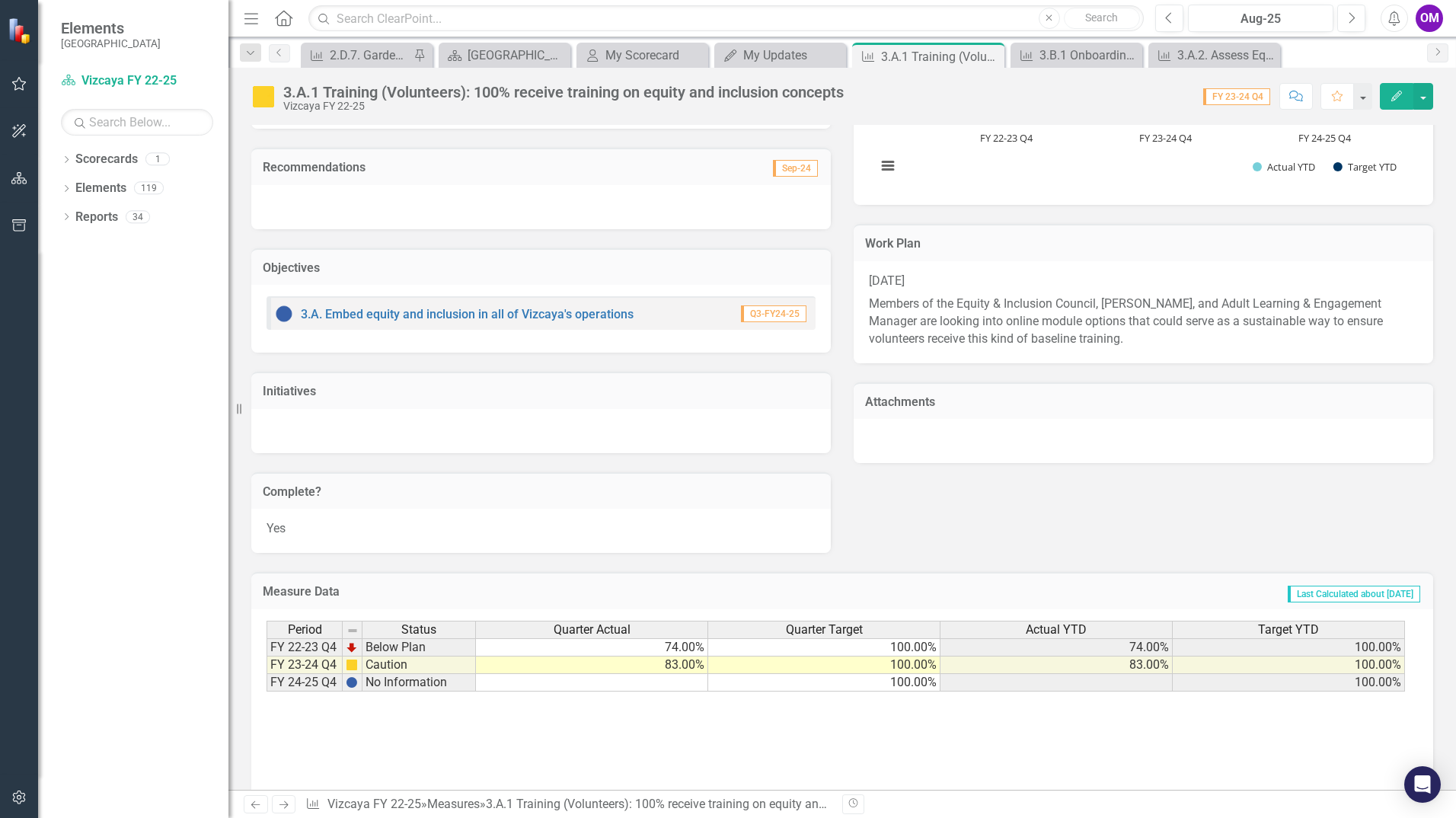
click at [689, 679] on td at bounding box center [592, 682] width 233 height 17
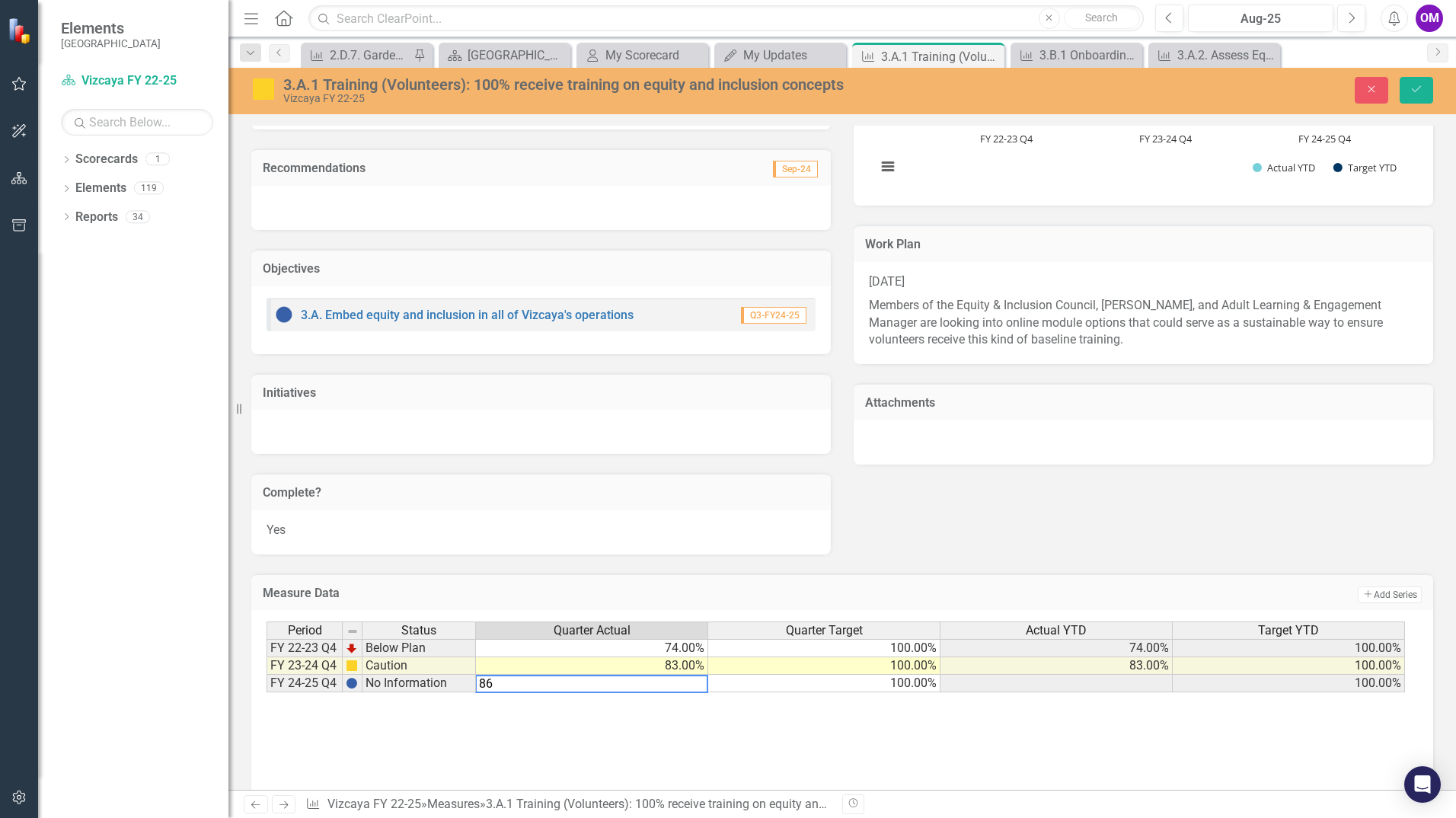
type textarea "100"
click at [266, 677] on div "Period Status Quarter Actual Quarter Target Actual YTD Target YTD FY 22-23 Q4 B…" at bounding box center [266, 657] width 0 height 71
click at [1416, 92] on icon "Save" at bounding box center [1416, 90] width 14 height 11
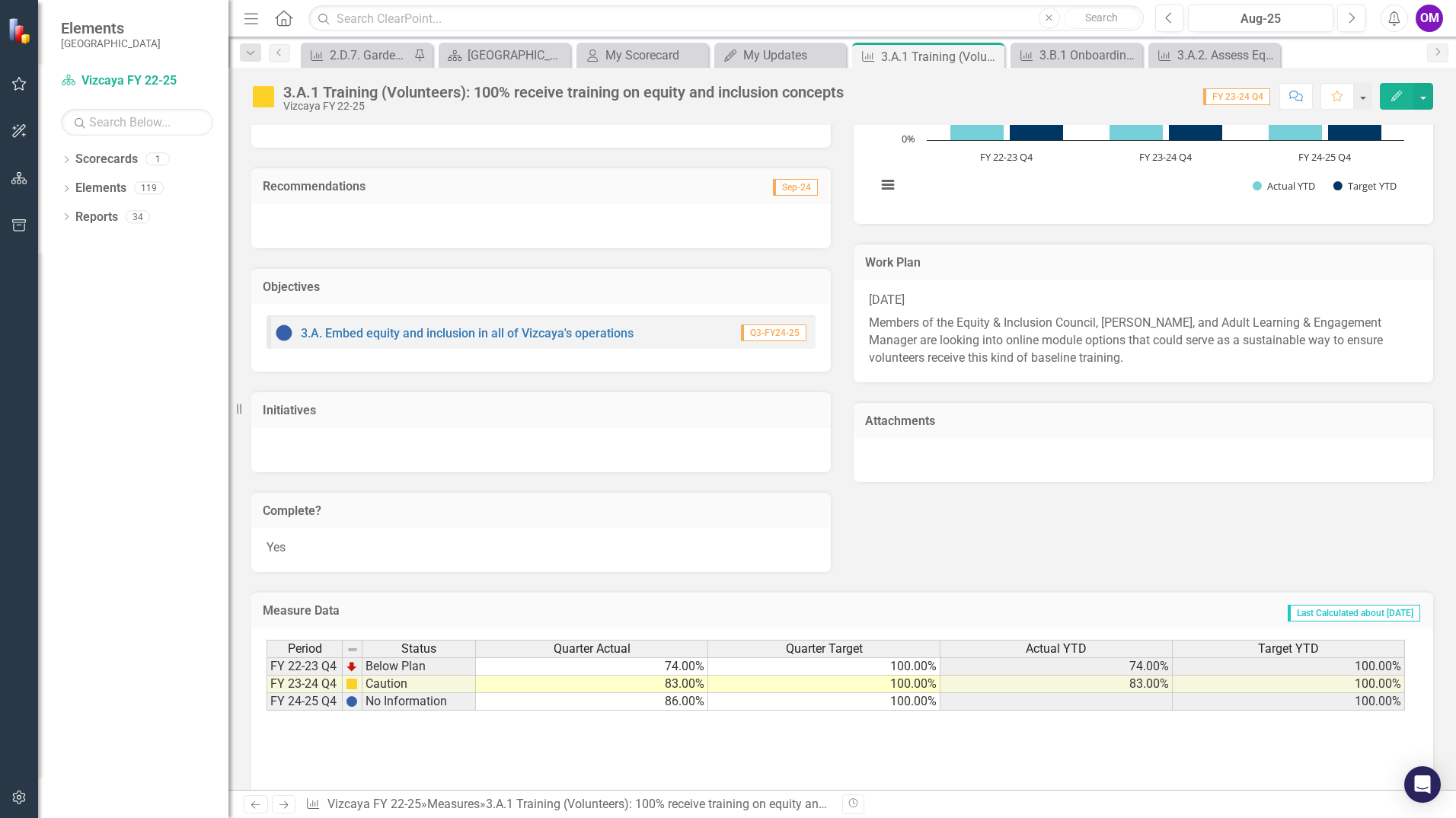
scroll to position [630, 0]
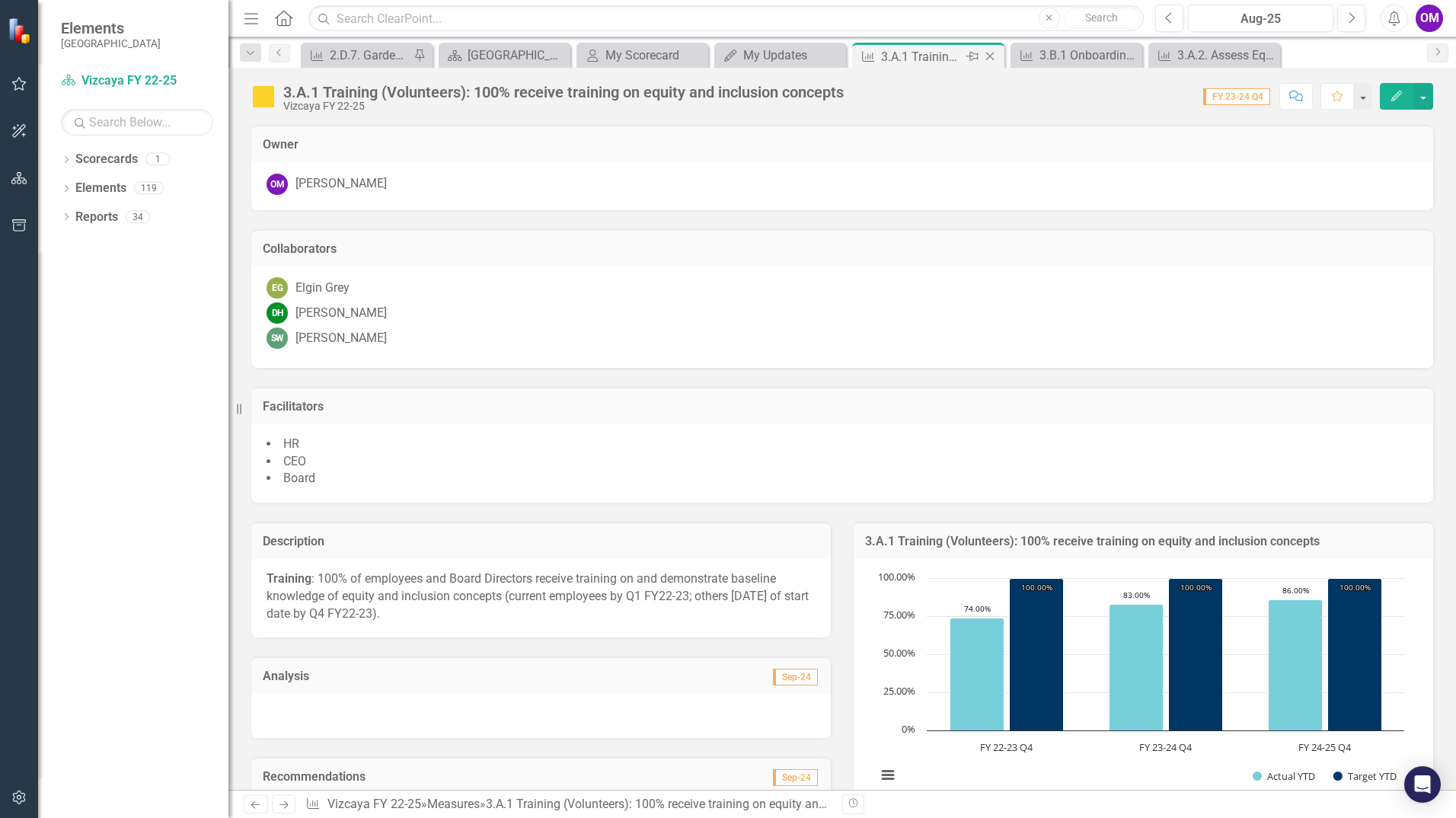
click at [991, 55] on icon "Close" at bounding box center [990, 56] width 15 height 12
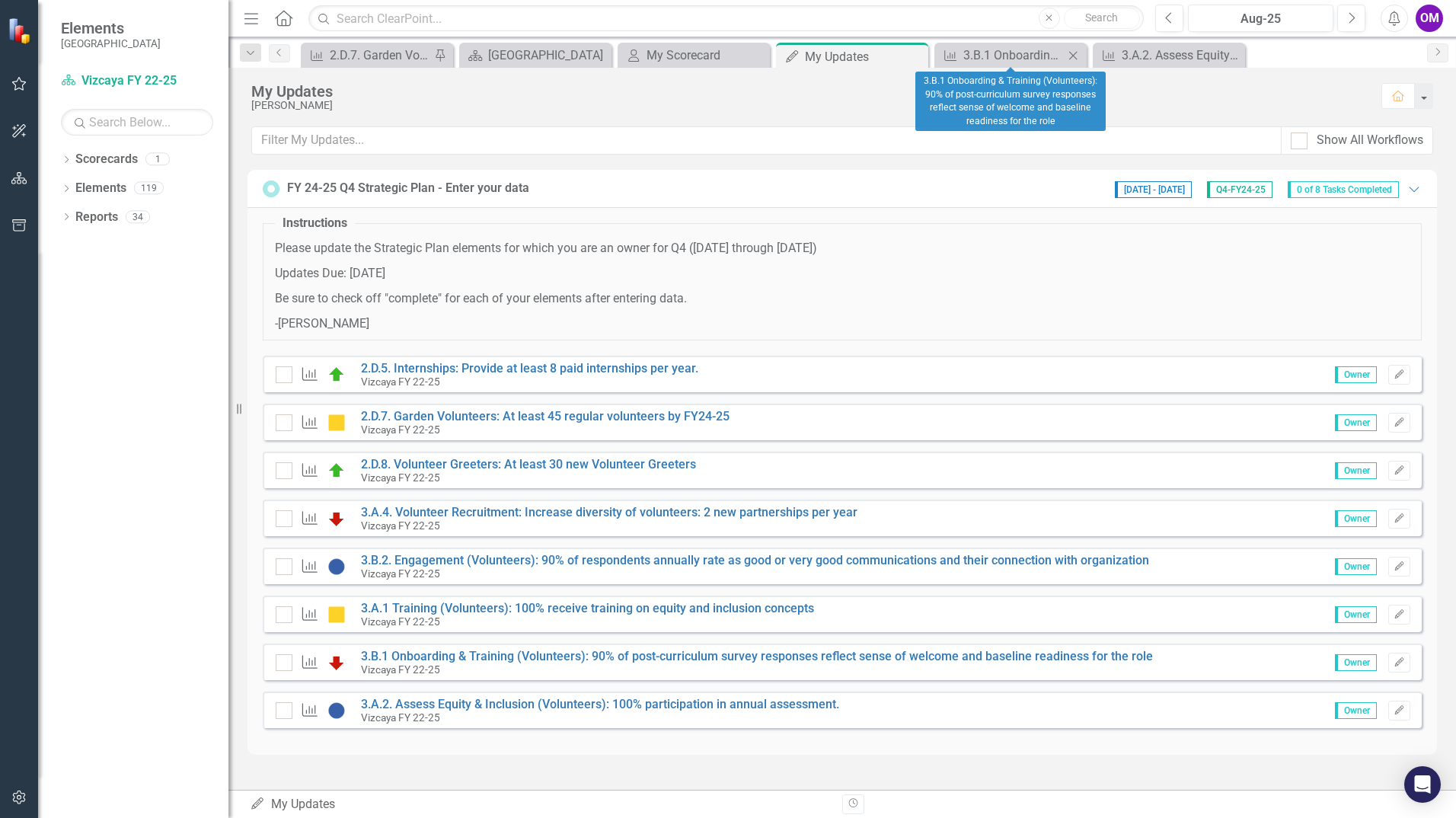
click at [1076, 53] on icon at bounding box center [1073, 54] width 8 height 8
